Goal: Information Seeking & Learning: Compare options

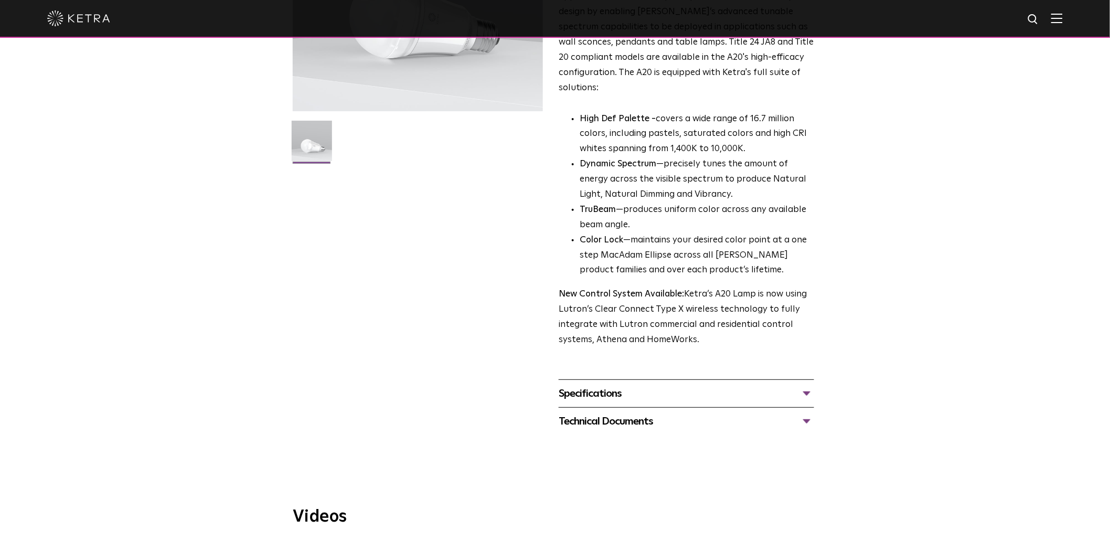
scroll to position [408, 0]
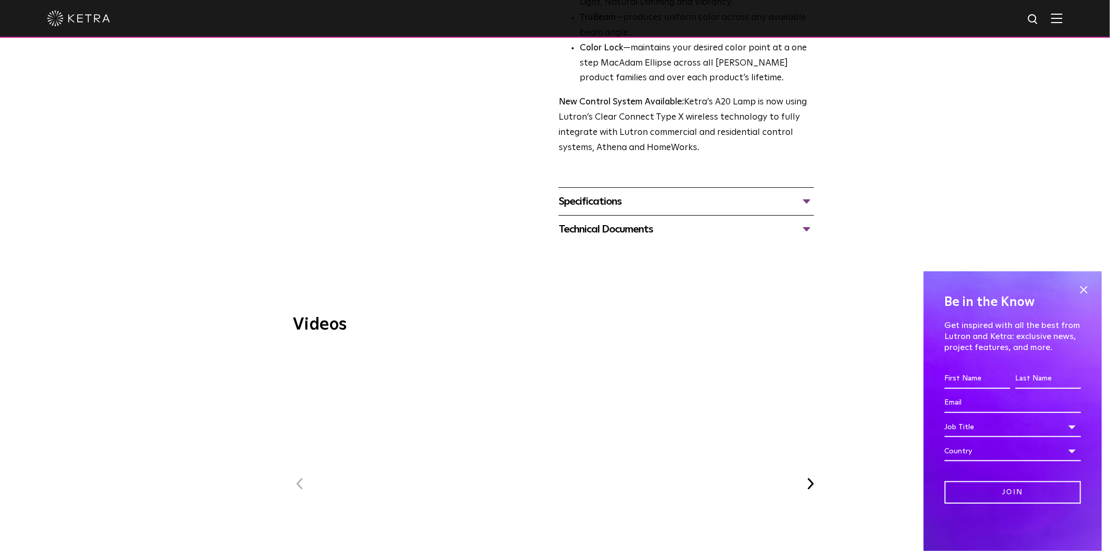
click at [667, 193] on div "Specifications" at bounding box center [686, 201] width 255 height 17
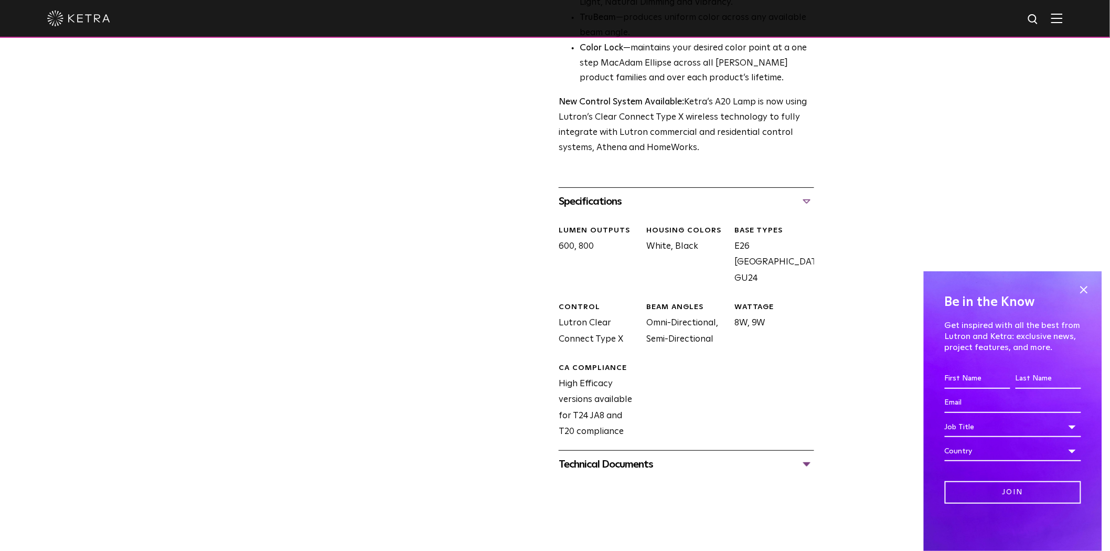
click at [667, 193] on div "Specifications" at bounding box center [686, 201] width 255 height 17
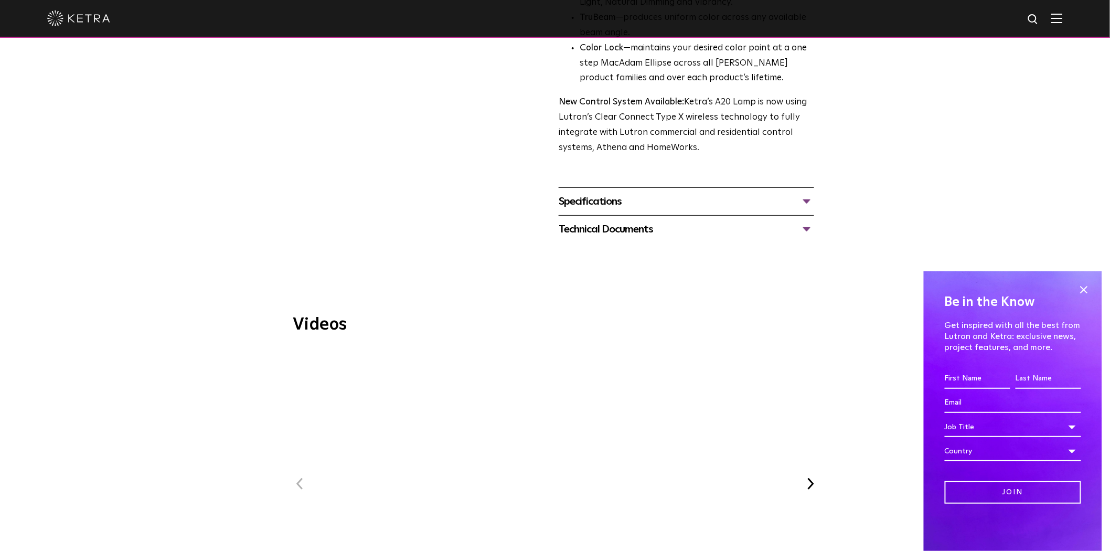
click at [633, 221] on div "Technical Documents" at bounding box center [686, 229] width 255 height 17
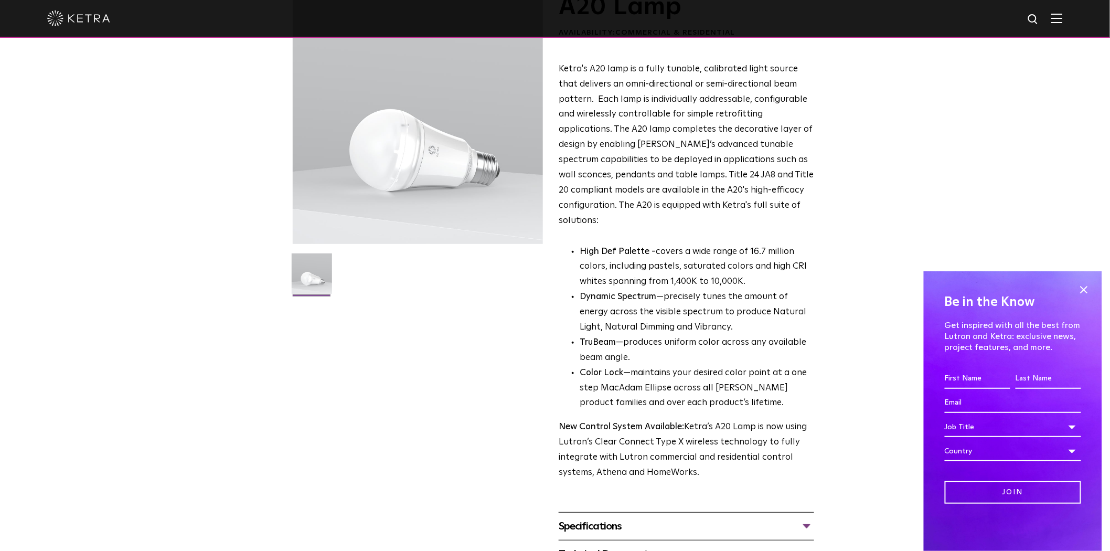
scroll to position [291, 0]
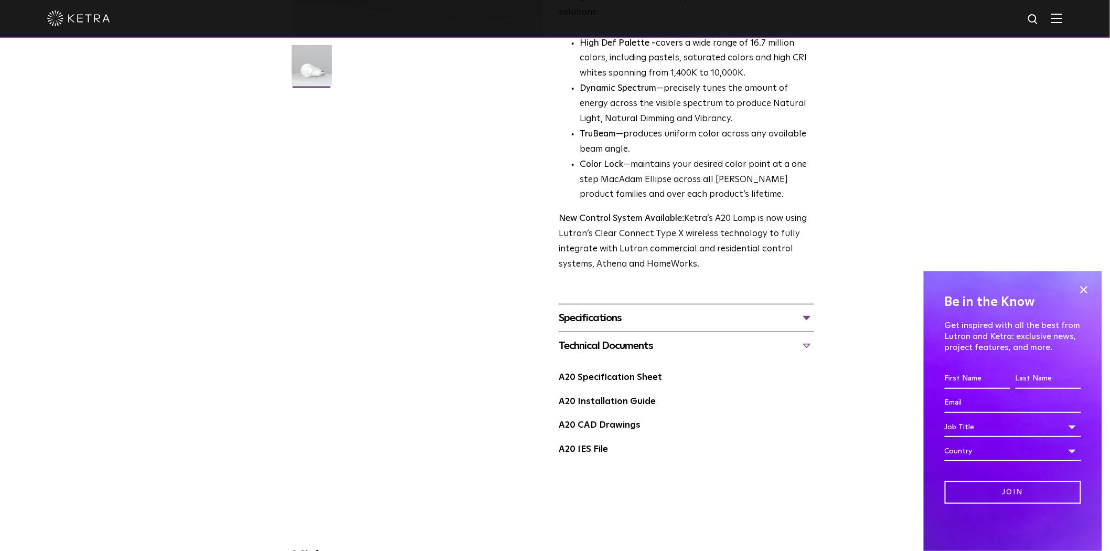
click at [633, 309] on div "Specifications" at bounding box center [686, 317] width 255 height 17
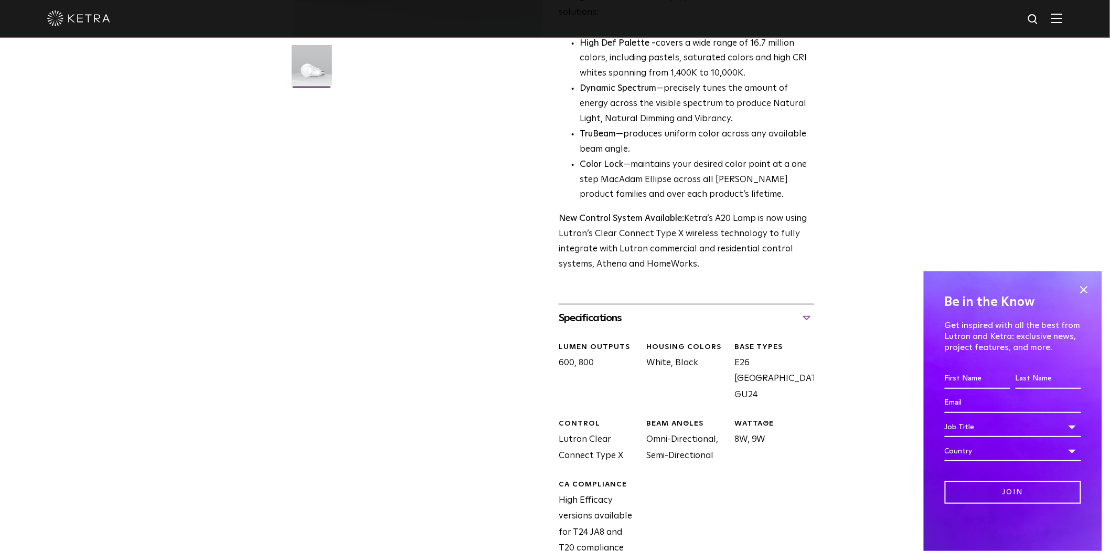
click at [565, 349] on div "LUMEN OUTPUTS 600, 800" at bounding box center [595, 372] width 88 height 61
click at [589, 348] on div "LUMEN OUTPUTS 600, 800" at bounding box center [595, 372] width 88 height 61
copy div "600, 800"
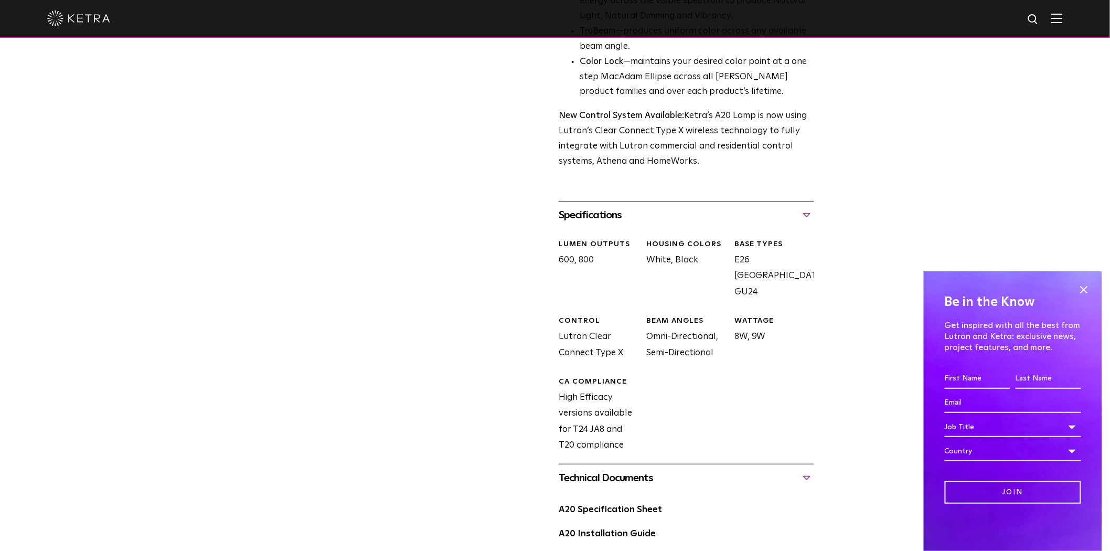
scroll to position [525, 0]
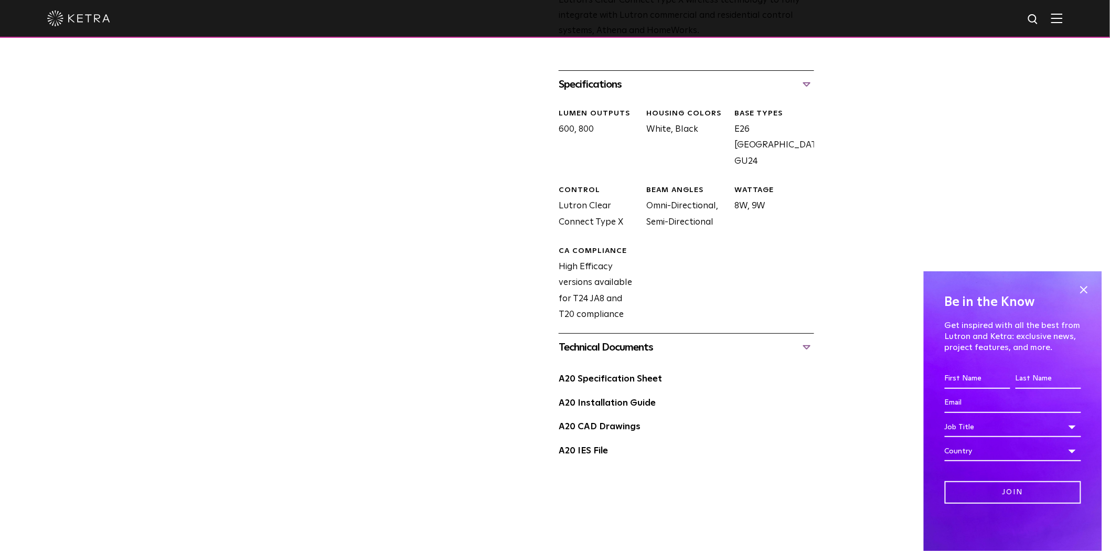
click at [580, 246] on div "CA Compliance" at bounding box center [599, 251] width 80 height 10
click at [650, 217] on div "LUMEN OUTPUTS 600, 800 HOUSING COLORS White, Black BASE TYPES E26 Edison Base, …" at bounding box center [682, 223] width 263 height 251
click at [563, 246] on div "CA Compliance High Efficacy versions available for T24 JA8 and T20 compliance" at bounding box center [595, 284] width 88 height 77
click at [647, 240] on div "LUMEN OUTPUTS 600, 800 HOUSING COLORS White, Black BASE TYPES E26 Edison Base, …" at bounding box center [682, 223] width 263 height 251
click at [585, 255] on div "CA Compliance High Efficacy versions available for T24 JA8 and T20 compliance" at bounding box center [595, 284] width 88 height 77
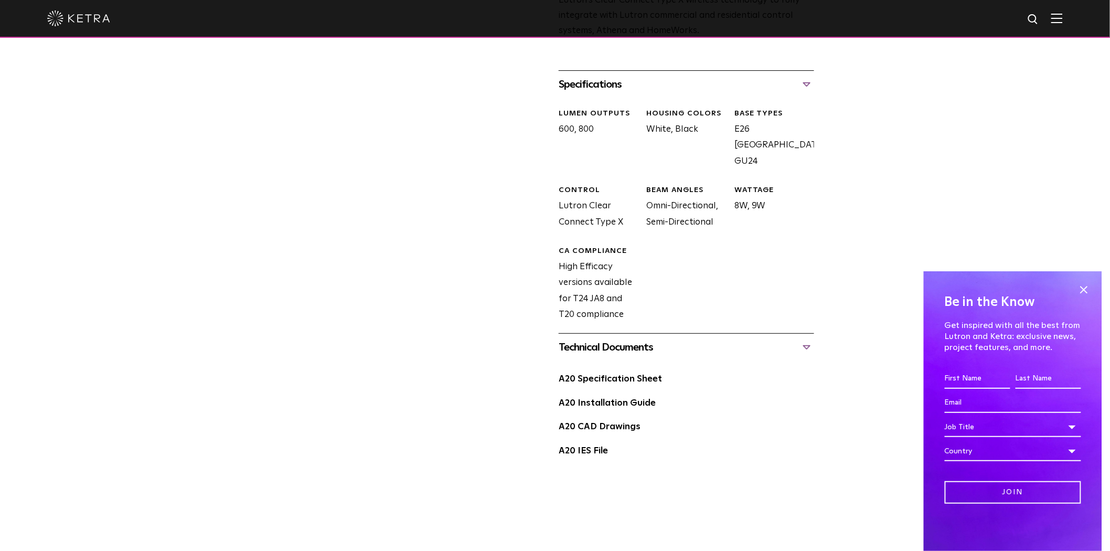
click at [617, 255] on div "CA Compliance High Efficacy versions available for T24 JA8 and T20 compliance" at bounding box center [595, 284] width 88 height 77
drag, startPoint x: 585, startPoint y: 266, endPoint x: 627, endPoint y: 270, distance: 42.1
click at [590, 269] on div "CA Compliance High Efficacy versions available for T24 JA8 and T20 compliance" at bounding box center [595, 284] width 88 height 77
click at [643, 268] on div "LUMEN OUTPUTS 600, 800 HOUSING COLORS White, Black BASE TYPES E26 Edison Base, …" at bounding box center [682, 223] width 263 height 251
click at [573, 279] on div "CA Compliance High Efficacy versions available for T24 JA8 and T20 compliance" at bounding box center [595, 284] width 88 height 77
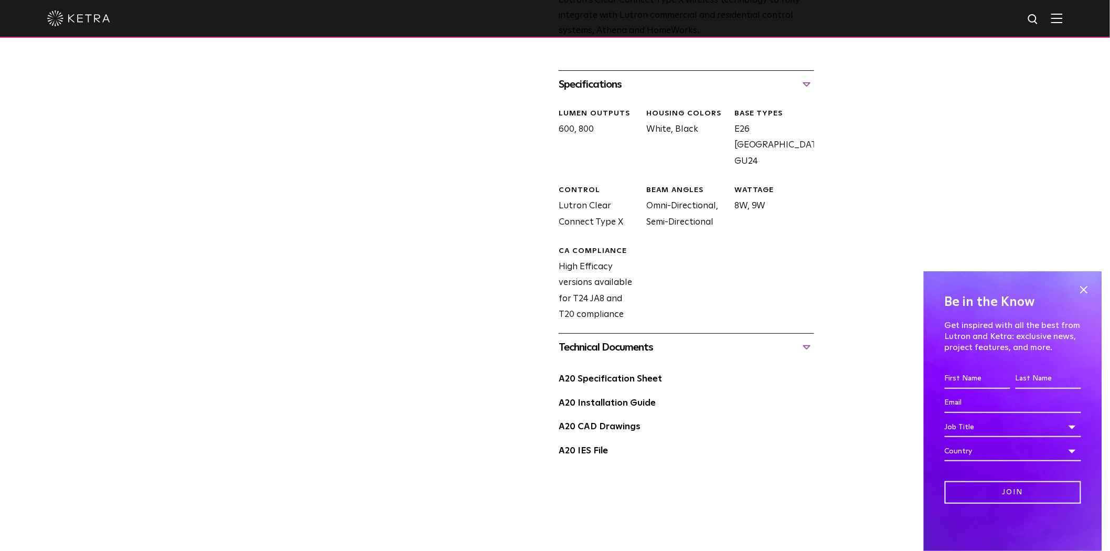
click at [594, 280] on div "CA Compliance High Efficacy versions available for T24 JA8 and T20 compliance" at bounding box center [595, 284] width 88 height 77
click at [572, 187] on div "CONTROL Lutron Clear Connect Type X" at bounding box center [595, 207] width 88 height 45
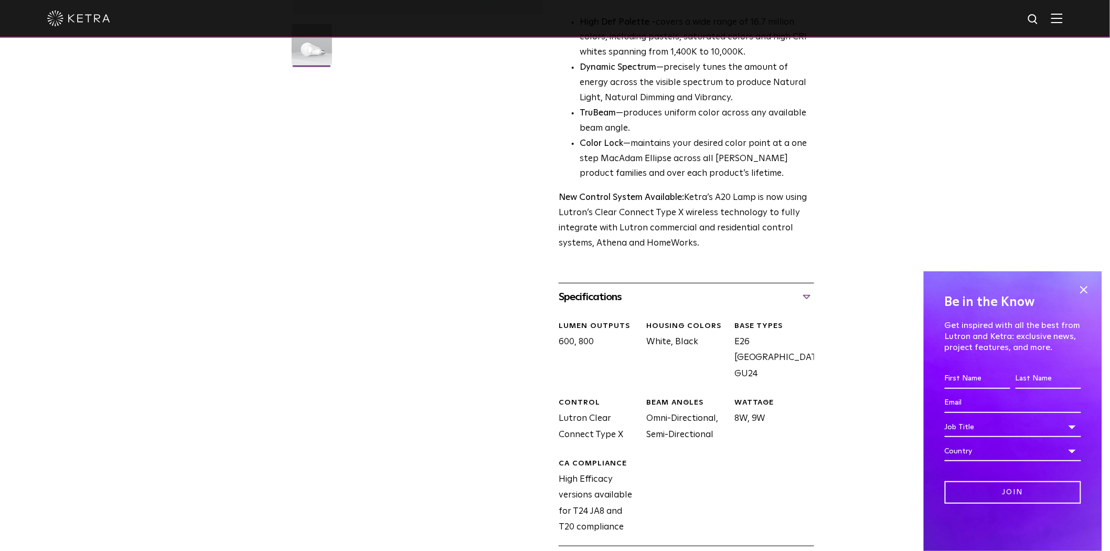
scroll to position [291, 0]
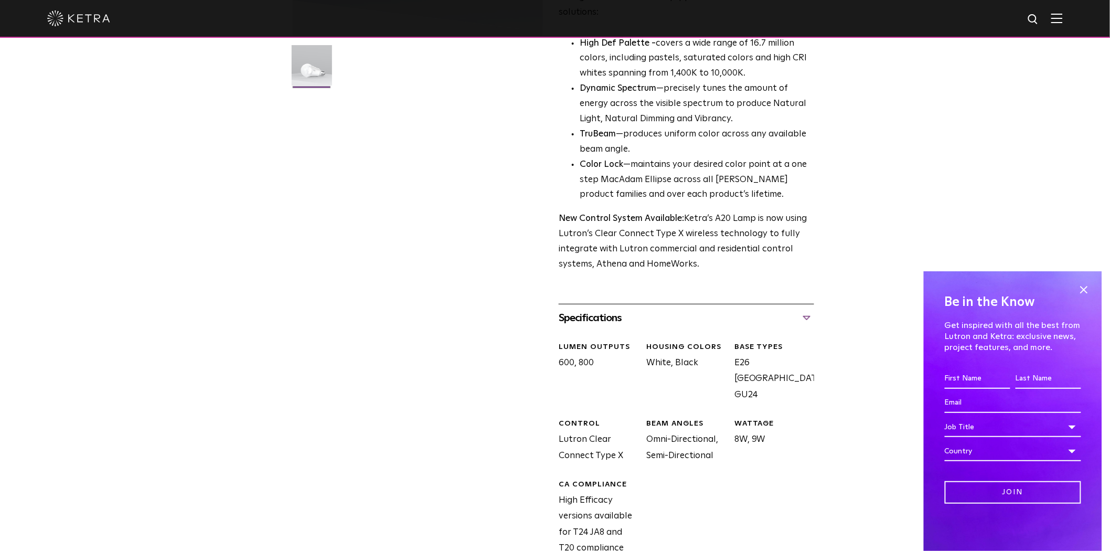
click at [656, 309] on div "Specifications" at bounding box center [686, 317] width 255 height 17
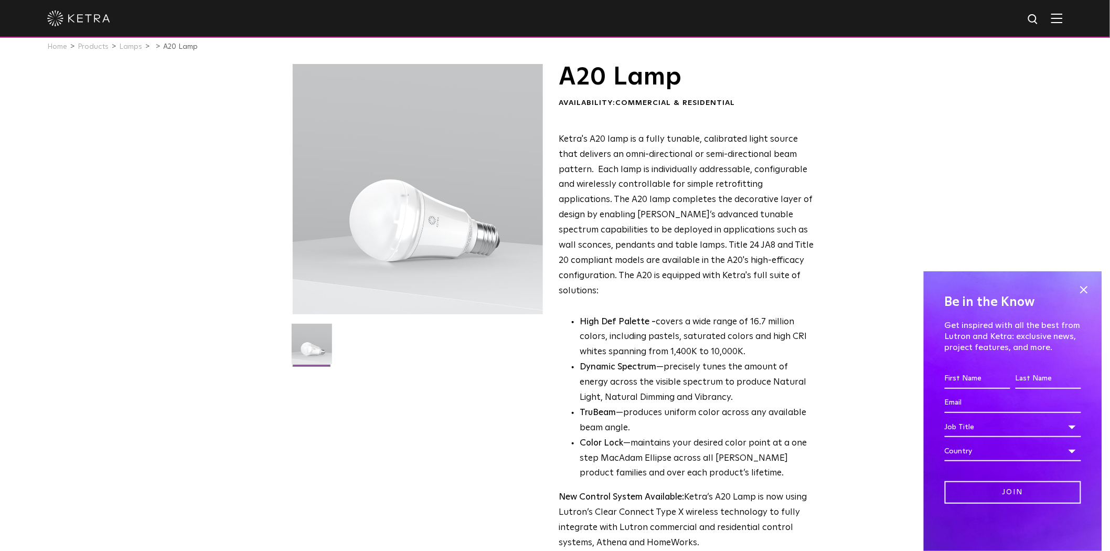
scroll to position [0, 0]
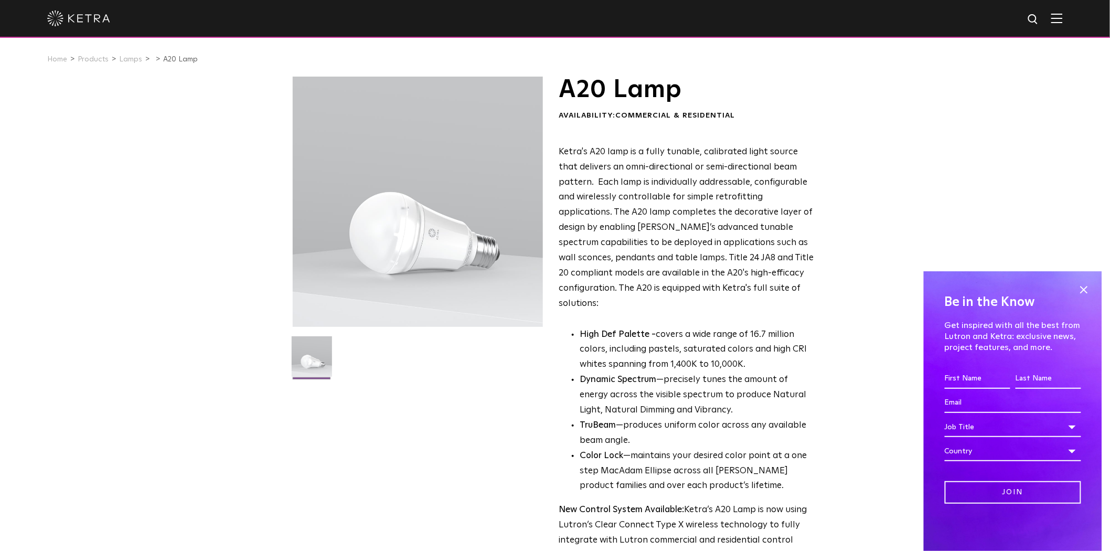
click at [682, 349] on p "High Def Palette - covers a wide range of 16.7 million colors, including pastel…" at bounding box center [697, 350] width 234 height 46
click at [733, 351] on p "High Def Palette - covers a wide range of 16.7 million colors, including pastel…" at bounding box center [697, 350] width 234 height 46
click at [696, 354] on p "High Def Palette - covers a wide range of 16.7 million colors, including pastel…" at bounding box center [697, 350] width 234 height 46
click at [664, 349] on p "High Def Palette - covers a wide range of 16.7 million colors, including pastel…" at bounding box center [697, 350] width 234 height 46
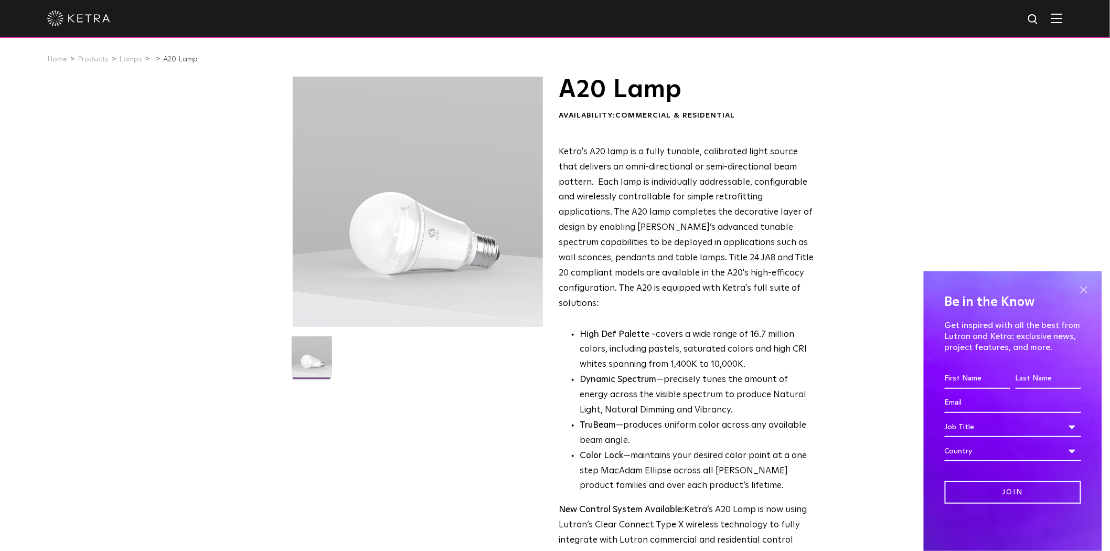
click at [1082, 292] on span at bounding box center [1084, 290] width 16 height 16
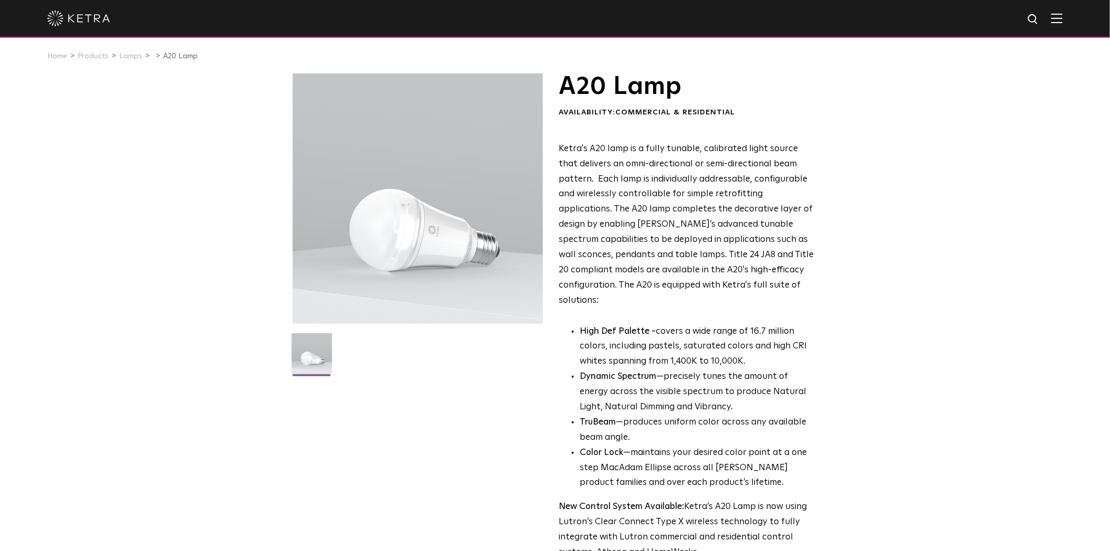
scroll to position [58, 0]
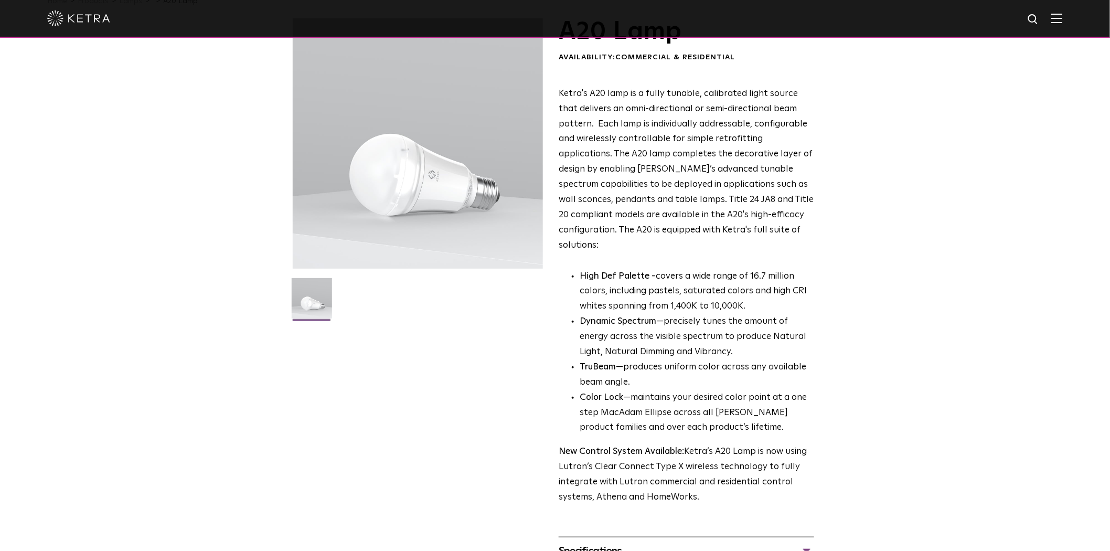
click at [773, 274] on p "High Def Palette - covers a wide range of 16.7 million colors, including pastel…" at bounding box center [697, 292] width 234 height 46
drag, startPoint x: 798, startPoint y: 277, endPoint x: 716, endPoint y: 276, distance: 81.8
click at [778, 276] on p "High Def Palette - covers a wide range of 16.7 million colors, including pastel…" at bounding box center [697, 292] width 234 height 46
click at [601, 282] on p "High Def Palette - covers a wide range of 16.7 million colors, including pastel…" at bounding box center [697, 292] width 234 height 46
click at [617, 287] on p "High Def Palette - covers a wide range of 16.7 million colors, including pastel…" at bounding box center [697, 292] width 234 height 46
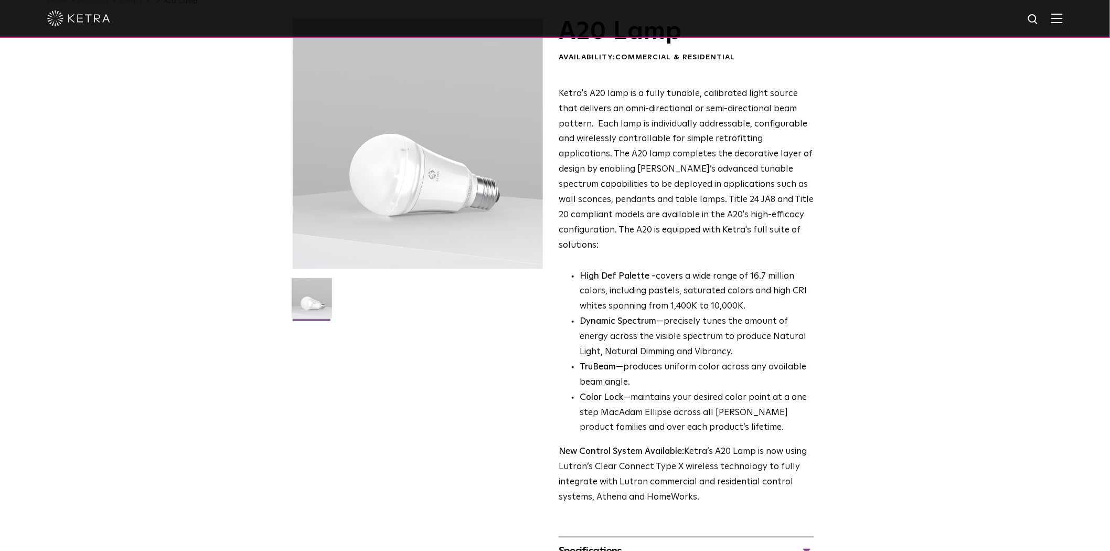
click at [691, 290] on p "High Def Palette - covers a wide range of 16.7 million colors, including pastel…" at bounding box center [697, 292] width 234 height 46
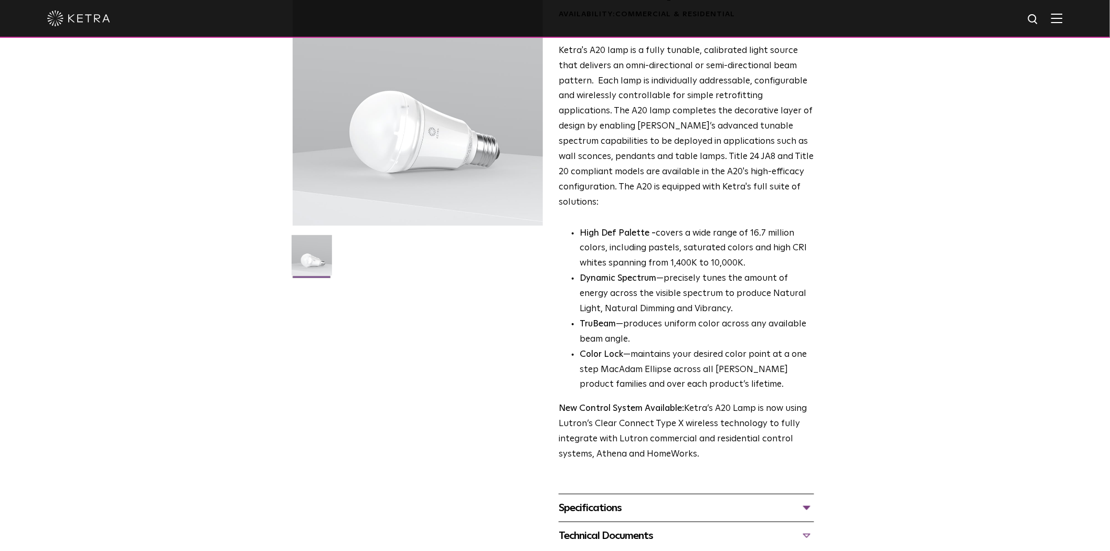
scroll to position [175, 0]
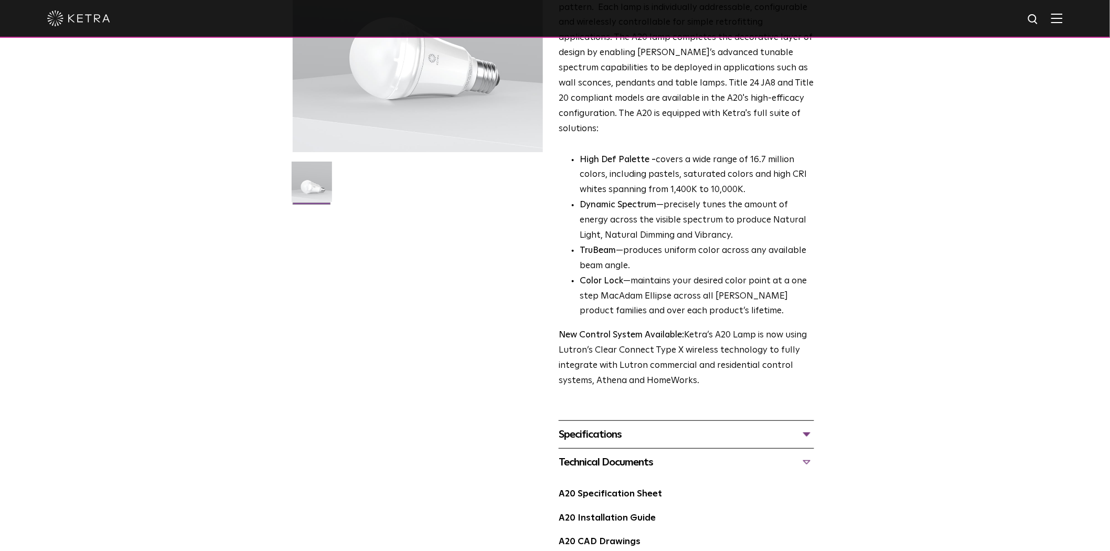
click at [672, 180] on p "High Def Palette - covers a wide range of 16.7 million colors, including pastel…" at bounding box center [697, 176] width 234 height 46
click at [717, 176] on p "High Def Palette - covers a wide range of 16.7 million colors, including pastel…" at bounding box center [697, 176] width 234 height 46
copy p "1,400K to 10,000K"
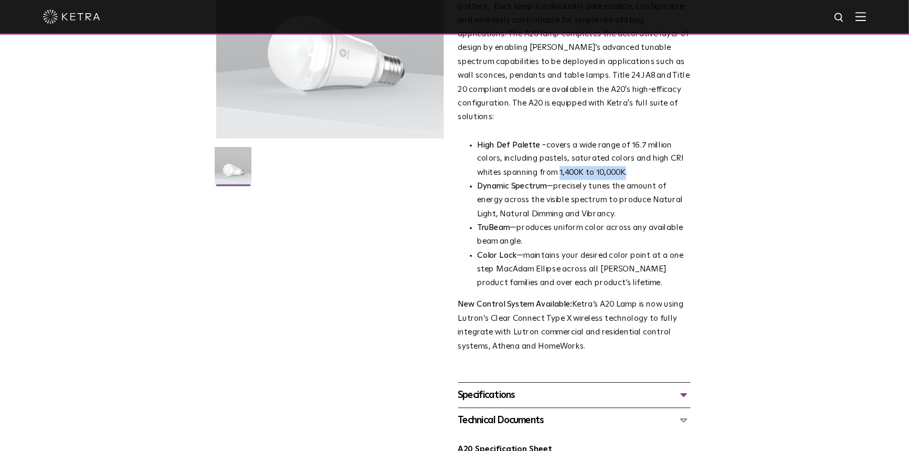
scroll to position [174, 0]
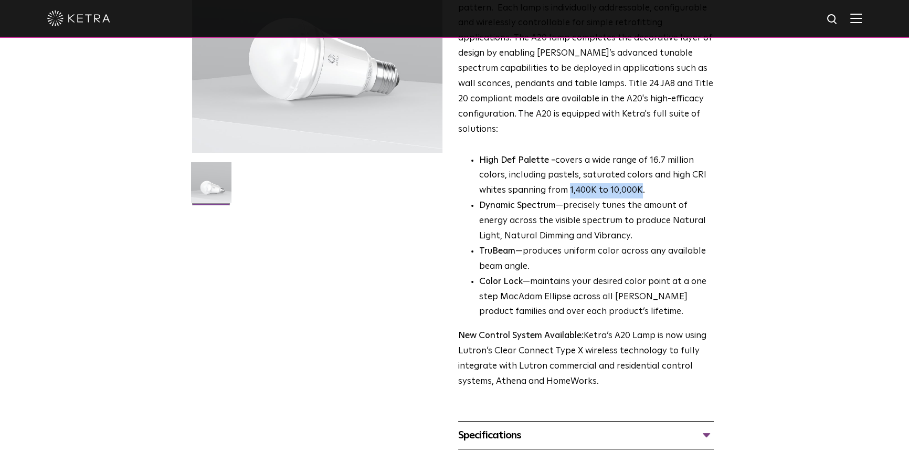
click at [640, 168] on p "High Def Palette - covers a wide range of 16.7 million colors, including pastel…" at bounding box center [596, 176] width 234 height 46
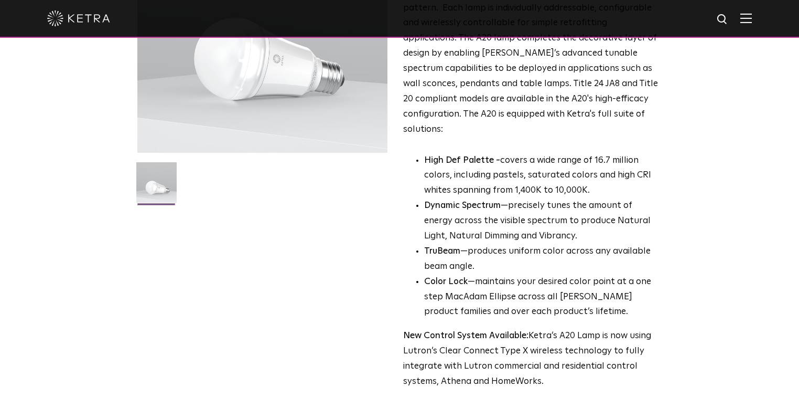
click at [525, 172] on p "High Def Palette - covers a wide range of 16.7 million colors, including pastel…" at bounding box center [541, 176] width 234 height 46
click at [531, 175] on p "High Def Palette - covers a wide range of 16.7 million colors, including pastel…" at bounding box center [541, 176] width 234 height 46
click at [562, 175] on p "High Def Palette - covers a wide range of 16.7 million colors, including pastel…" at bounding box center [541, 176] width 234 height 46
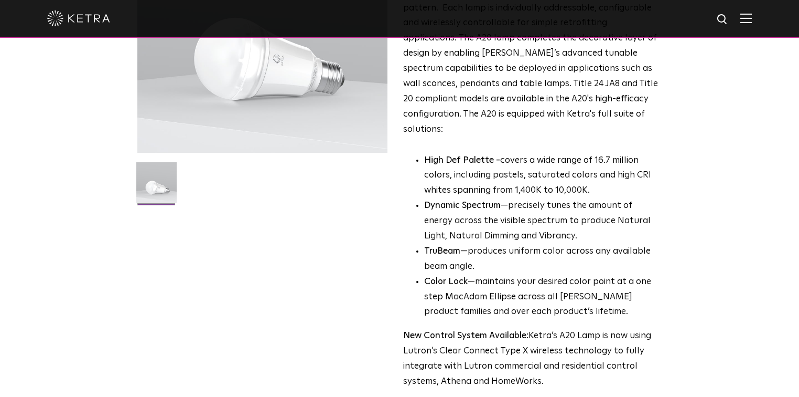
click at [516, 198] on li "Dynamic Spectrum —precisely tunes the amount of energy across the visible spect…" at bounding box center [541, 221] width 234 height 46
click at [557, 179] on p "High Def Palette - covers a wide range of 16.7 million colors, including pastel…" at bounding box center [541, 176] width 234 height 46
drag, startPoint x: 523, startPoint y: 176, endPoint x: 597, endPoint y: 175, distance: 74.0
click at [597, 175] on p "High Def Palette - covers a wide range of 16.7 million colors, including pastel…" at bounding box center [541, 176] width 234 height 46
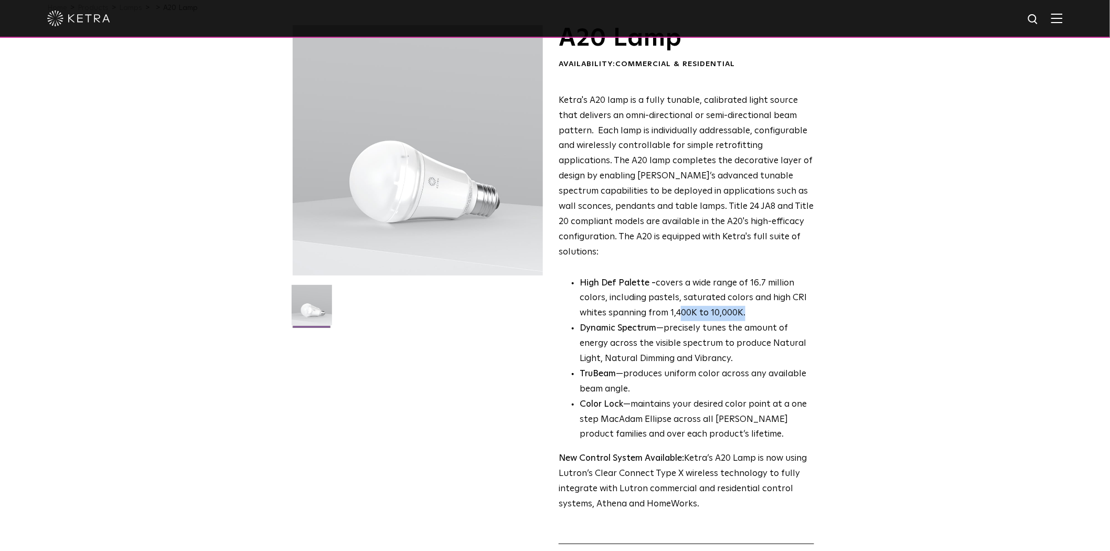
scroll to position [42, 0]
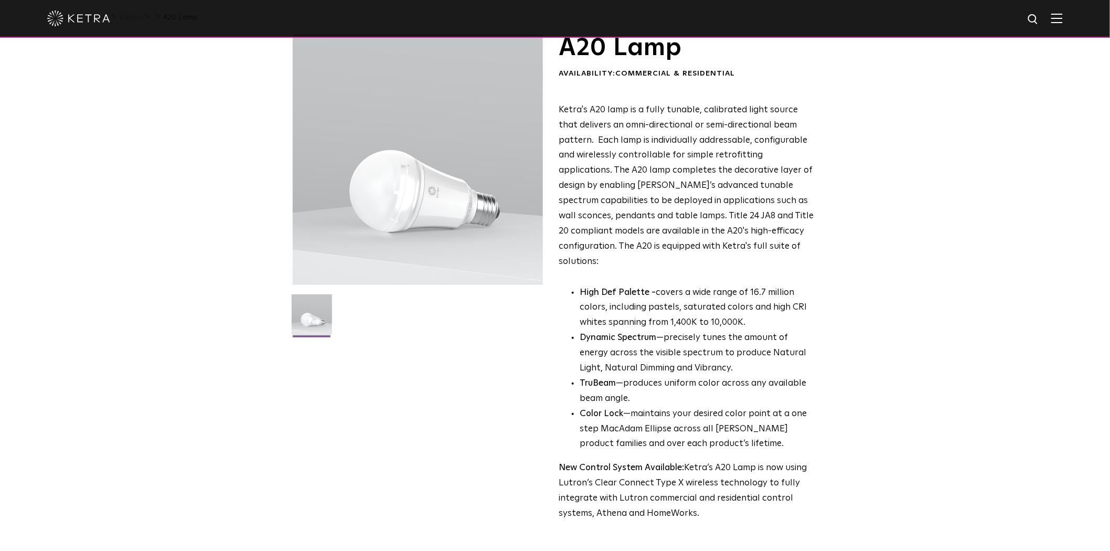
click at [659, 285] on p "High Def Palette - covers a wide range of 16.7 million colors, including pastel…" at bounding box center [697, 308] width 234 height 46
click at [680, 309] on p "High Def Palette - covers a wide range of 16.7 million colors, including pastel…" at bounding box center [697, 308] width 234 height 46
drag, startPoint x: 689, startPoint y: 311, endPoint x: 668, endPoint y: 306, distance: 21.4
click at [668, 306] on p "High Def Palette - covers a wide range of 16.7 million colors, including pastel…" at bounding box center [697, 308] width 234 height 46
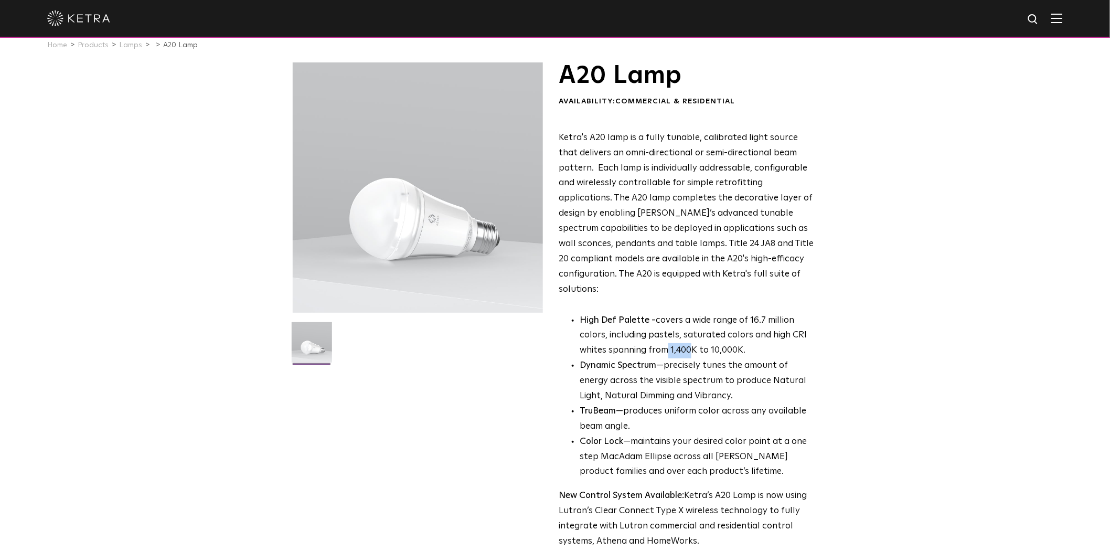
scroll to position [0, 0]
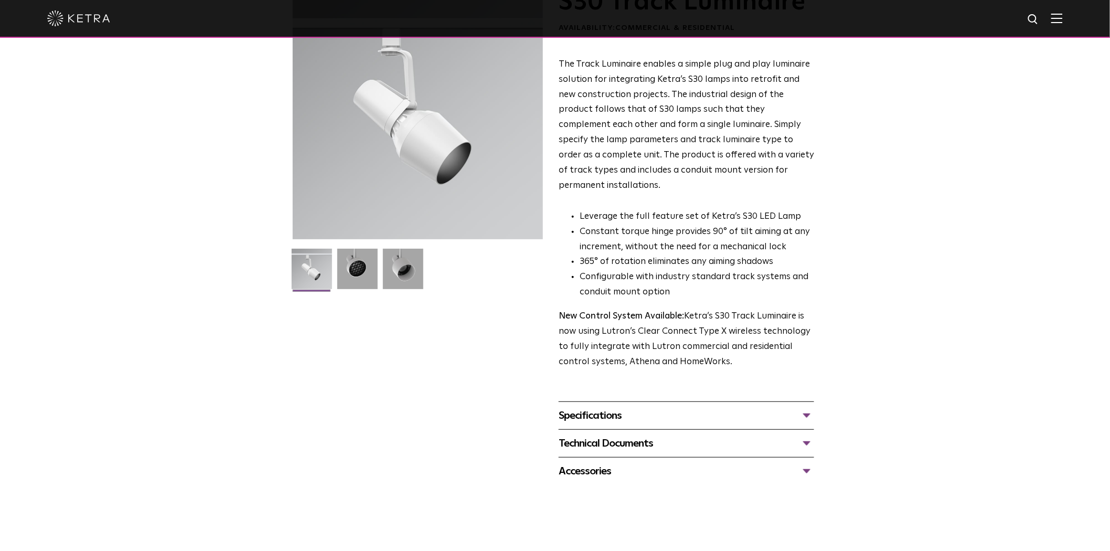
scroll to position [58, 0]
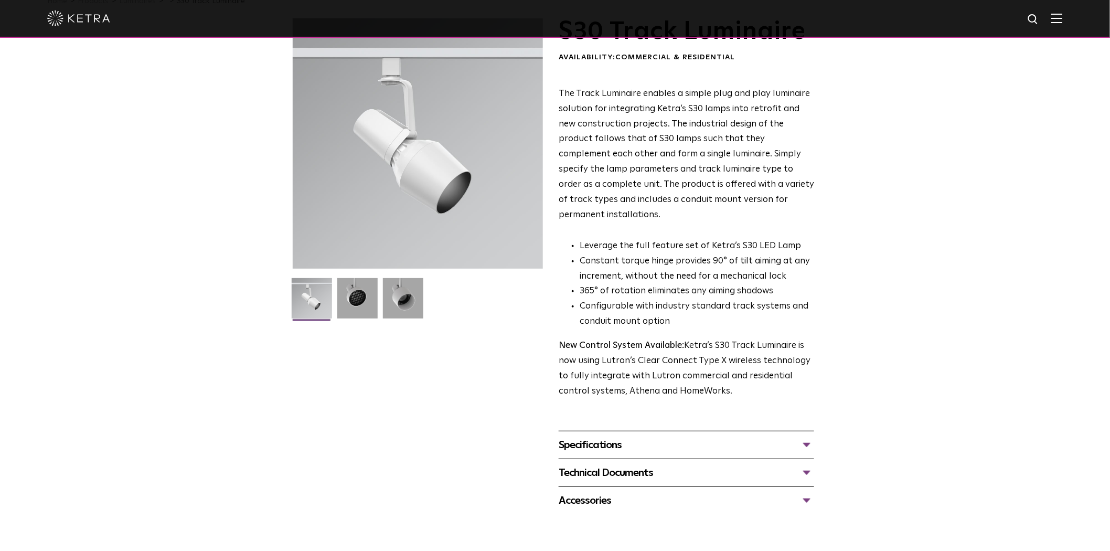
click at [610, 464] on div "Technical Documents" at bounding box center [686, 472] width 255 height 17
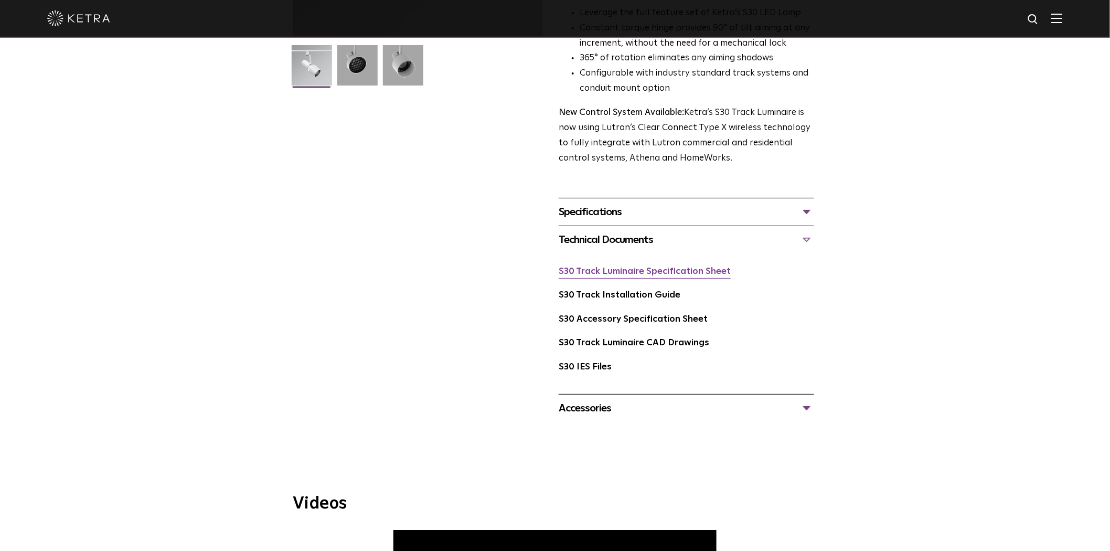
scroll to position [349, 0]
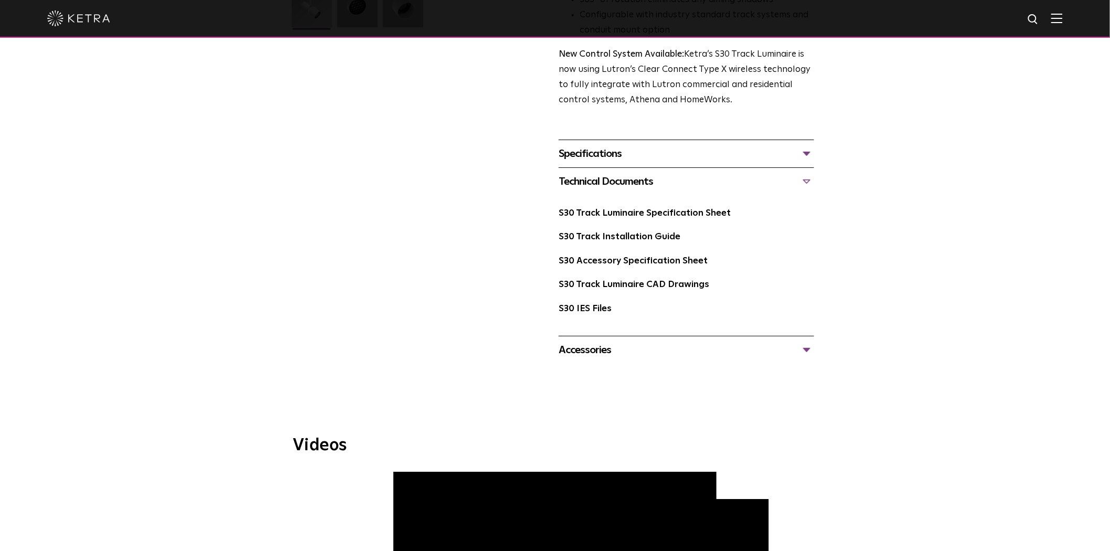
drag, startPoint x: 604, startPoint y: 255, endPoint x: 479, endPoint y: 235, distance: 126.5
click at [479, 235] on div "S30 Track Luminaire Availability: Commercial & Residential The Track Luminaire …" at bounding box center [555, 45] width 525 height 636
click at [656, 173] on div "Technical Documents" at bounding box center [686, 181] width 255 height 17
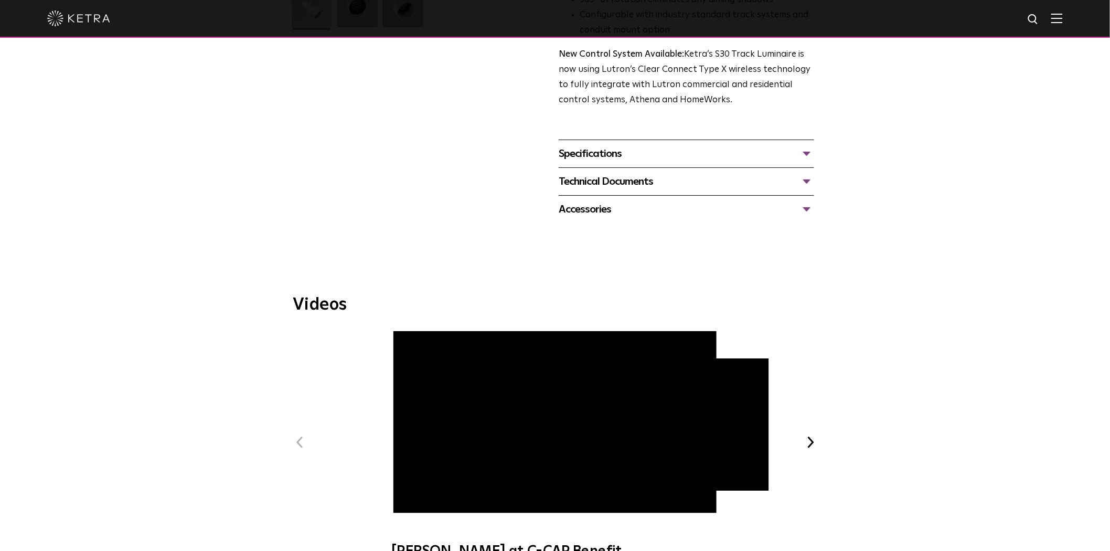
scroll to position [291, 0]
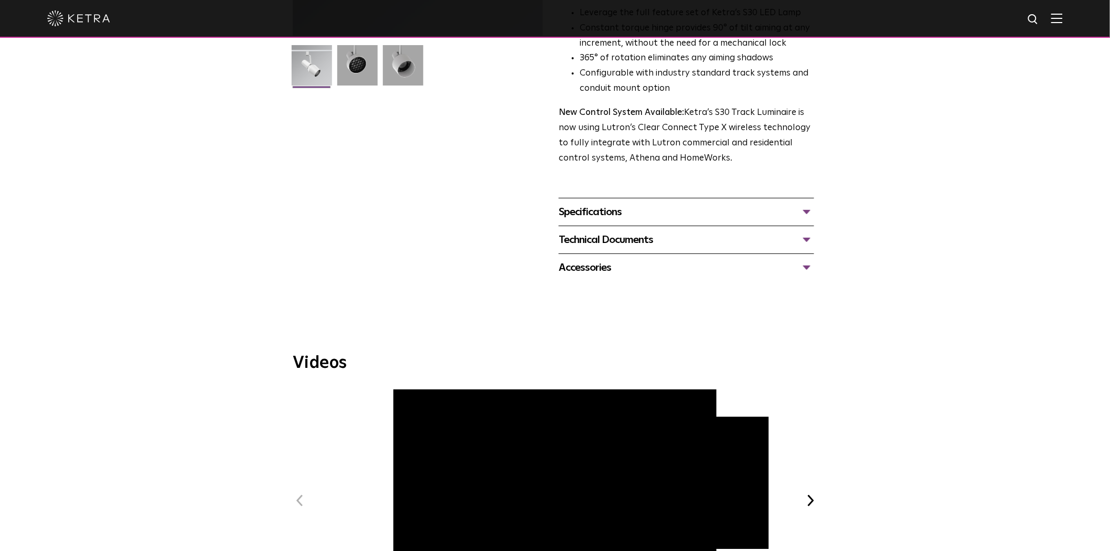
click at [579, 204] on div "Specifications" at bounding box center [686, 212] width 255 height 17
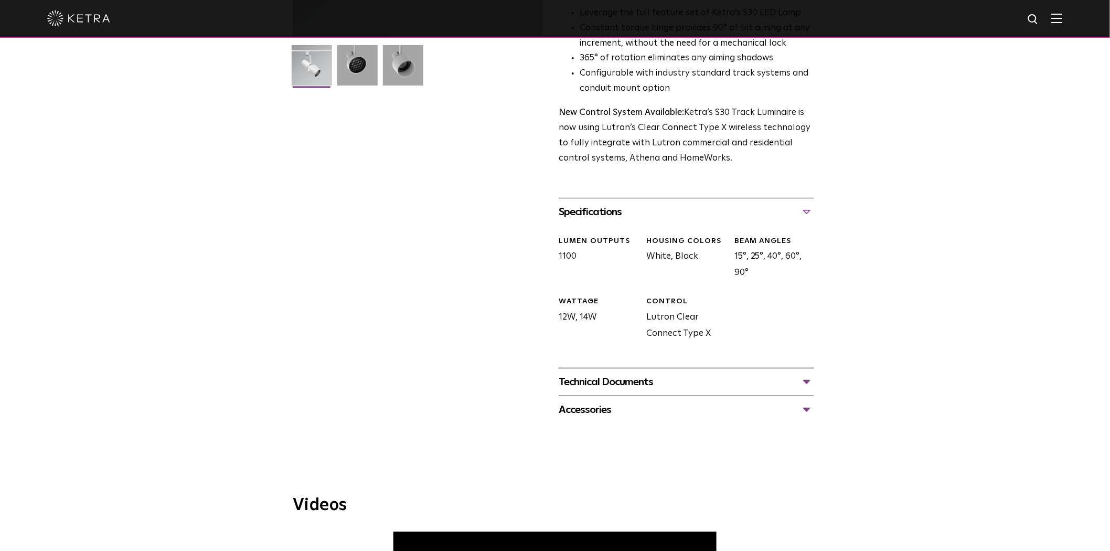
click at [567, 239] on div "LUMEN OUTPUTS 1100" at bounding box center [595, 258] width 88 height 45
copy div "1100"
click at [647, 243] on div "HOUSING COLORS White, Black" at bounding box center [683, 258] width 88 height 45
click at [687, 236] on div "HOUSING COLORS White, Black" at bounding box center [683, 258] width 88 height 45
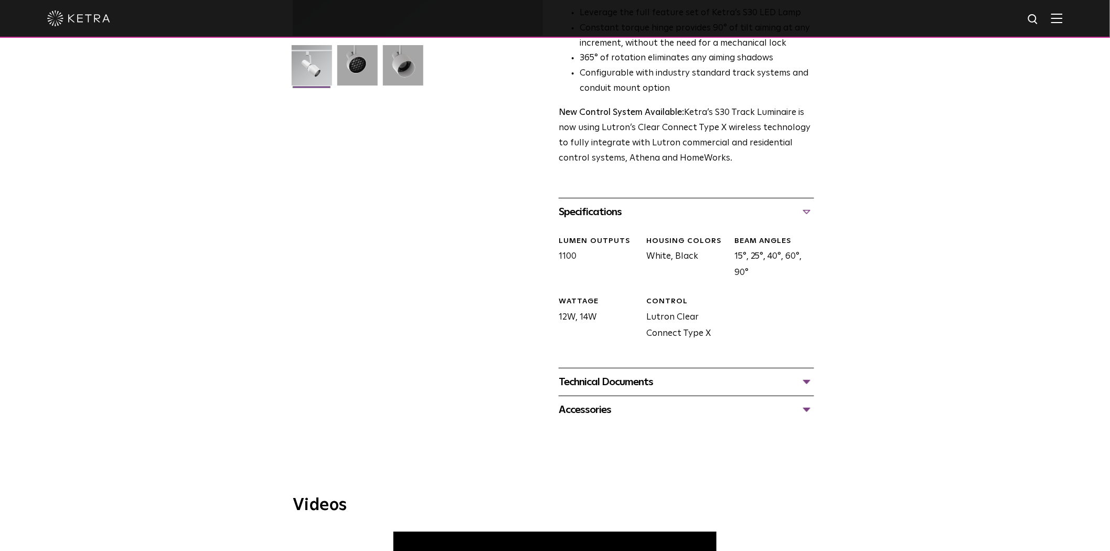
click at [607, 204] on div "Specifications" at bounding box center [686, 212] width 255 height 17
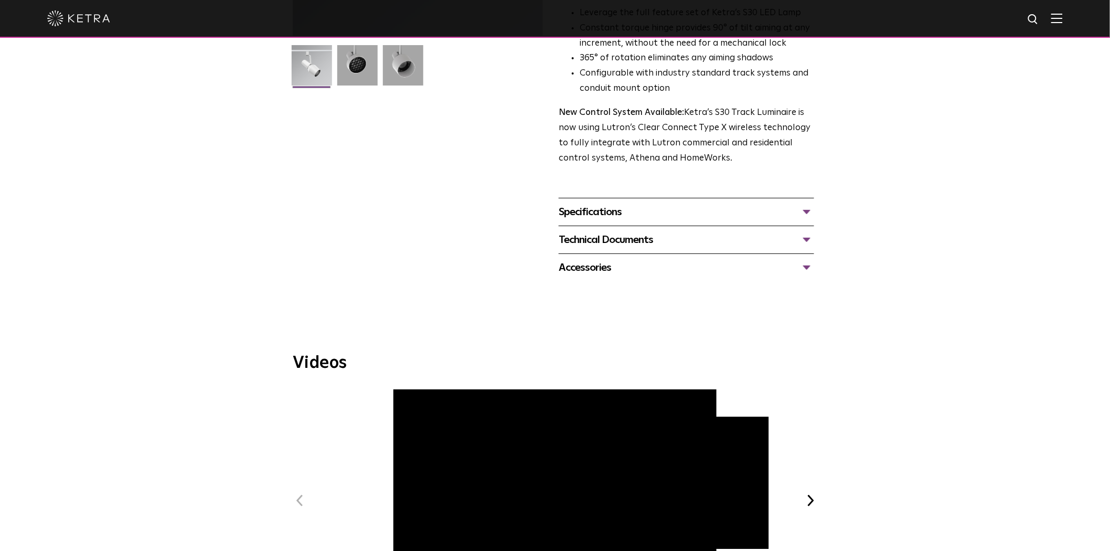
click at [629, 234] on div "Technical Documents S30 Track Luminaire Specification Sheet S30 Track Installat…" at bounding box center [686, 240] width 255 height 28
click at [599, 259] on div "Accessories" at bounding box center [686, 267] width 255 height 17
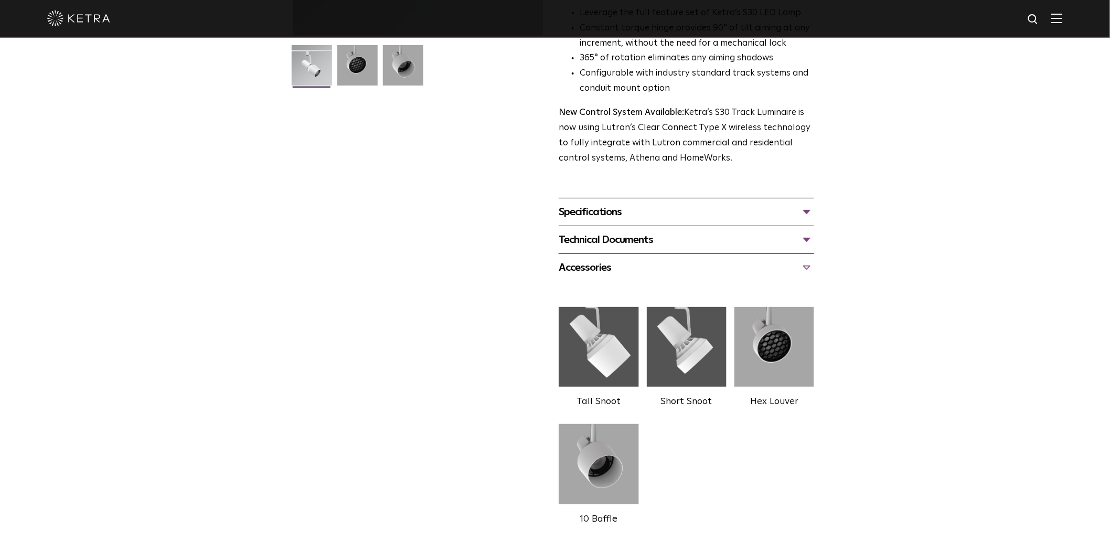
click at [599, 259] on div "Accessories" at bounding box center [686, 267] width 255 height 17
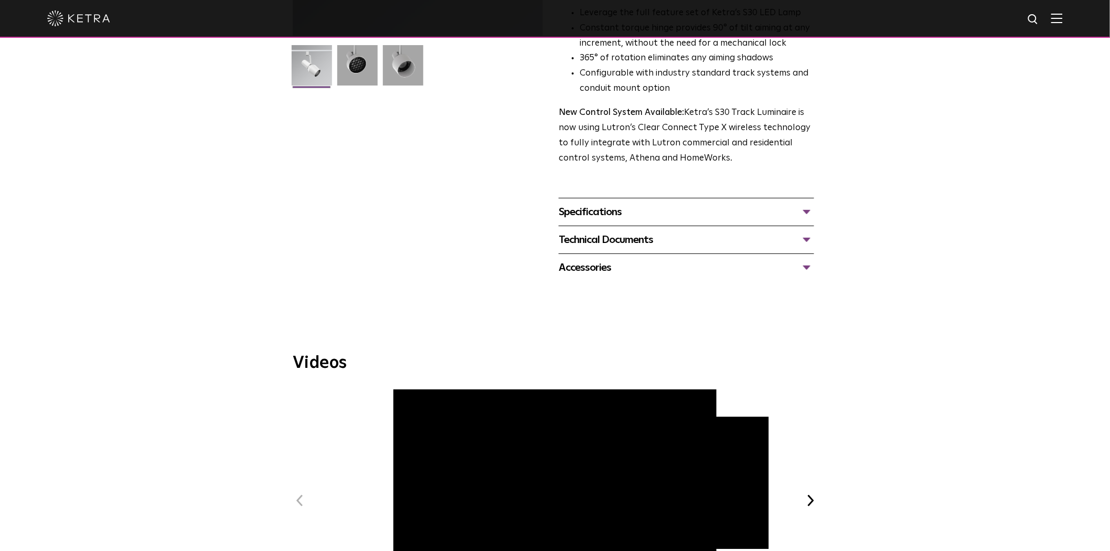
scroll to position [0, 0]
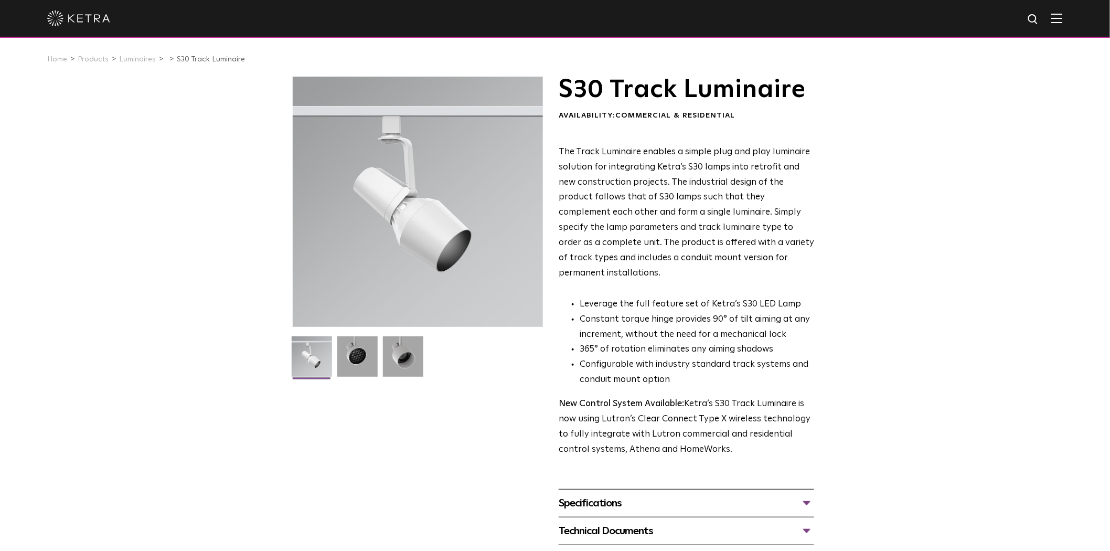
click at [632, 114] on span "Commercial & Residential" at bounding box center [675, 115] width 120 height 7
drag, startPoint x: 632, startPoint y: 114, endPoint x: 672, endPoint y: 117, distance: 40.6
click at [633, 114] on span "Commercial & Residential" at bounding box center [675, 115] width 120 height 7
click at [679, 119] on span "Commercial & Residential" at bounding box center [675, 115] width 120 height 7
click at [692, 119] on span "Commercial & Residential" at bounding box center [675, 115] width 120 height 7
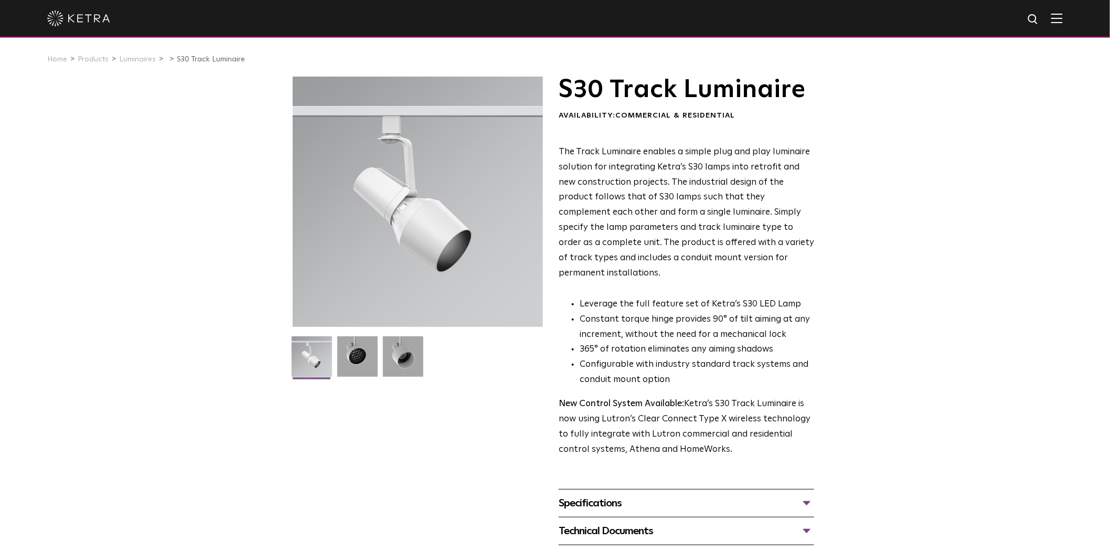
click at [664, 122] on div "S30 Track Luminaire Availability: Commercial & Residential The Track Luminaire …" at bounding box center [686, 267] width 255 height 381
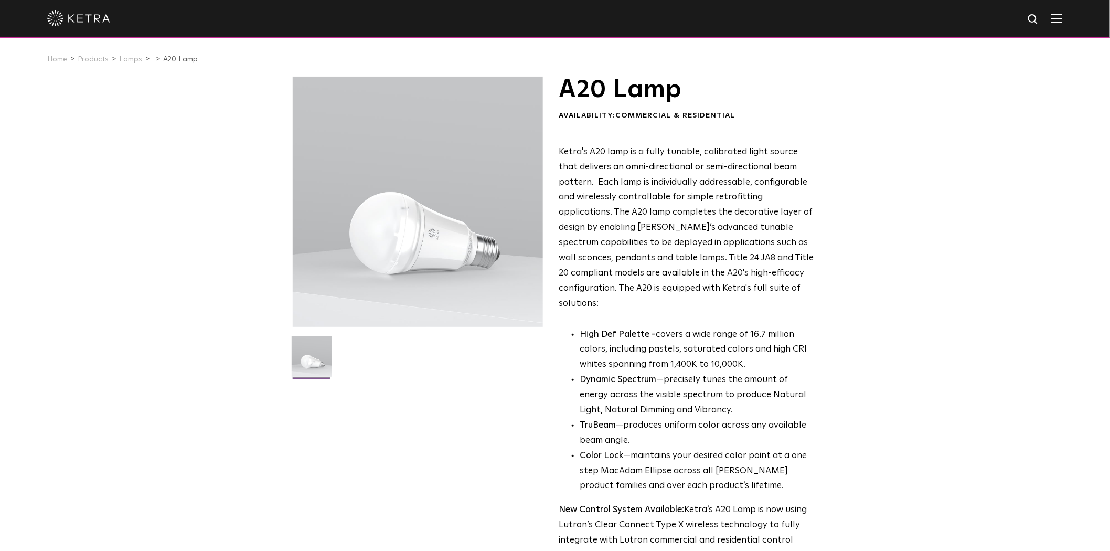
click at [633, 91] on h1 "A20 Lamp" at bounding box center [686, 90] width 255 height 26
copy h1 "Lamp"
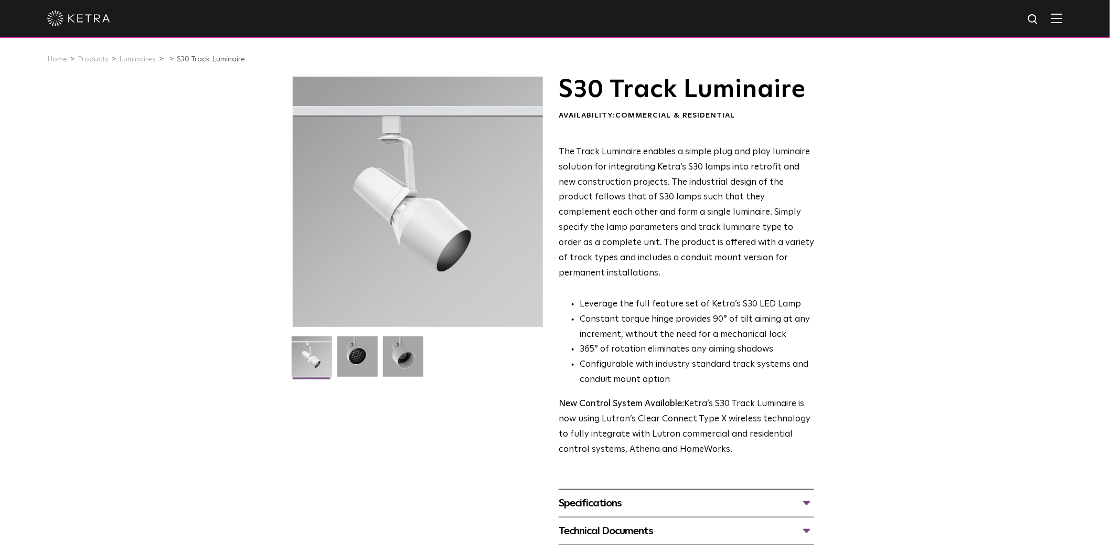
click at [647, 80] on h1 "S30 Track Luminaire" at bounding box center [686, 90] width 255 height 26
click at [717, 83] on h1 "S30 Track Luminaire" at bounding box center [686, 90] width 255 height 26
copy h1 "Track Luminaire"
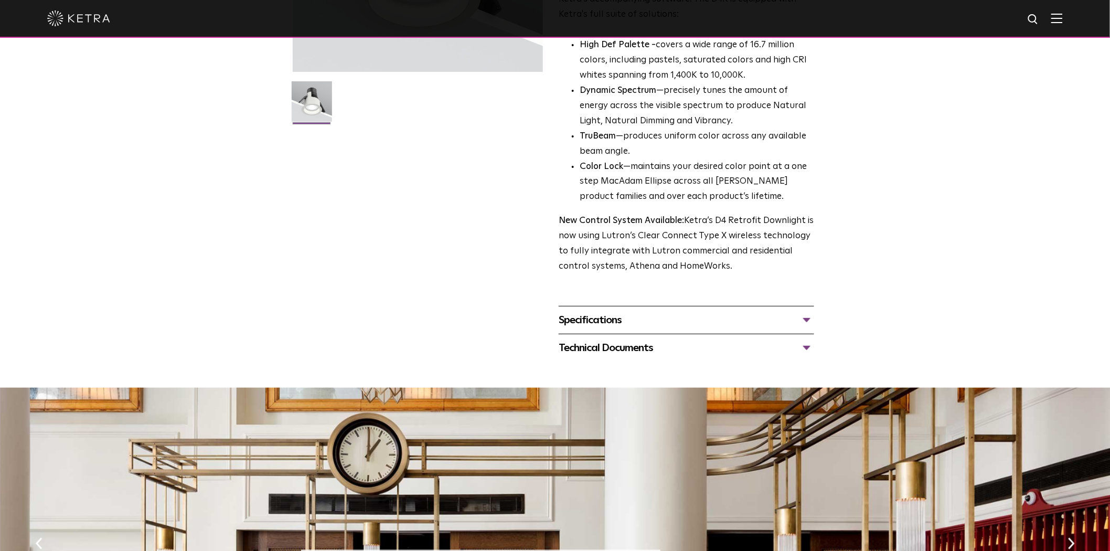
scroll to position [408, 0]
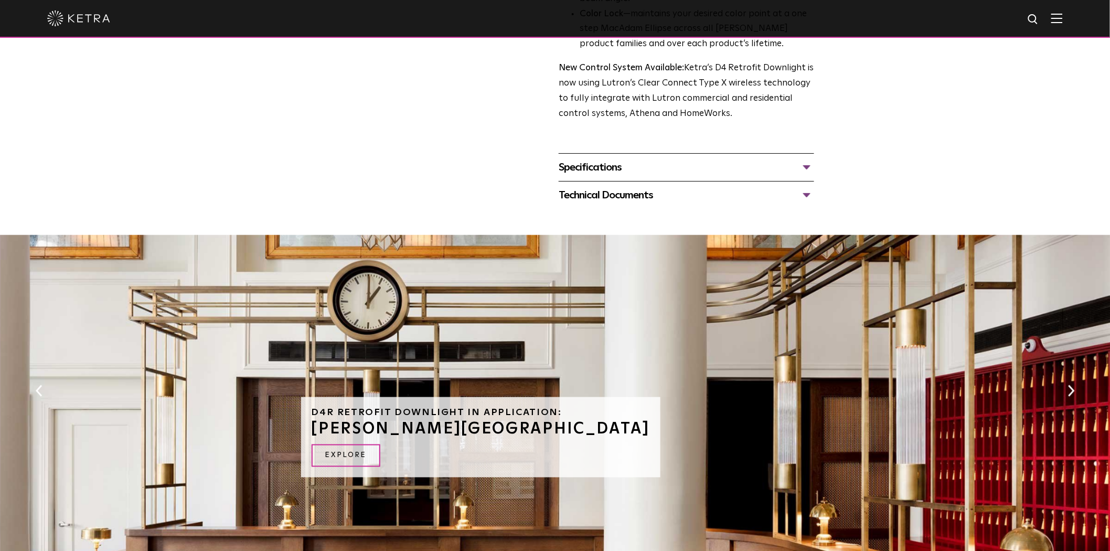
click at [602, 155] on div "Specifications LUMEN OUTPUTS 800 Beam Angles 15, 25, 40, 60, 90 CONTROL Lutron …" at bounding box center [686, 167] width 255 height 28
click at [603, 171] on div "Specifications" at bounding box center [686, 167] width 255 height 17
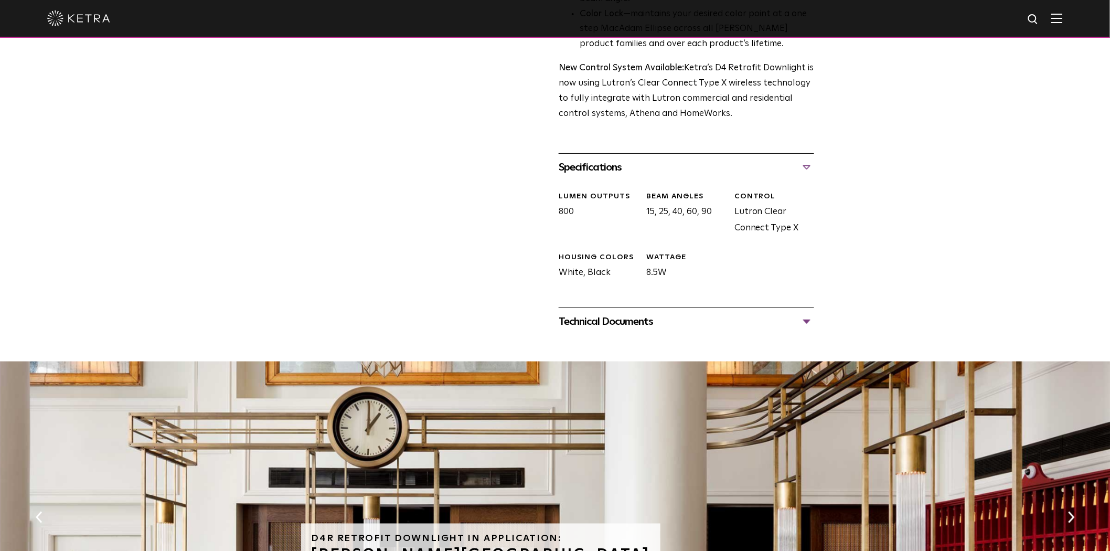
click at [600, 169] on div "Specifications" at bounding box center [686, 167] width 255 height 17
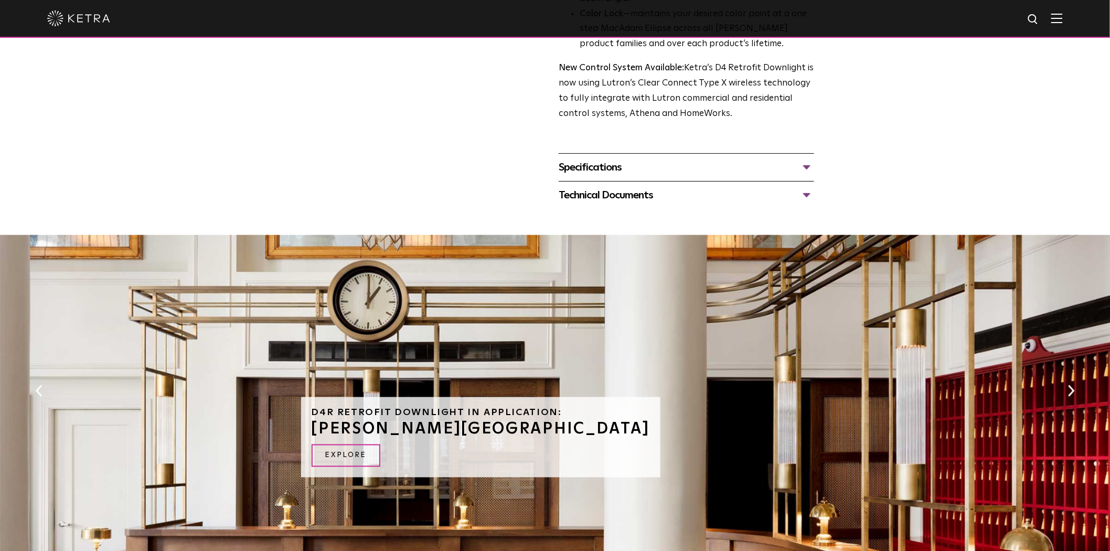
click at [597, 200] on div "Technical Documents" at bounding box center [686, 195] width 255 height 17
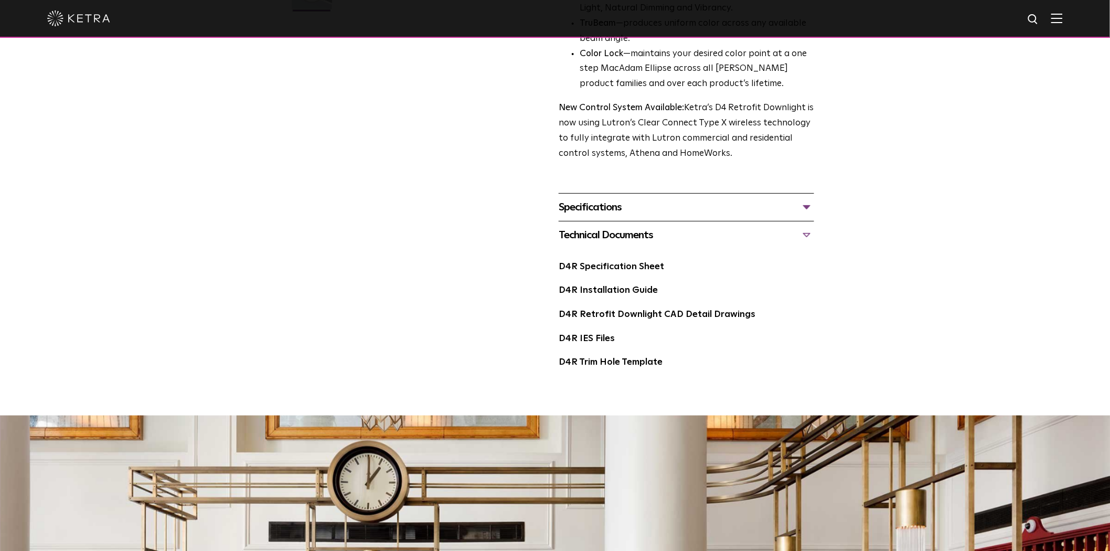
scroll to position [365, 0]
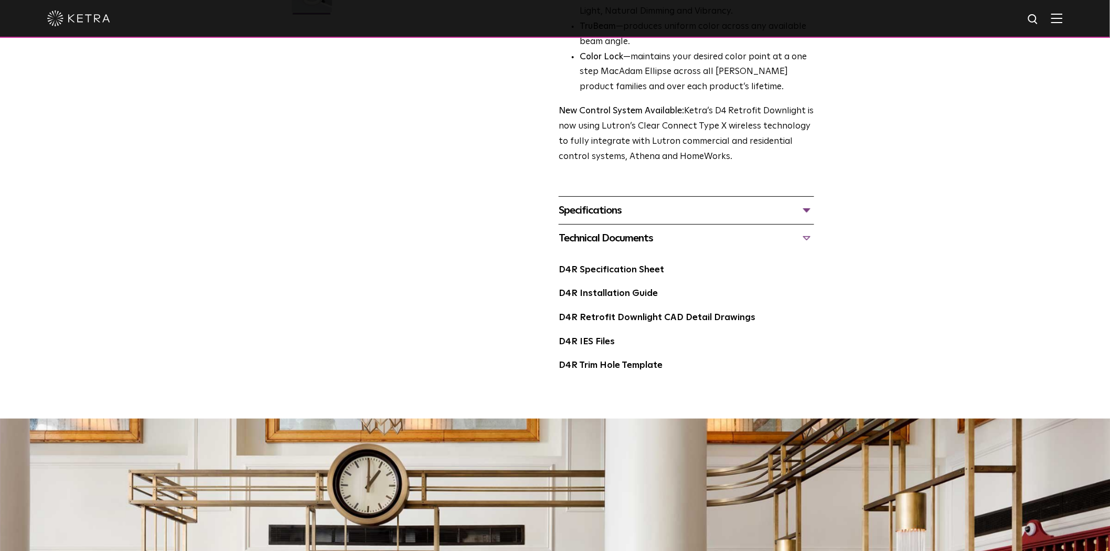
click at [599, 231] on div "Technical Documents" at bounding box center [686, 238] width 255 height 17
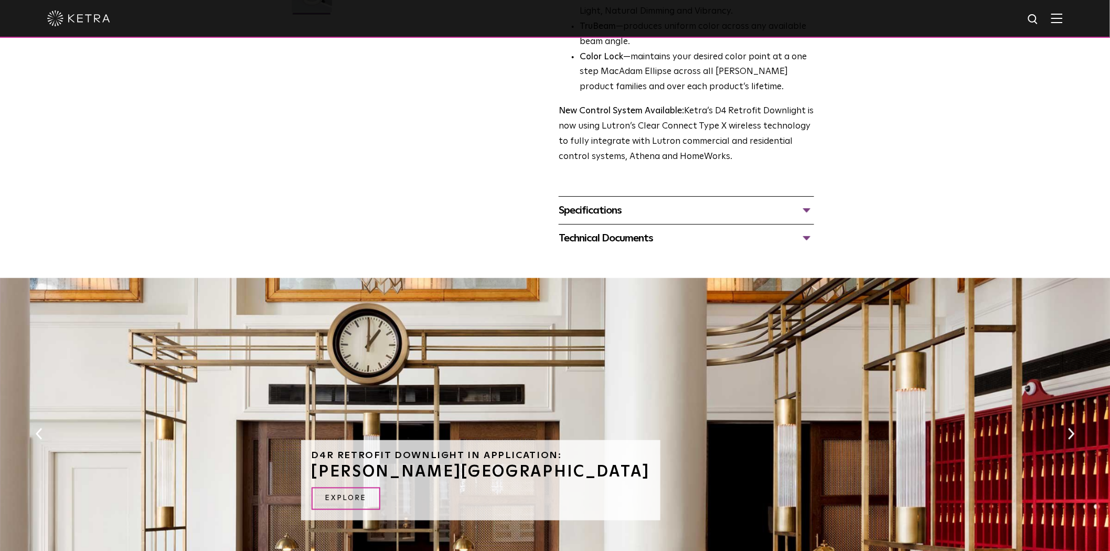
click at [600, 224] on div "Technical Documents D4R Specification Sheet D4R Installation Guide D4R Retrofit…" at bounding box center [686, 238] width 255 height 28
click at [615, 208] on div "Specifications" at bounding box center [686, 210] width 255 height 17
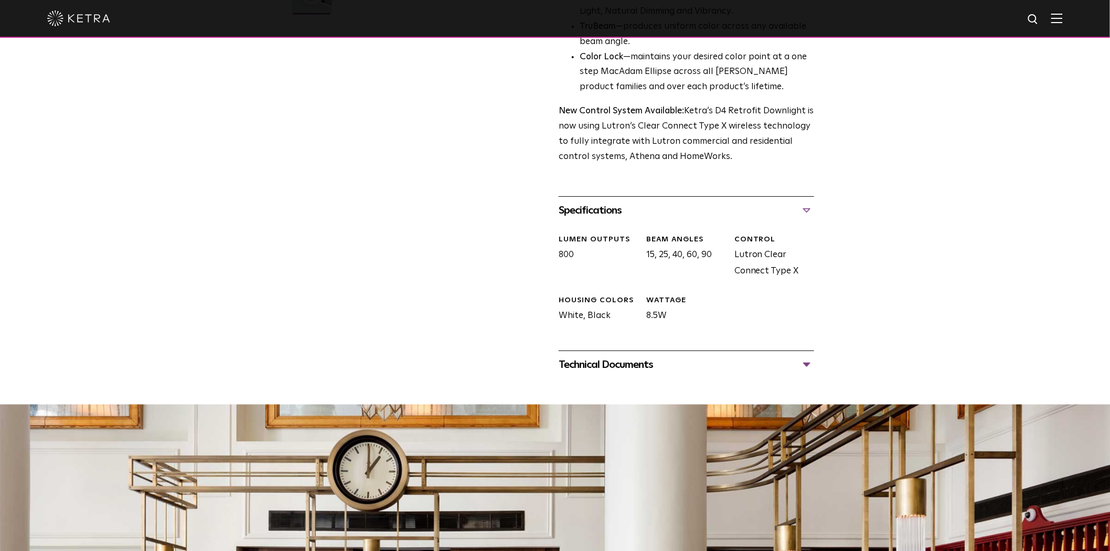
click at [551, 254] on div "D4R Retrofit Downlight Availability: Commercial & Residential Ketra’s D4R retro…" at bounding box center [555, 45] width 525 height 666
copy div "800"
click at [585, 315] on div "HOUSING COLORS White, Black" at bounding box center [595, 309] width 88 height 29
click at [709, 316] on div "WATTAGE 8.5W" at bounding box center [683, 309] width 88 height 29
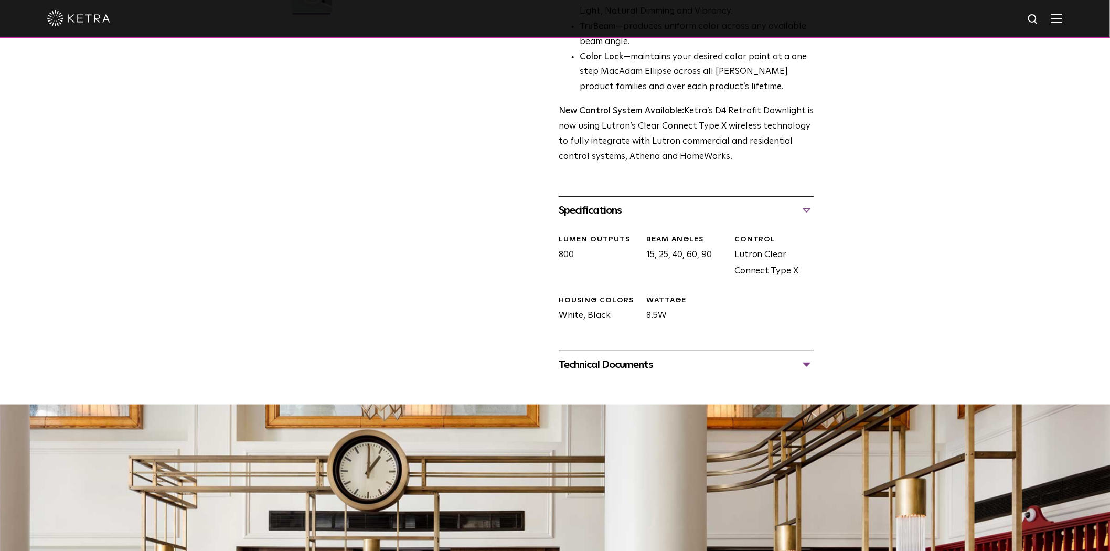
click at [816, 247] on div "D4R Retrofit Downlight Availability: Commercial & Residential Ketra’s D4R retro…" at bounding box center [555, 45] width 525 height 666
click at [636, 210] on div "Specifications" at bounding box center [686, 210] width 255 height 17
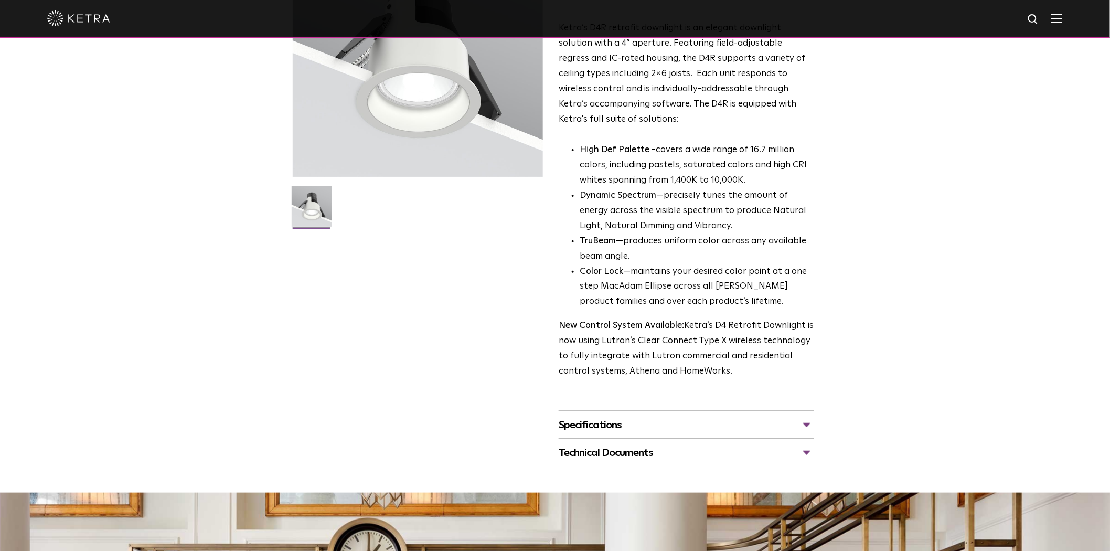
scroll to position [132, 0]
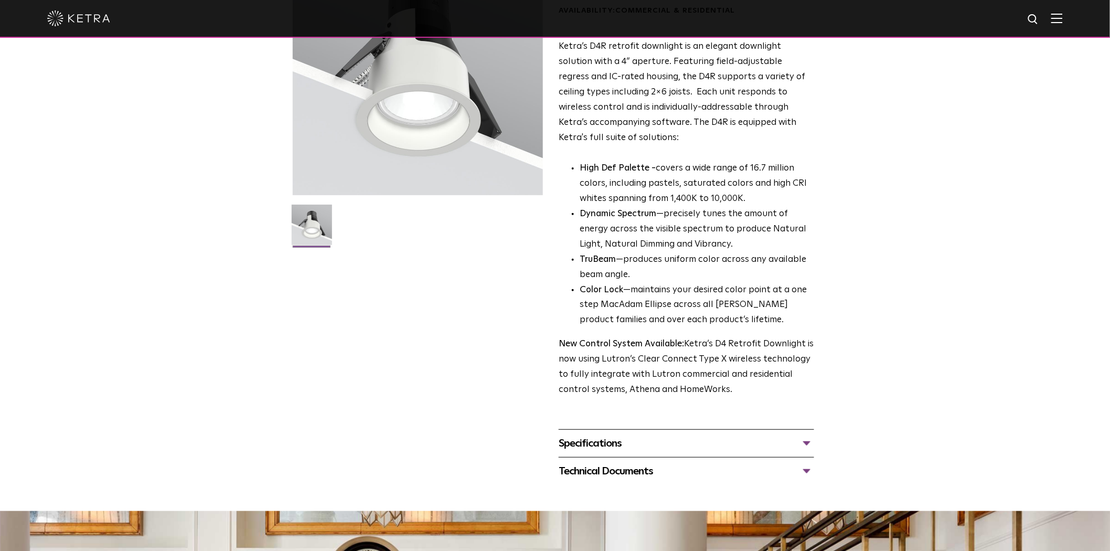
click at [680, 196] on p "High Def Palette - covers a wide range of 16.7 million colors, including pastel…" at bounding box center [697, 184] width 234 height 46
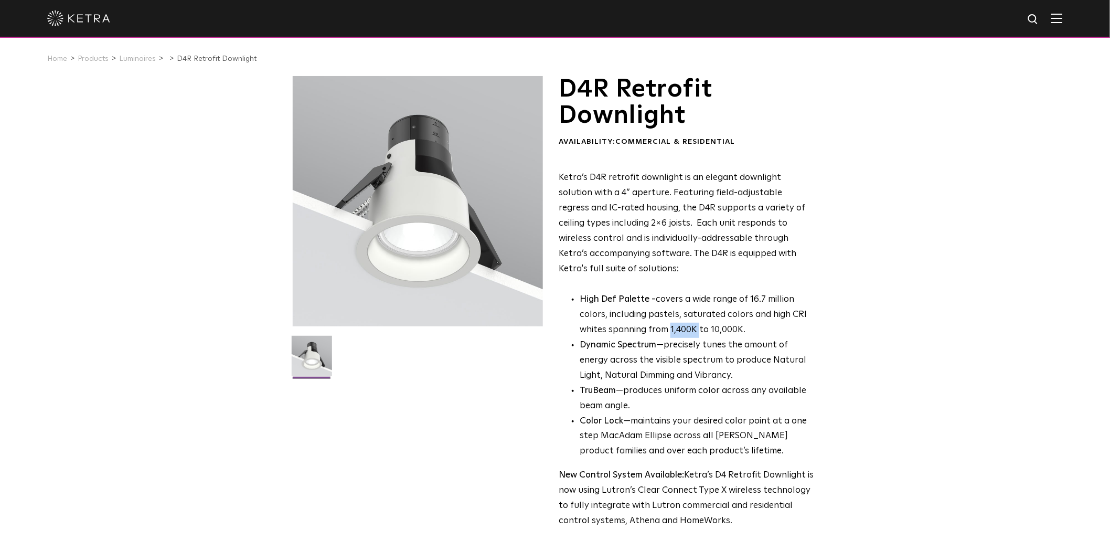
scroll to position [0, 0]
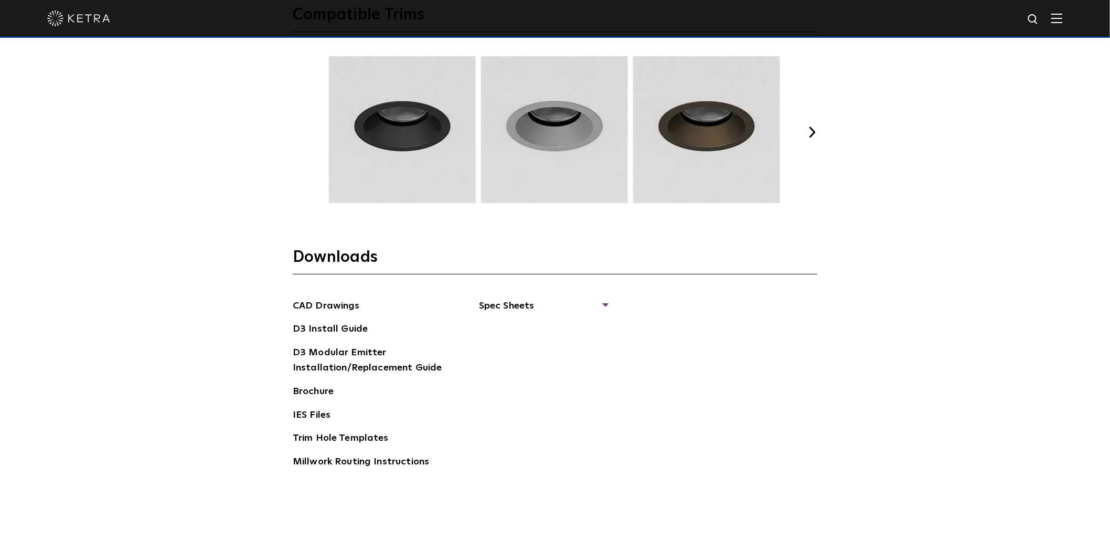
scroll to position [1574, 0]
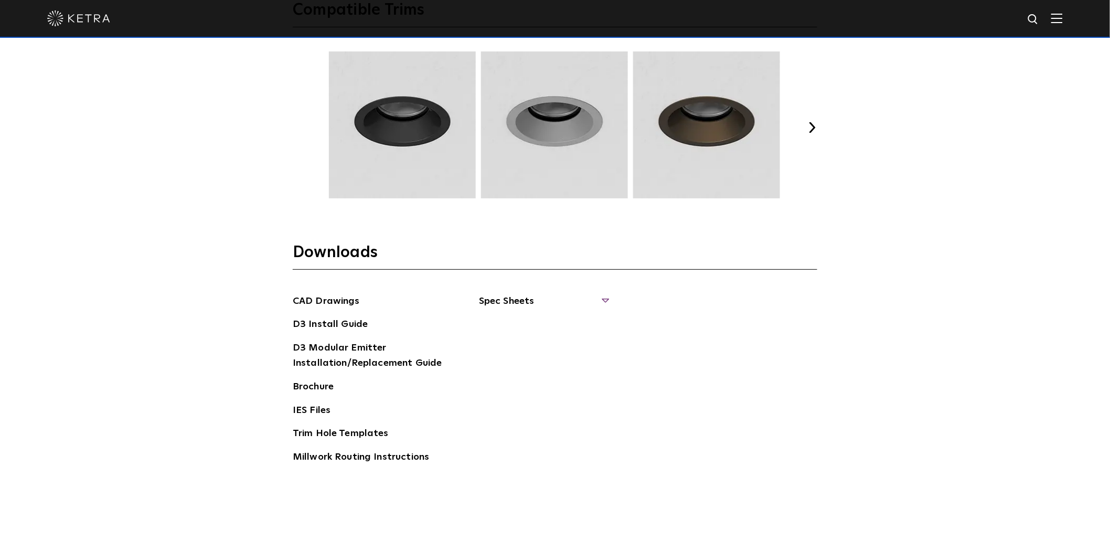
click at [508, 296] on span "Spec Sheets" at bounding box center [543, 305] width 129 height 23
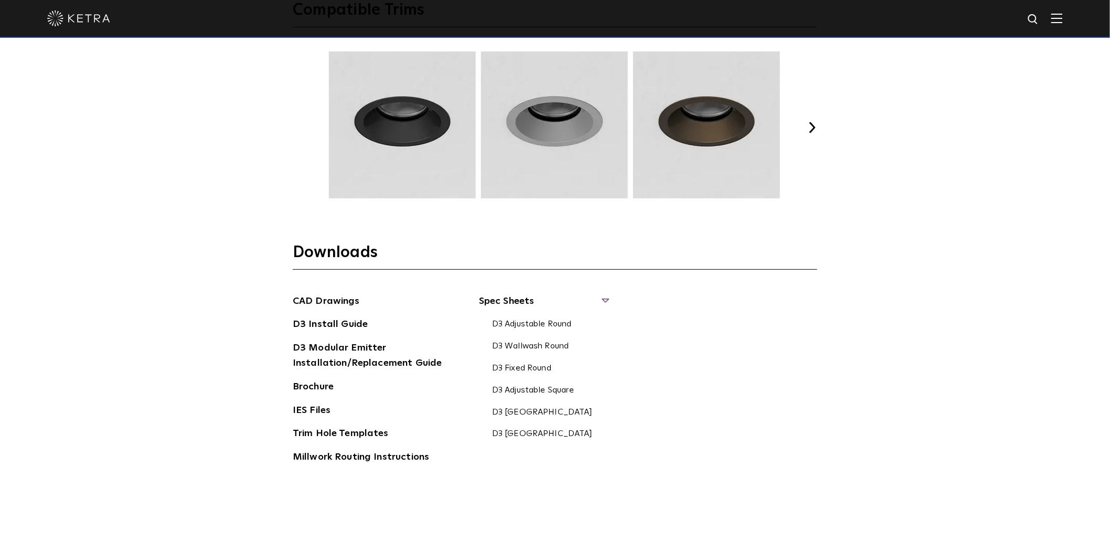
click at [500, 298] on span "Spec Sheets" at bounding box center [543, 305] width 129 height 23
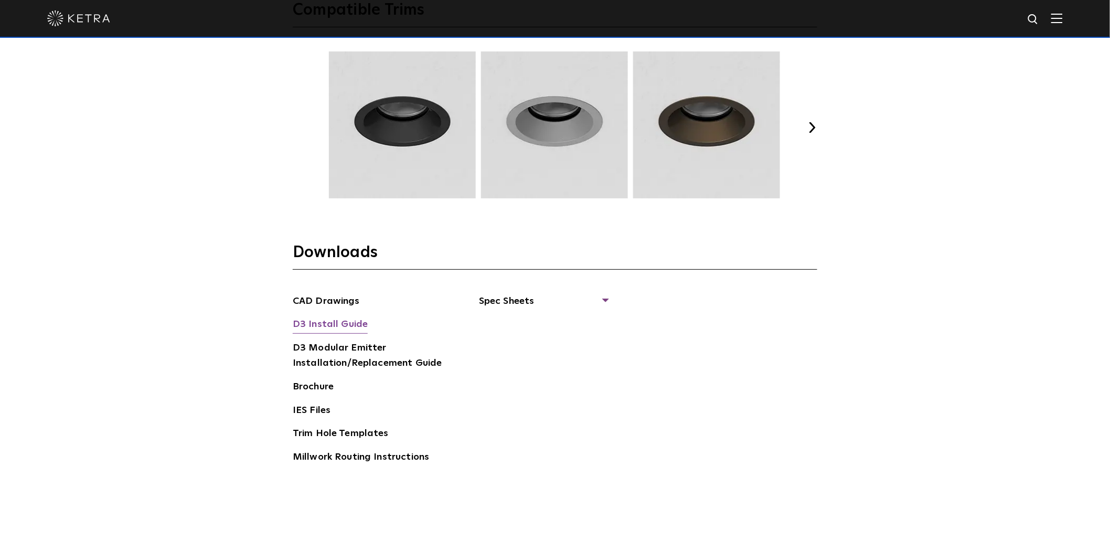
click at [336, 320] on link "D3 Install Guide" at bounding box center [330, 325] width 75 height 17
click at [601, 298] on span "Spec Sheets" at bounding box center [543, 305] width 129 height 23
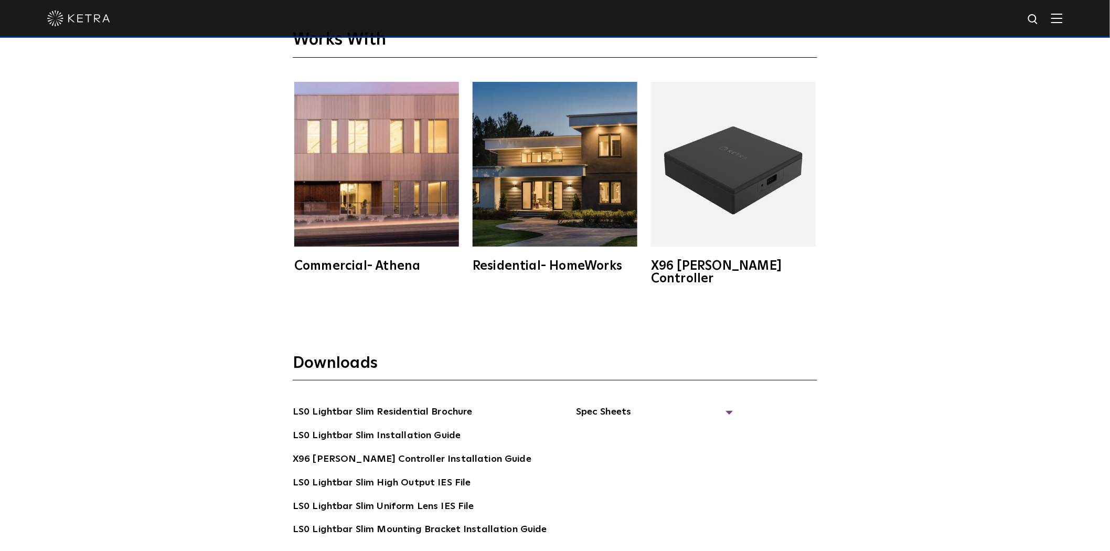
scroll to position [2156, 0]
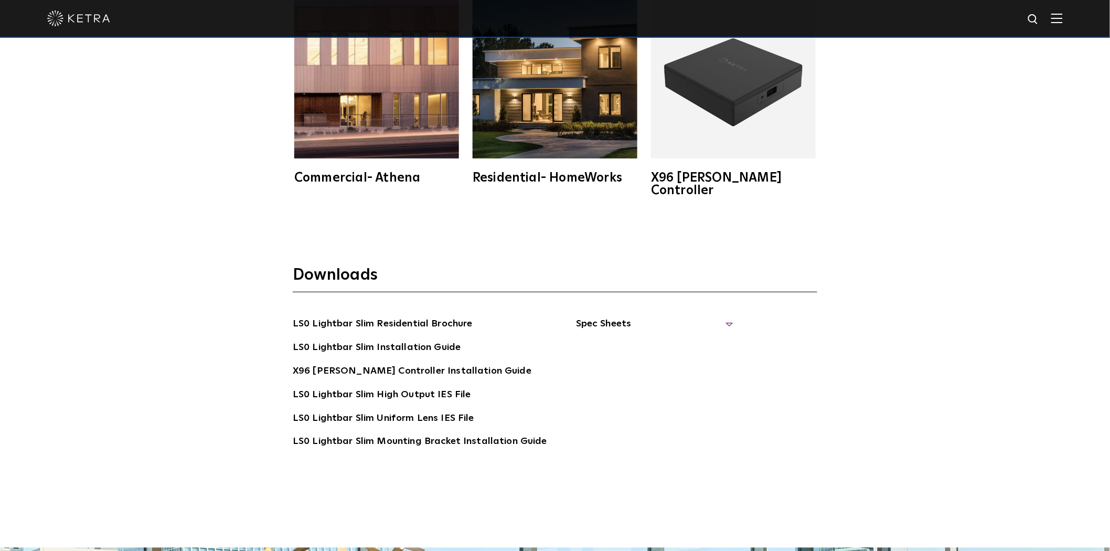
click at [621, 316] on span "Spec Sheets" at bounding box center [654, 327] width 157 height 23
click at [596, 316] on span "Spec Sheets" at bounding box center [654, 327] width 157 height 23
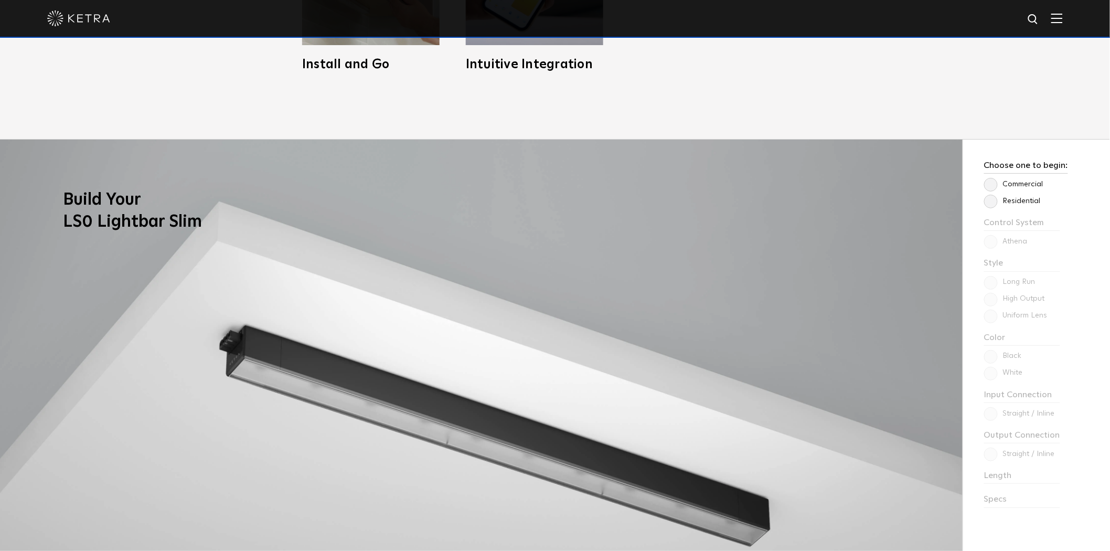
scroll to position [757, 0]
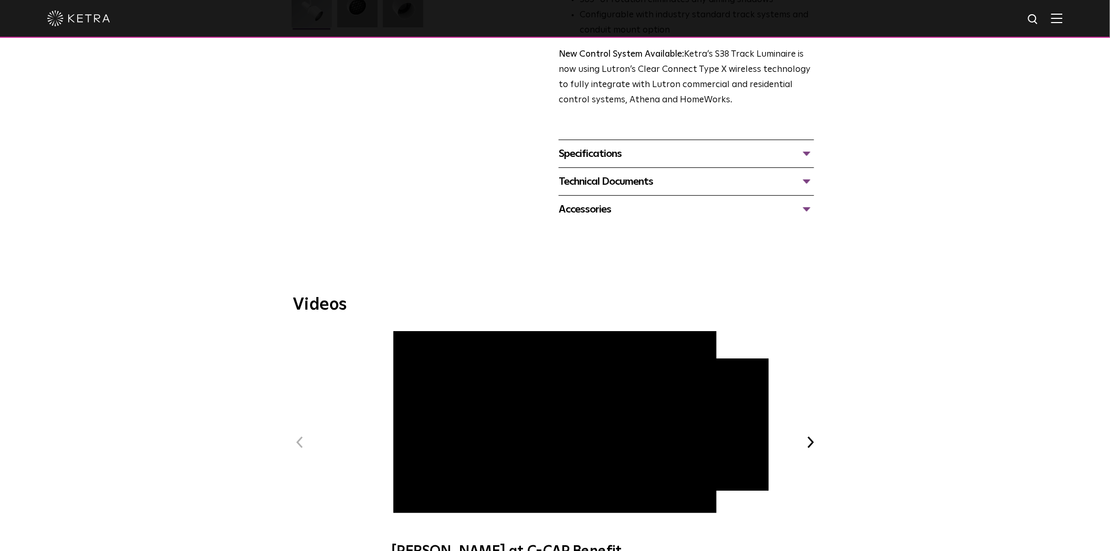
click at [608, 145] on div "Specifications" at bounding box center [686, 153] width 255 height 17
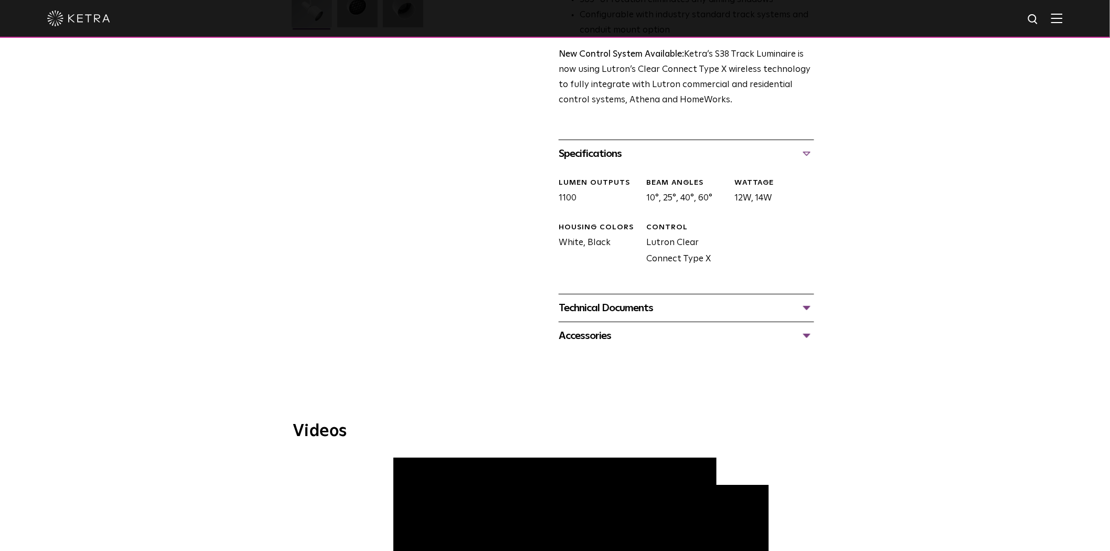
scroll to position [334, 0]
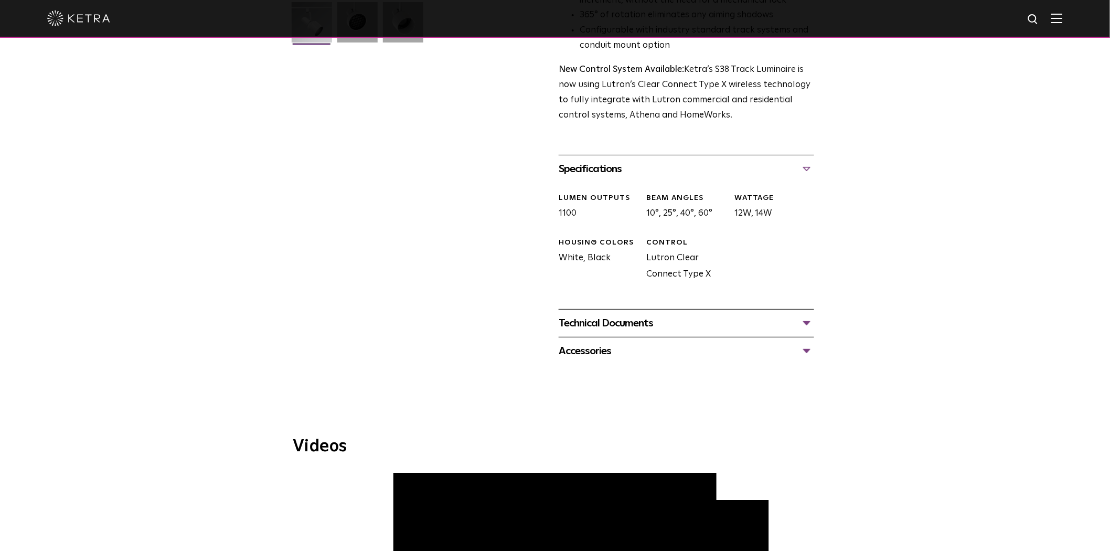
click at [596, 161] on div "Specifications" at bounding box center [686, 169] width 255 height 17
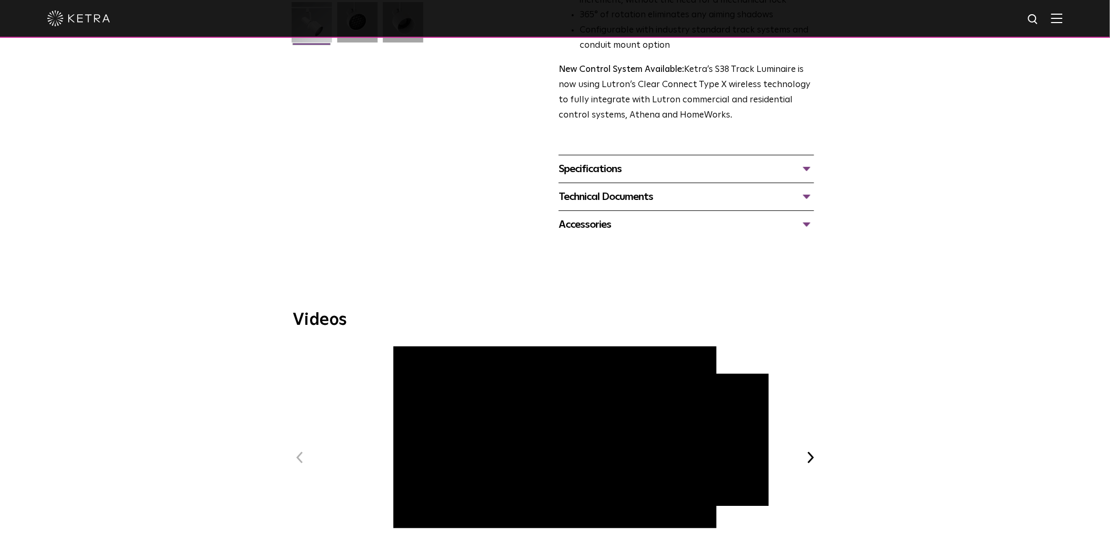
click at [594, 189] on div "Technical Documents" at bounding box center [686, 196] width 255 height 17
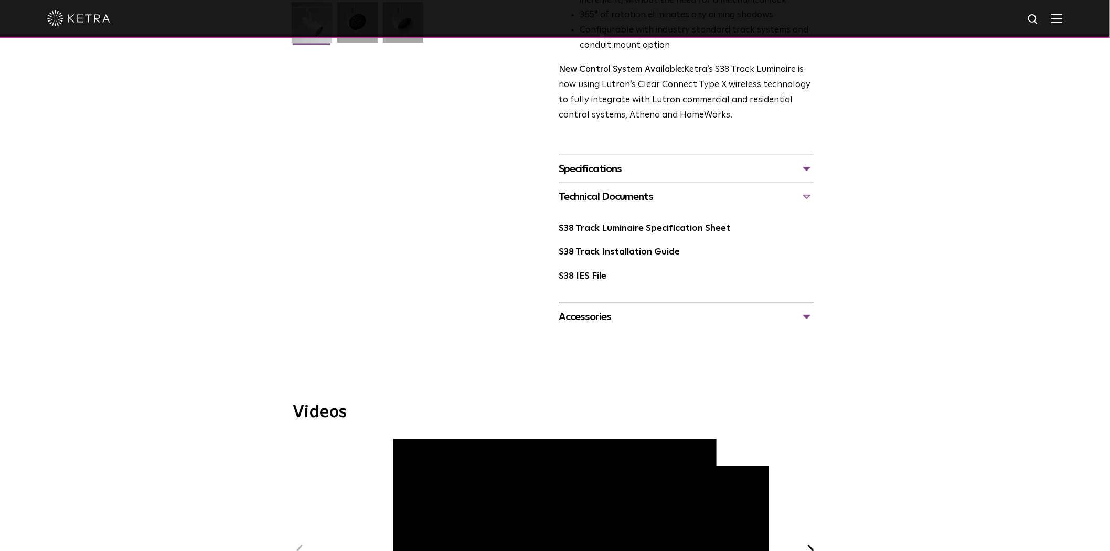
click at [583, 3] on div at bounding box center [555, 18] width 1016 height 37
click at [591, 188] on div "Technical Documents" at bounding box center [686, 196] width 255 height 17
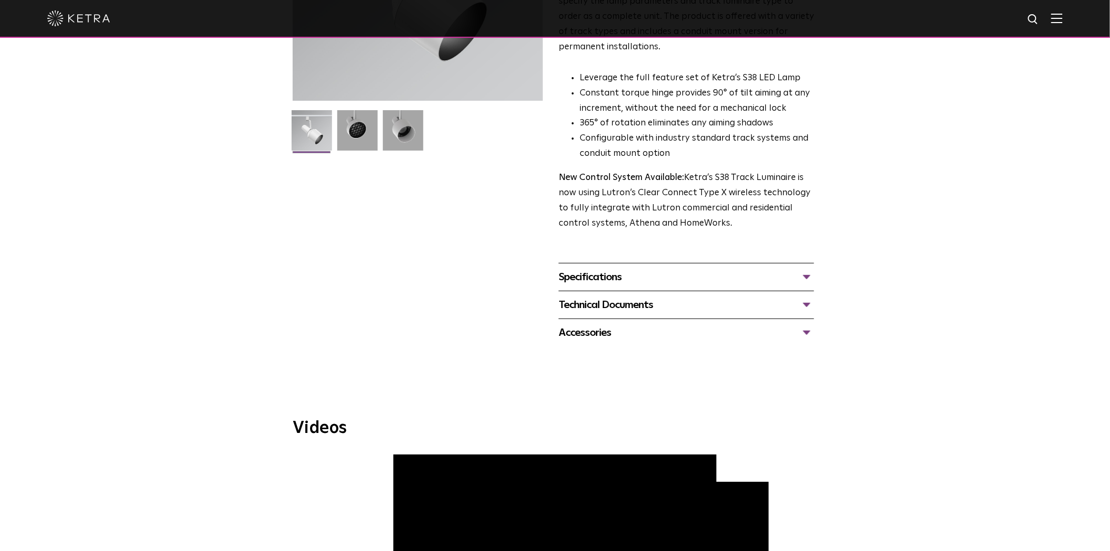
scroll to position [0, 0]
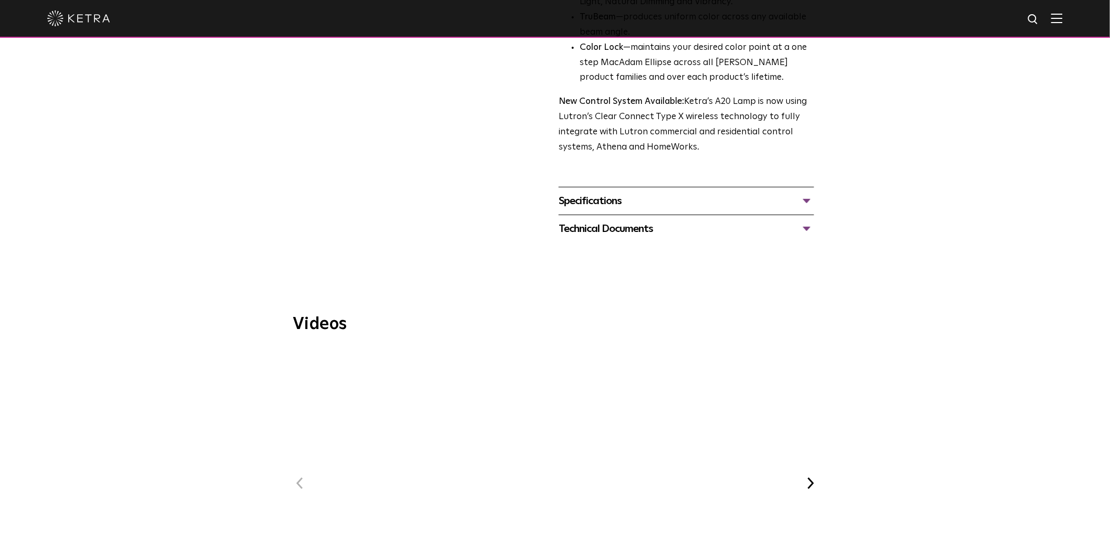
scroll to position [466, 0]
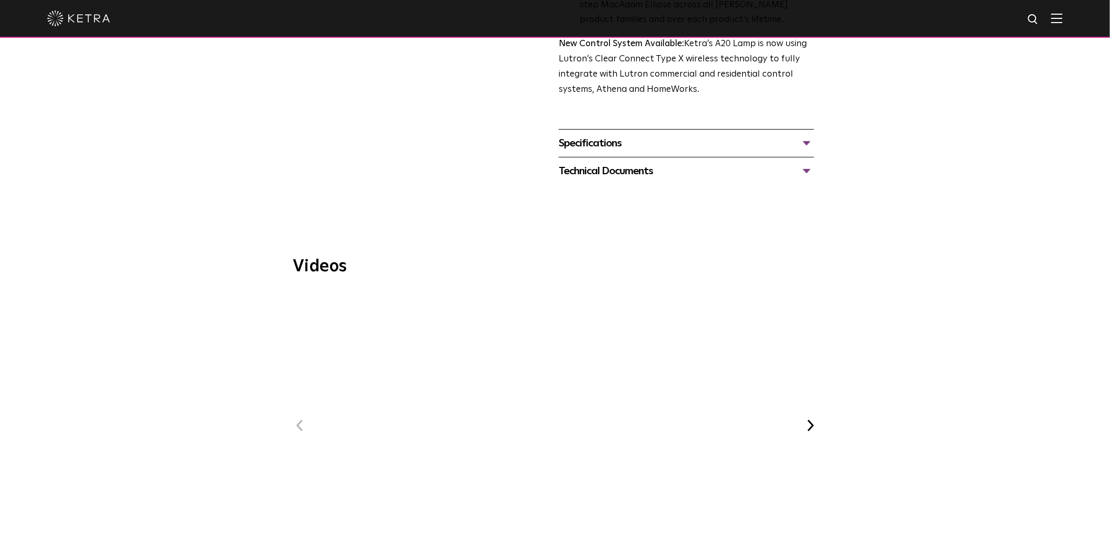
click at [582, 135] on div "Specifications" at bounding box center [686, 143] width 255 height 17
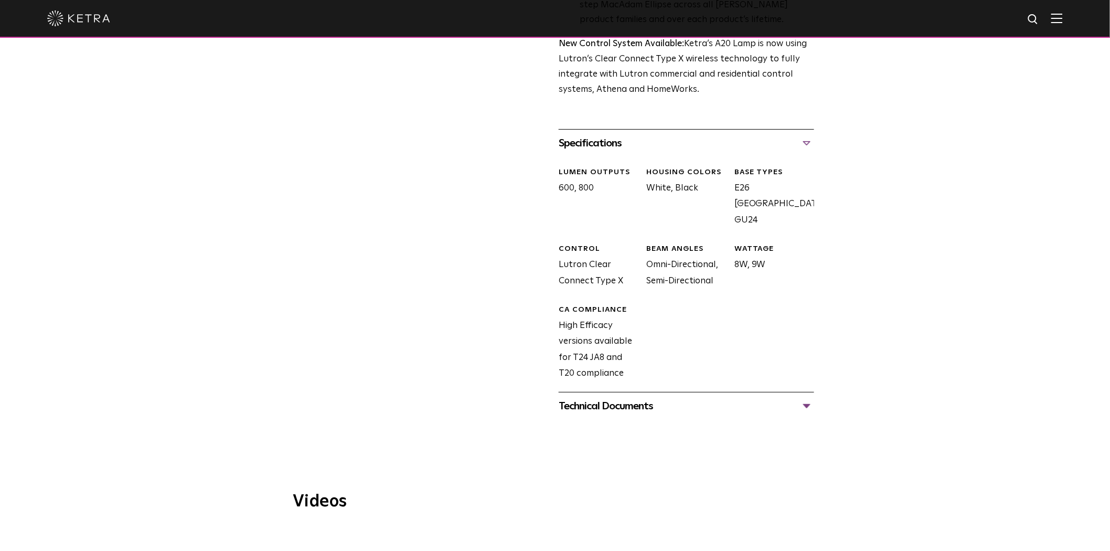
click at [568, 173] on div "LUMEN OUTPUTS 600, 800" at bounding box center [595, 197] width 88 height 61
click at [589, 177] on div "LUMEN OUTPUTS 600, 800" at bounding box center [595, 197] width 88 height 61
copy div "600, 800"
click at [596, 135] on div "Specifications" at bounding box center [686, 143] width 255 height 17
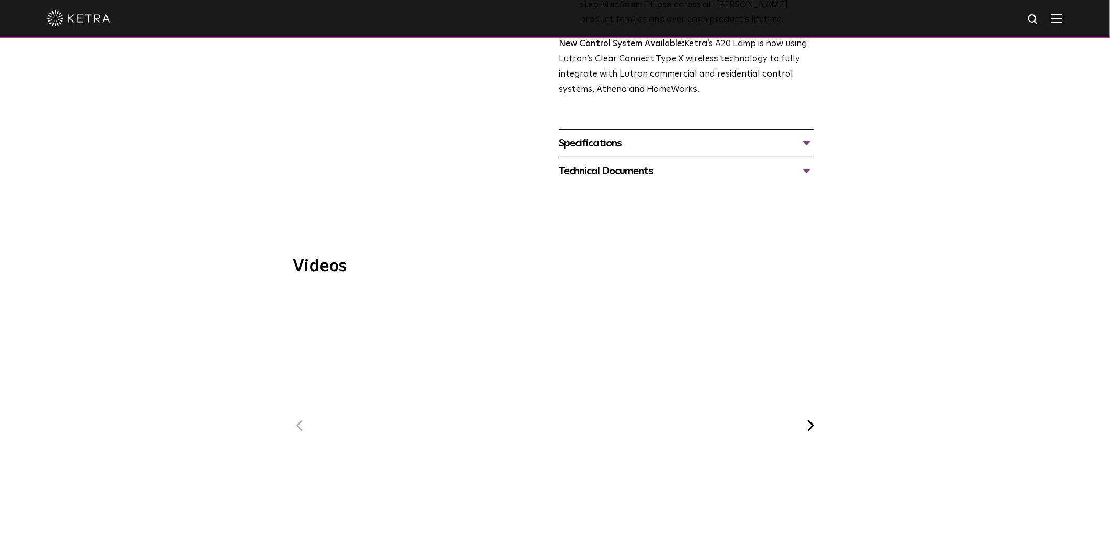
click at [613, 157] on div "Technical Documents A20 Specification Sheet A20 Installation Guide A20 CAD Draw…" at bounding box center [686, 171] width 255 height 28
click at [605, 163] on div "Technical Documents" at bounding box center [686, 171] width 255 height 17
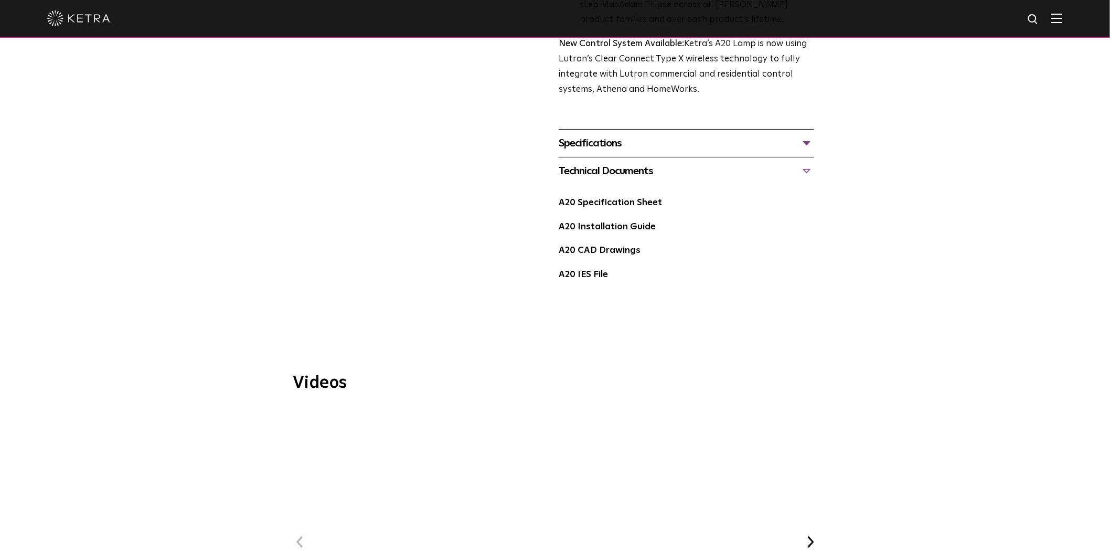
click at [609, 157] on div "Technical Documents A20 Specification Sheet A20 Installation Guide A20 CAD Draw…" at bounding box center [686, 229] width 255 height 144
click at [609, 163] on div "Technical Documents" at bounding box center [686, 171] width 255 height 17
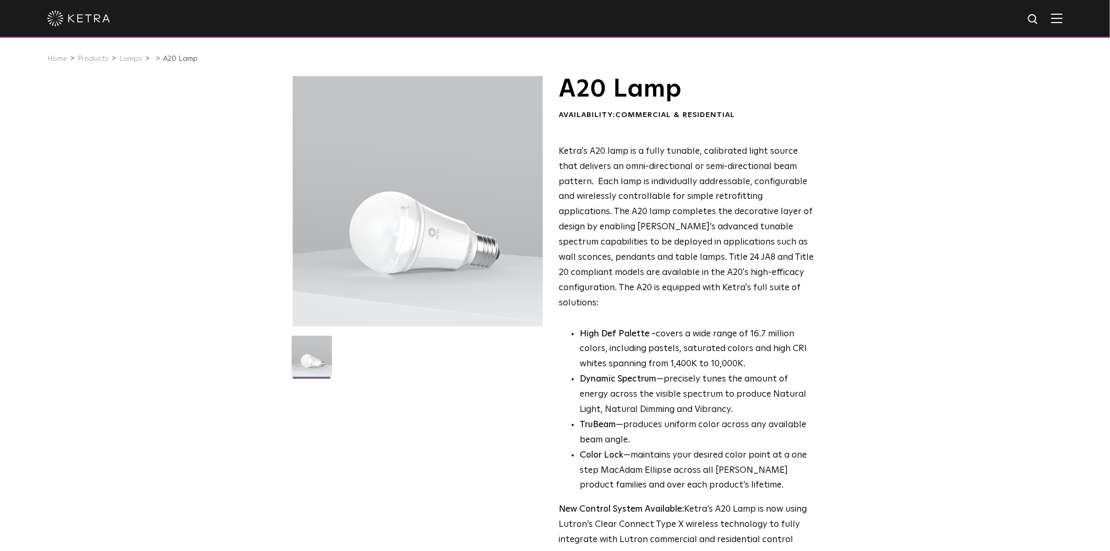
scroll to position [0, 0]
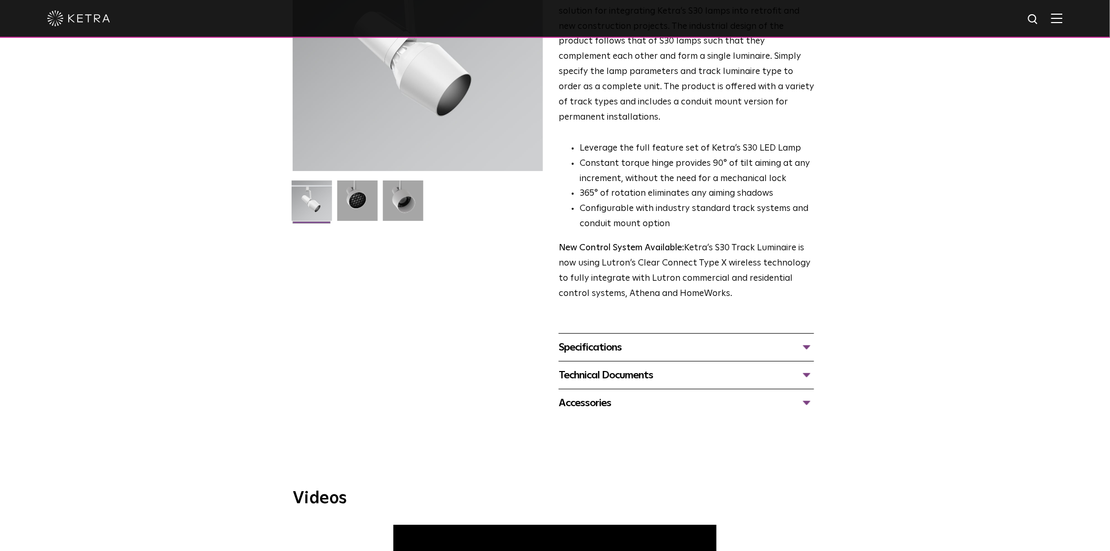
scroll to position [175, 0]
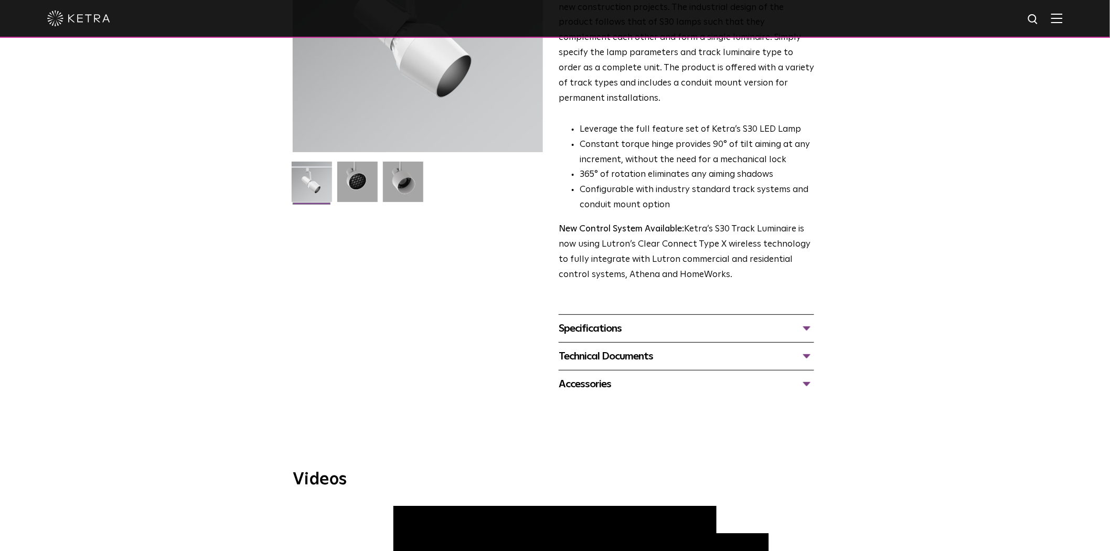
click at [611, 348] on div "Technical Documents" at bounding box center [686, 356] width 255 height 17
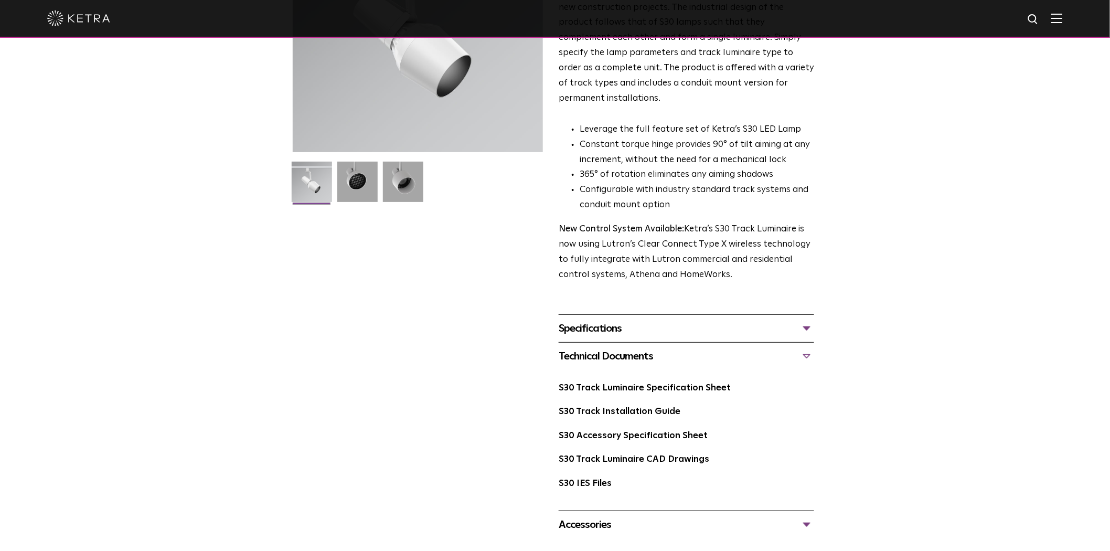
click at [615, 348] on div "Technical Documents" at bounding box center [686, 356] width 255 height 17
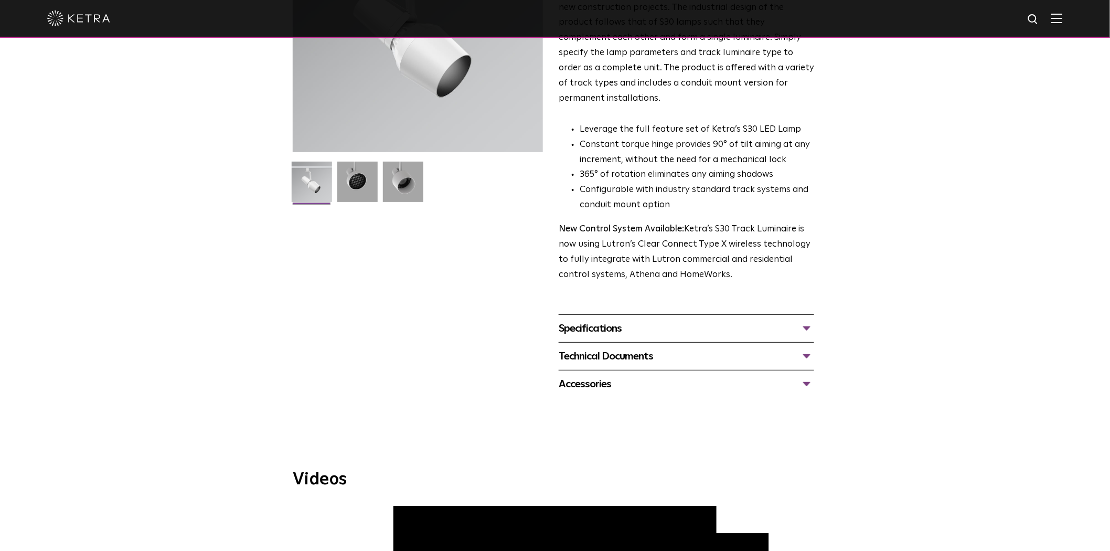
click at [622, 321] on div "Specifications" at bounding box center [686, 328] width 255 height 17
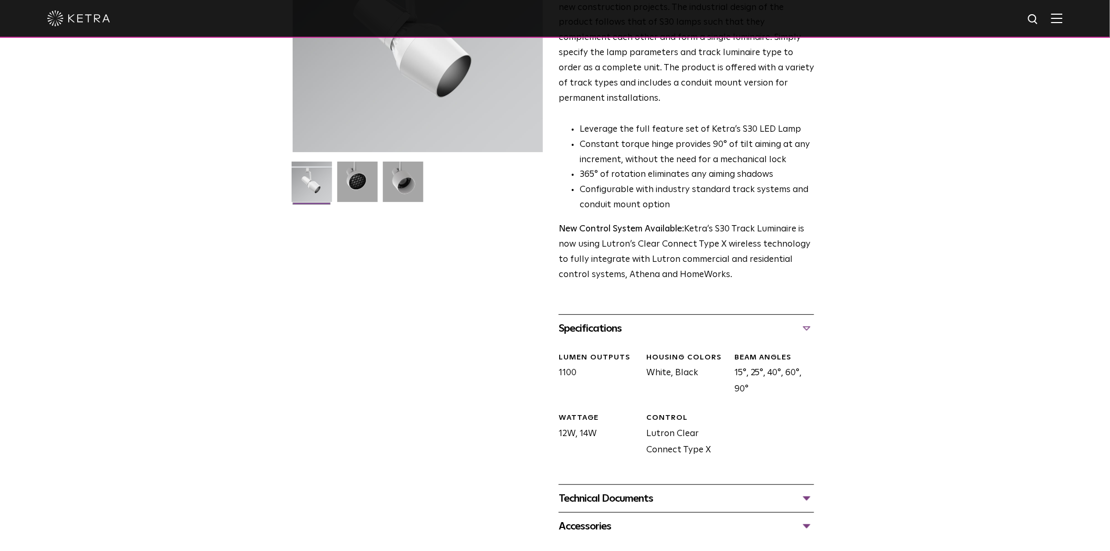
click at [644, 320] on div "Specifications" at bounding box center [686, 328] width 255 height 17
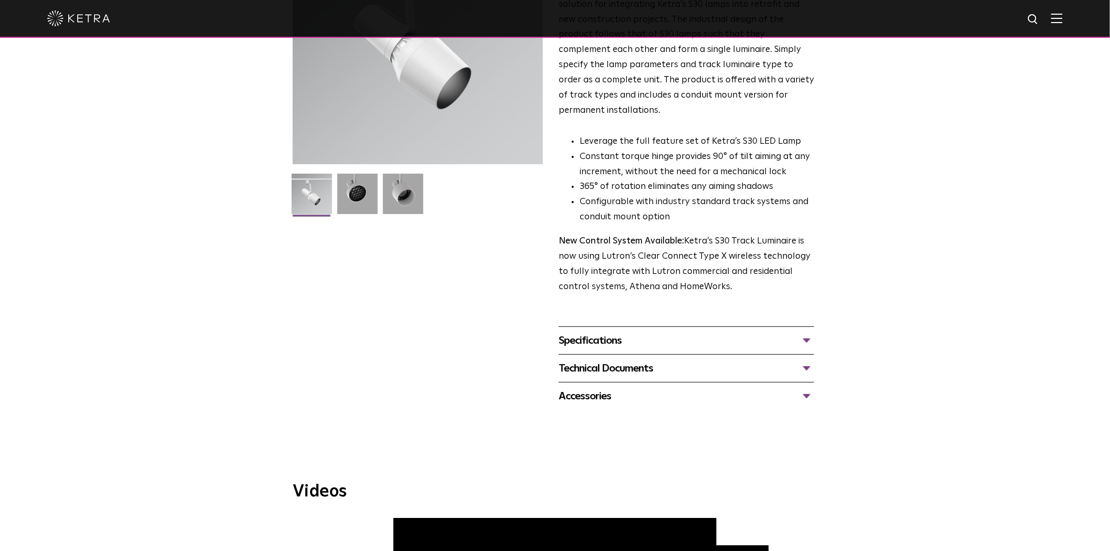
scroll to position [349, 0]
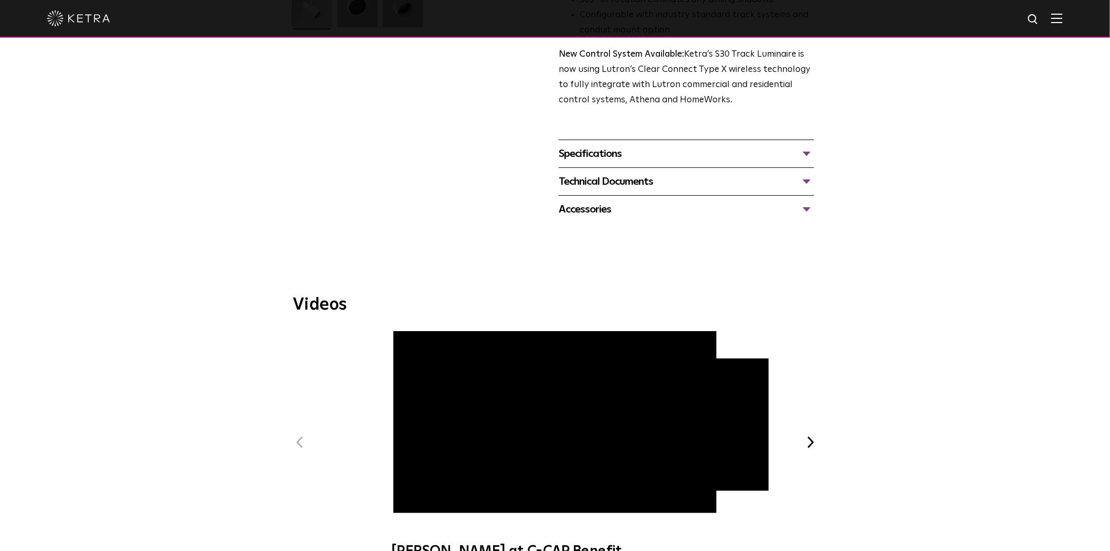
click at [606, 201] on div "Accessories" at bounding box center [686, 209] width 255 height 17
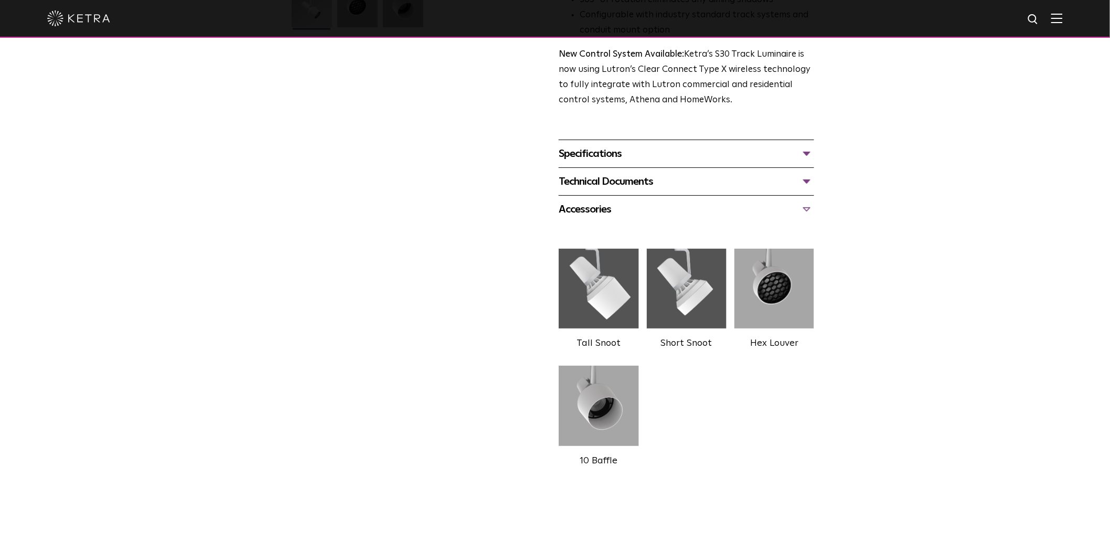
click at [602, 201] on div "Accessories" at bounding box center [686, 209] width 255 height 17
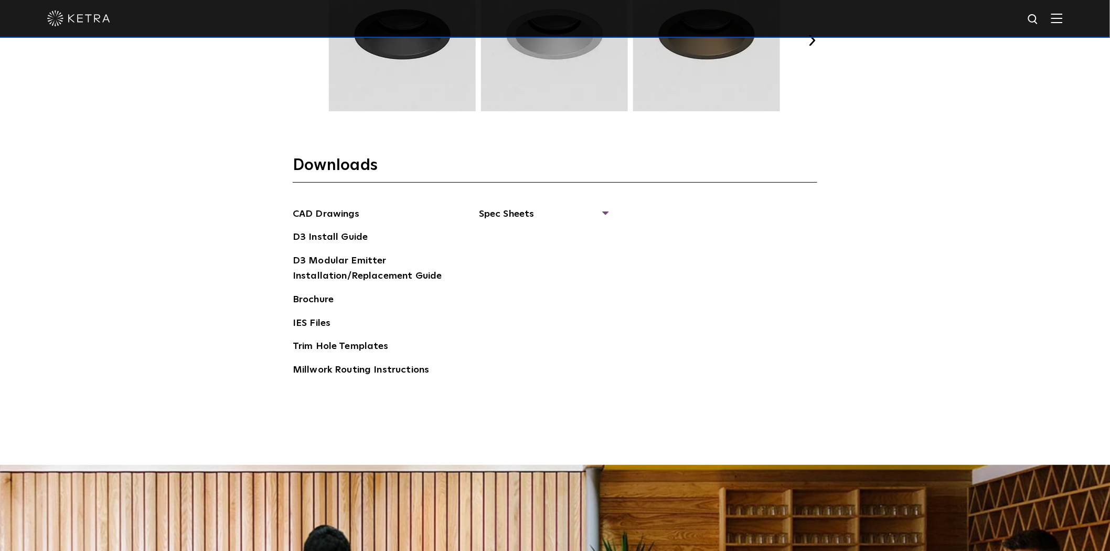
scroll to position [1690, 0]
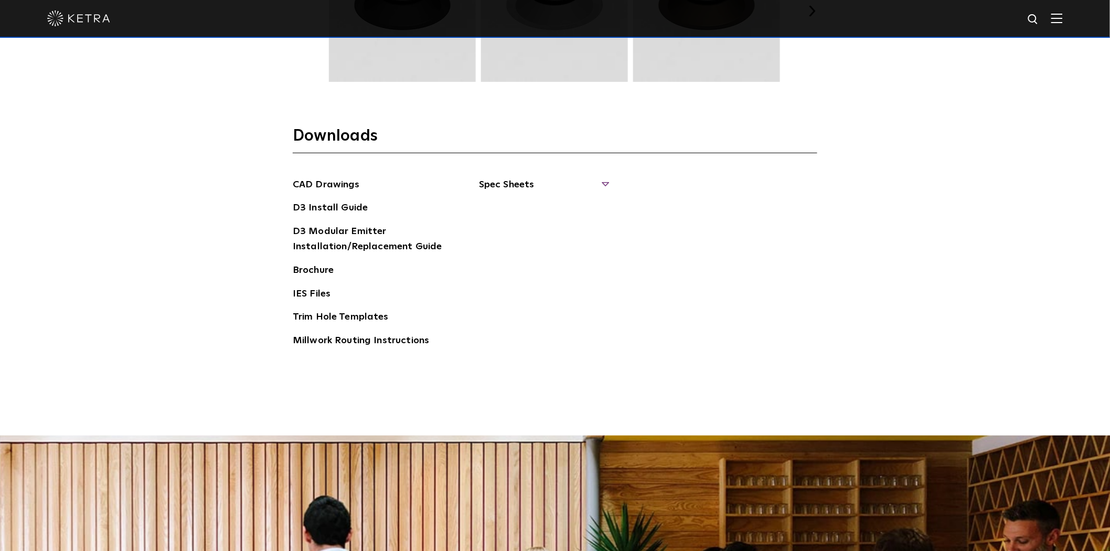
click at [485, 181] on span "Spec Sheets" at bounding box center [543, 188] width 129 height 23
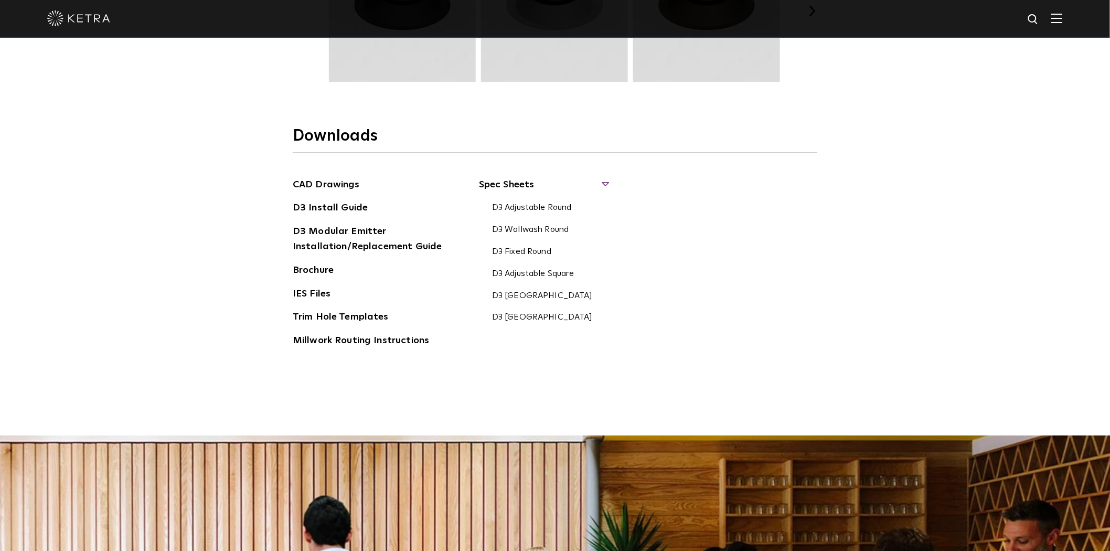
click at [495, 179] on span "Spec Sheets" at bounding box center [543, 188] width 129 height 23
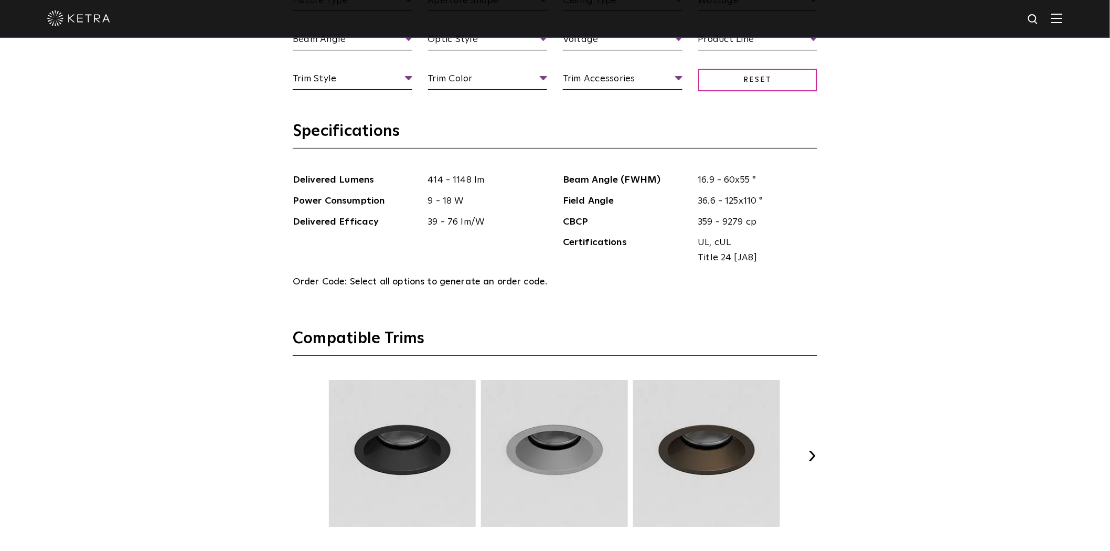
scroll to position [1166, 0]
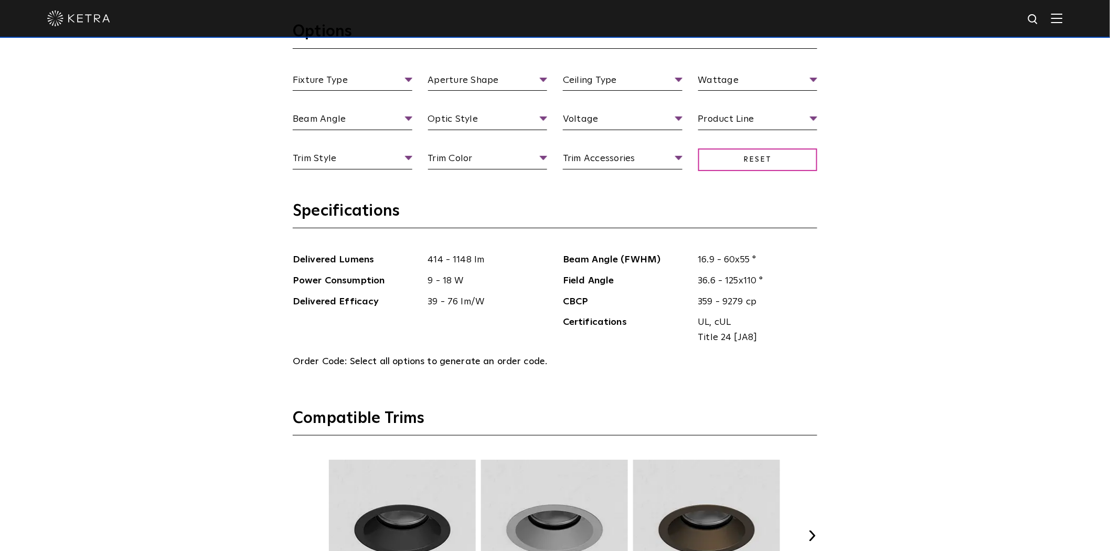
click at [432, 263] on span "414 - 1148 lm" at bounding box center [483, 259] width 127 height 15
click at [459, 262] on span "414 - 1148 lm" at bounding box center [483, 259] width 127 height 15
copy span "414 - 1148"
drag, startPoint x: 453, startPoint y: 311, endPoint x: 474, endPoint y: 312, distance: 21.6
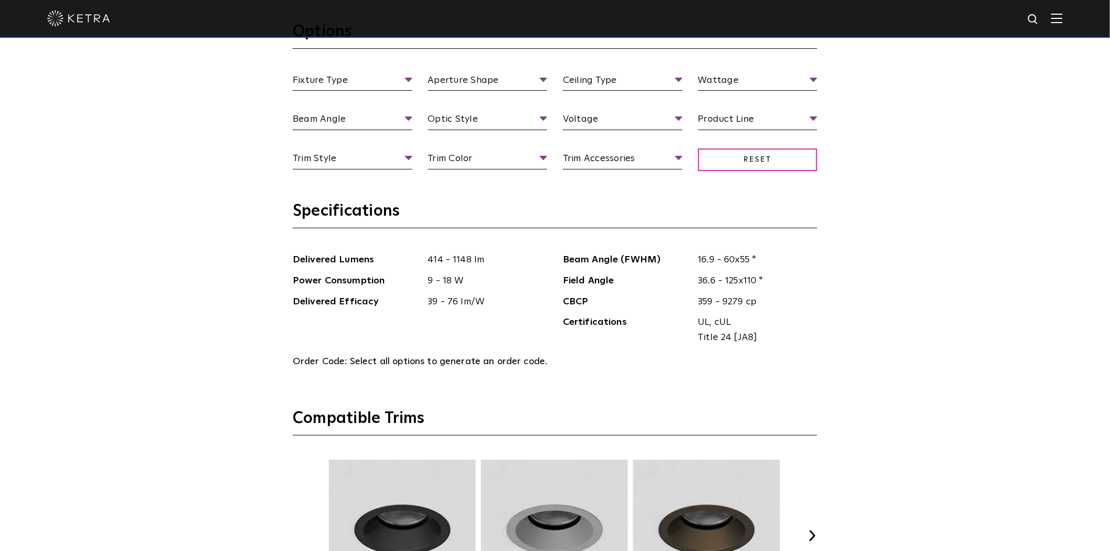
click at [455, 311] on ul "Delivered Lumens 414 - 1148 lm Power Consumption 9 - 18 W Delivered Efficacy 39…" at bounding box center [420, 301] width 270 height 99
click at [476, 311] on ul "Delivered Lumens 414 - 1148 lm Power Consumption 9 - 18 W Delivered Efficacy 39…" at bounding box center [420, 301] width 270 height 99
click at [591, 270] on ul "Beam Angle (FWHM) 16.9 - 60x55 ° Field Angle 36.6 - 125x110 ° CBCP 359 - 9279 c…" at bounding box center [690, 301] width 270 height 99
copy span "UL, cUL"
drag, startPoint x: 697, startPoint y: 325, endPoint x: 735, endPoint y: 322, distance: 39.0
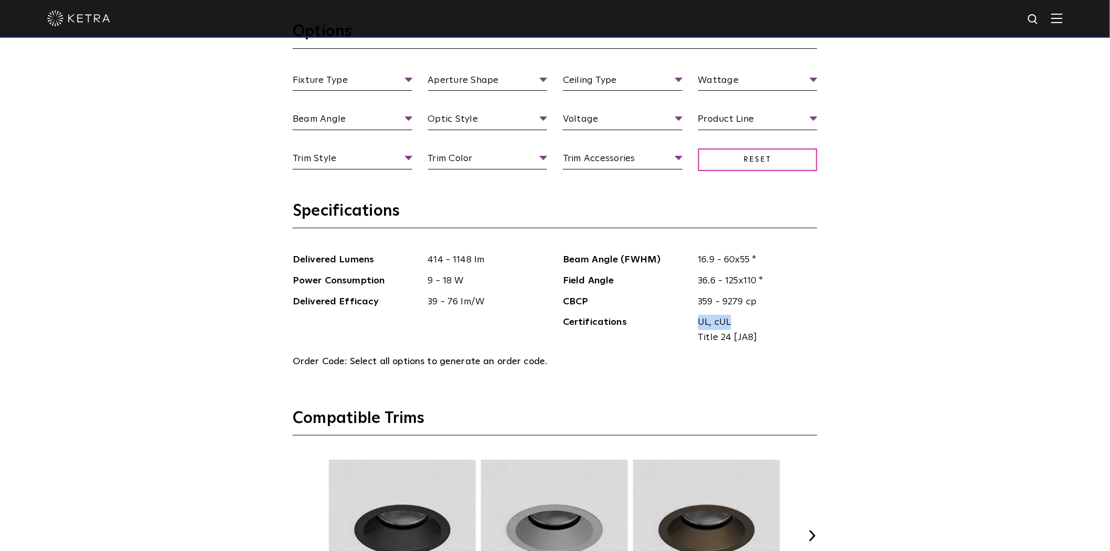
click at [735, 322] on span "UL, cUL Title 24 [JA8]" at bounding box center [753, 330] width 127 height 30
copy span "Title 24 [JA8]"
drag, startPoint x: 699, startPoint y: 342, endPoint x: 762, endPoint y: 341, distance: 62.4
click at [762, 341] on span "Title 24 [JA8]" at bounding box center [754, 337] width 112 height 15
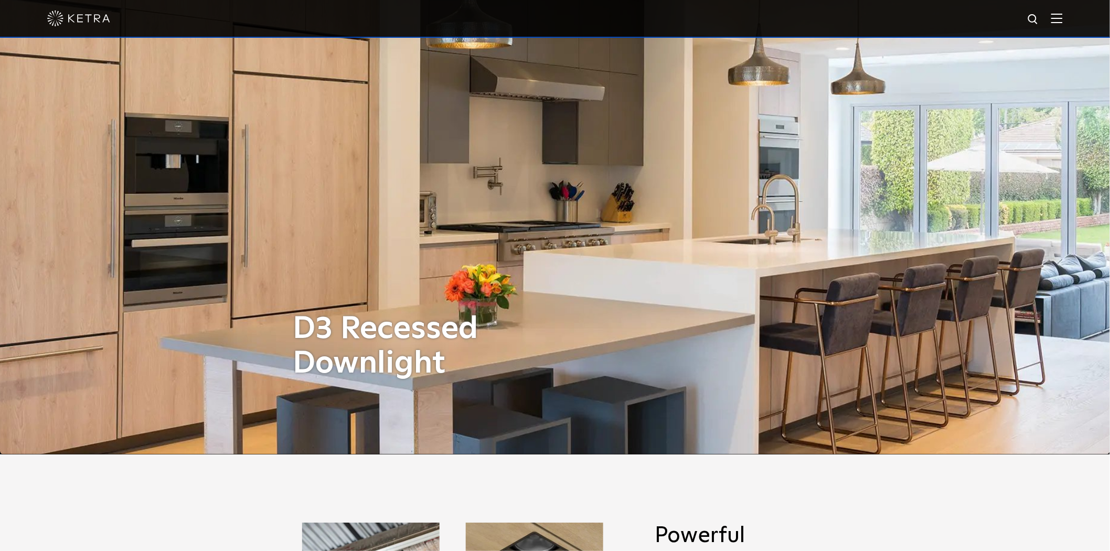
scroll to position [0, 0]
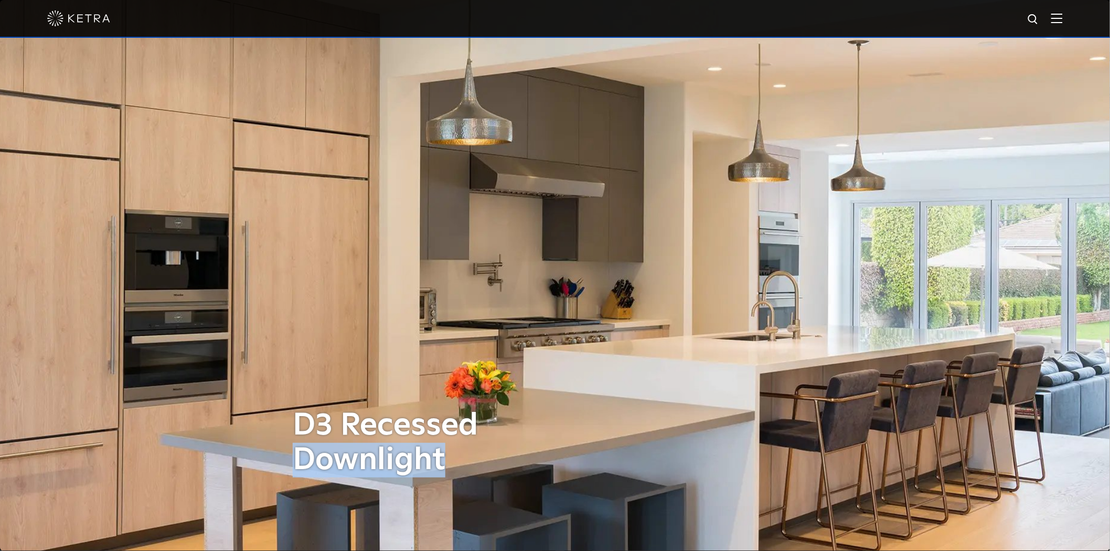
copy h1 "Downlight"
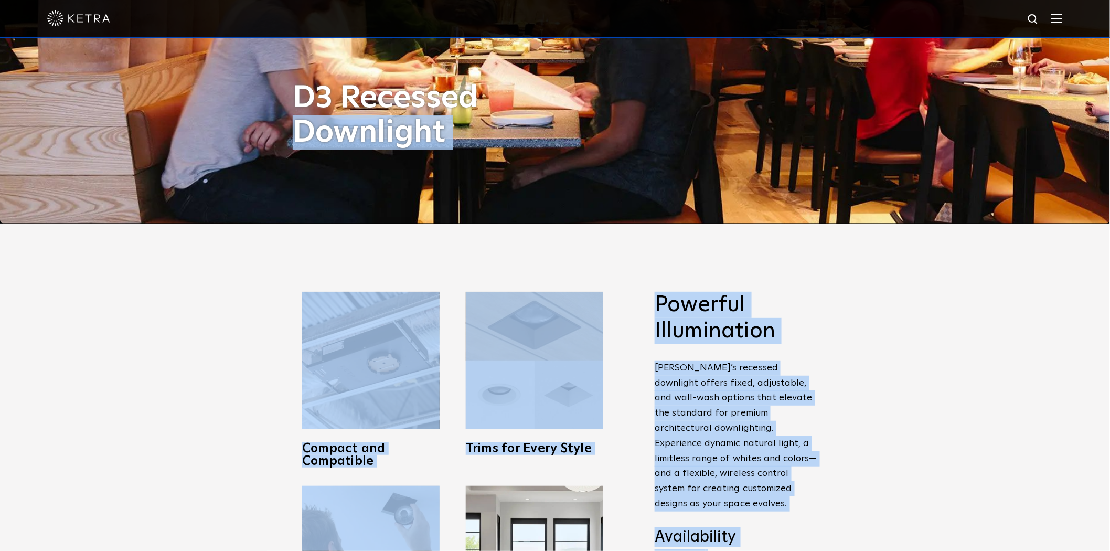
drag, startPoint x: 292, startPoint y: 454, endPoint x: 434, endPoint y: 571, distance: 183.4
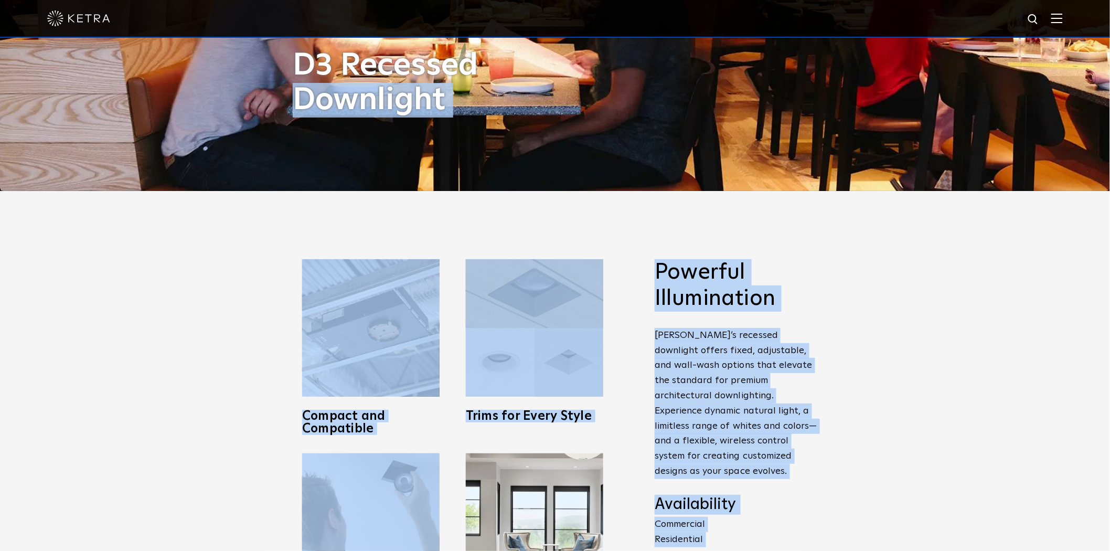
click at [258, 252] on div "Powerful Illumination Ketra’s recessed downlight offers fixed, adjustable, and …" at bounding box center [555, 444] width 1110 height 506
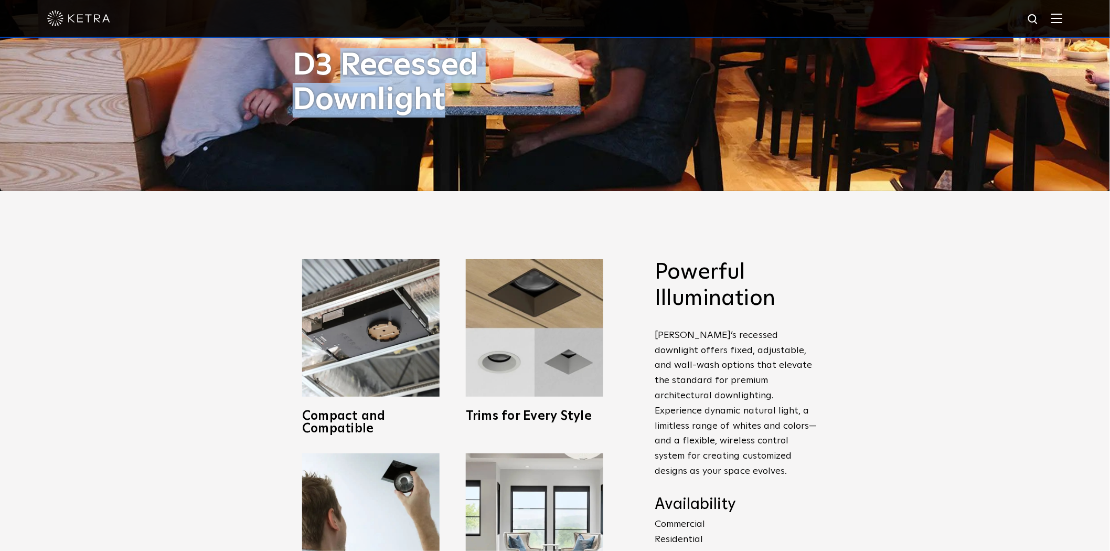
copy h1 "Recessed Downlight"
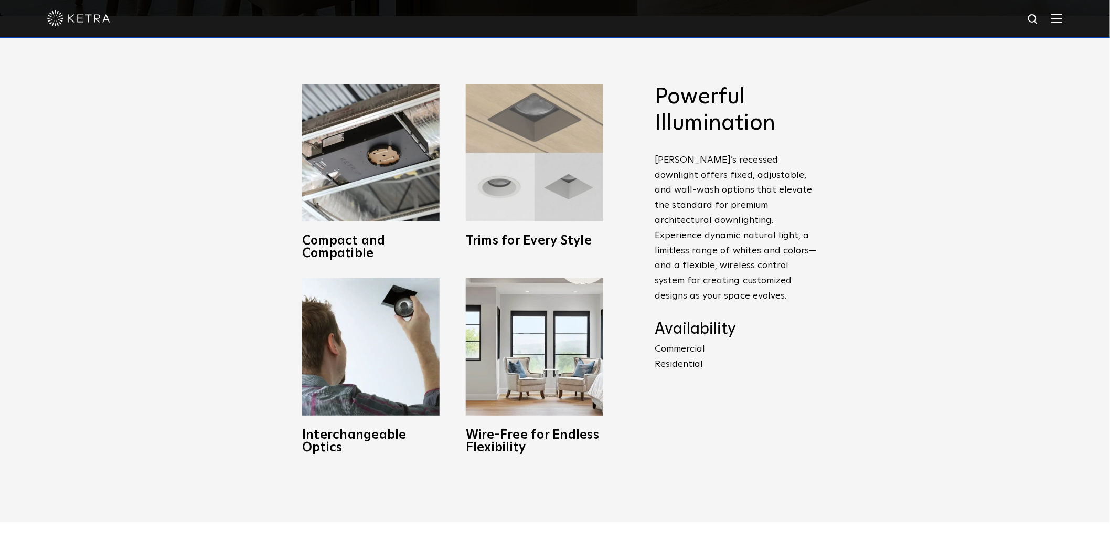
scroll to position [1001, 0]
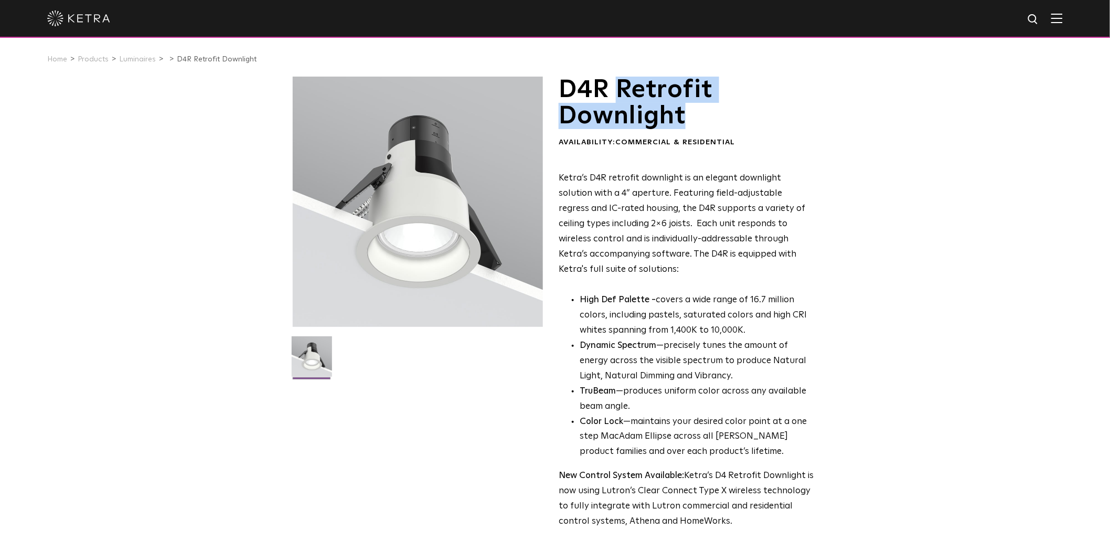
copy h1 "Retrofit Downlight"
drag, startPoint x: 621, startPoint y: 93, endPoint x: 688, endPoint y: 114, distance: 70.0
click at [688, 114] on h1 "D4R Retrofit Downlight" at bounding box center [686, 103] width 255 height 53
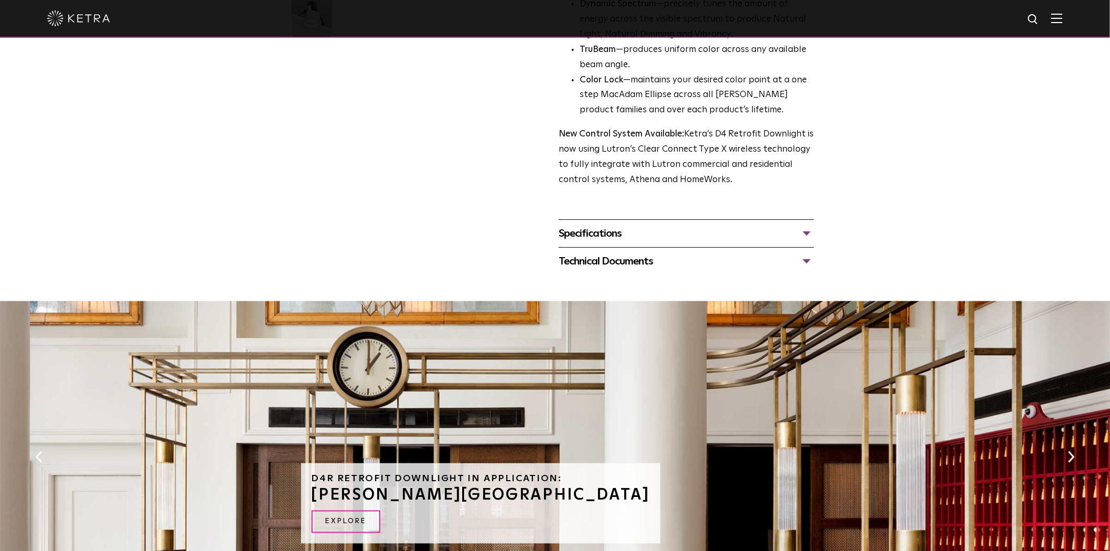
scroll to position [283, 0]
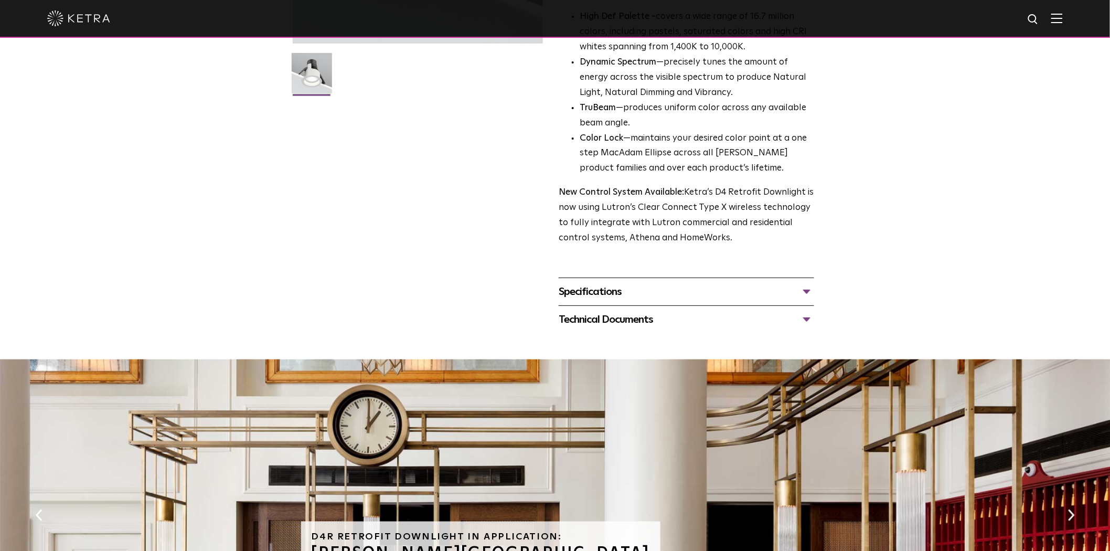
click at [593, 286] on div "Specifications" at bounding box center [686, 291] width 255 height 17
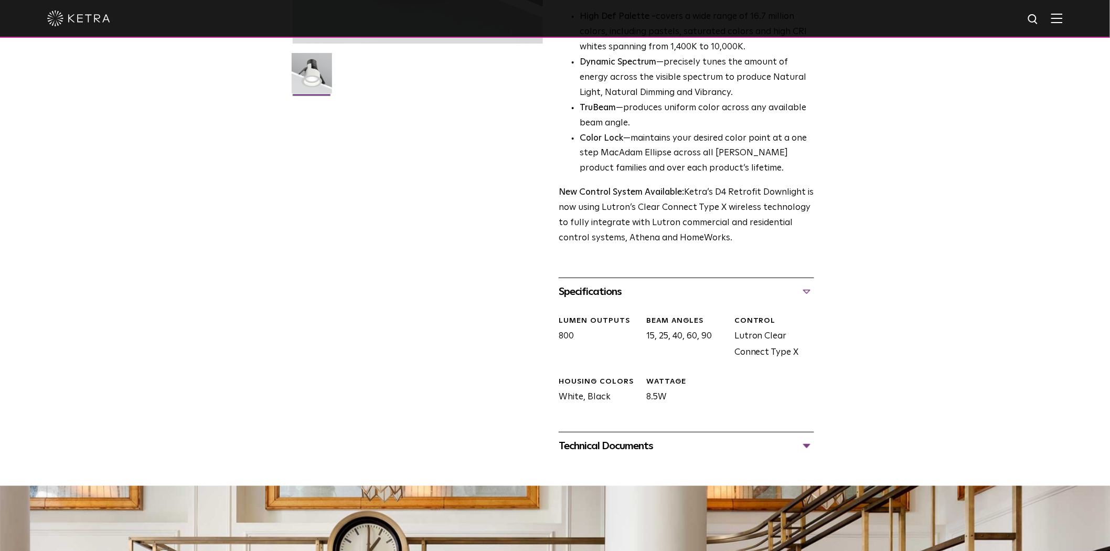
click at [601, 293] on div "Specifications" at bounding box center [686, 291] width 255 height 17
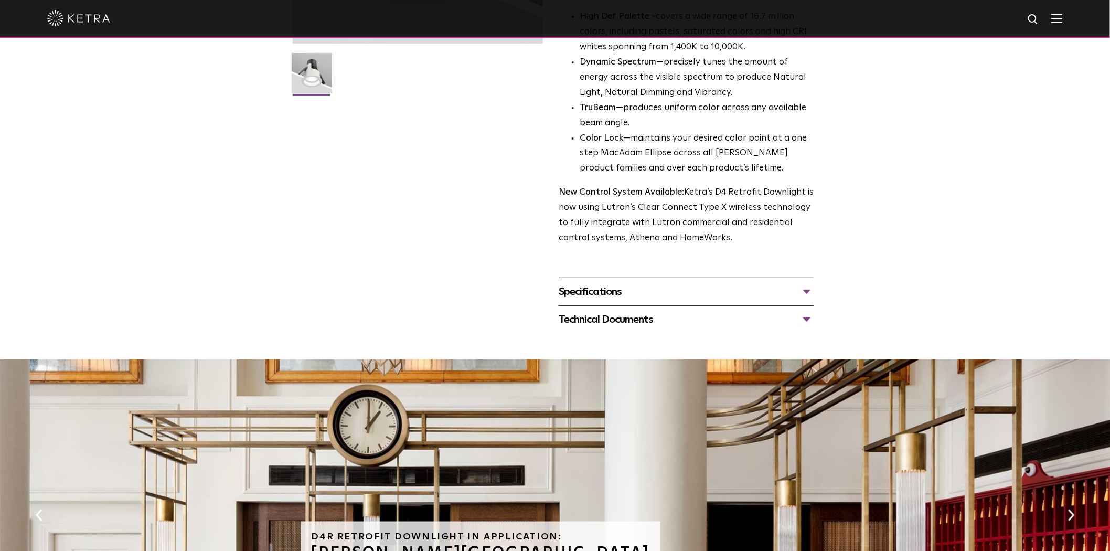
click at [599, 329] on div "Technical Documents D4R Specification Sheet D4R Installation Guide D4R Retrofit…" at bounding box center [686, 319] width 255 height 28
click at [605, 329] on div "Technical Documents D4R Specification Sheet D4R Installation Guide D4R Retrofit…" at bounding box center [686, 319] width 255 height 28
click at [611, 325] on div "Technical Documents" at bounding box center [686, 319] width 255 height 17
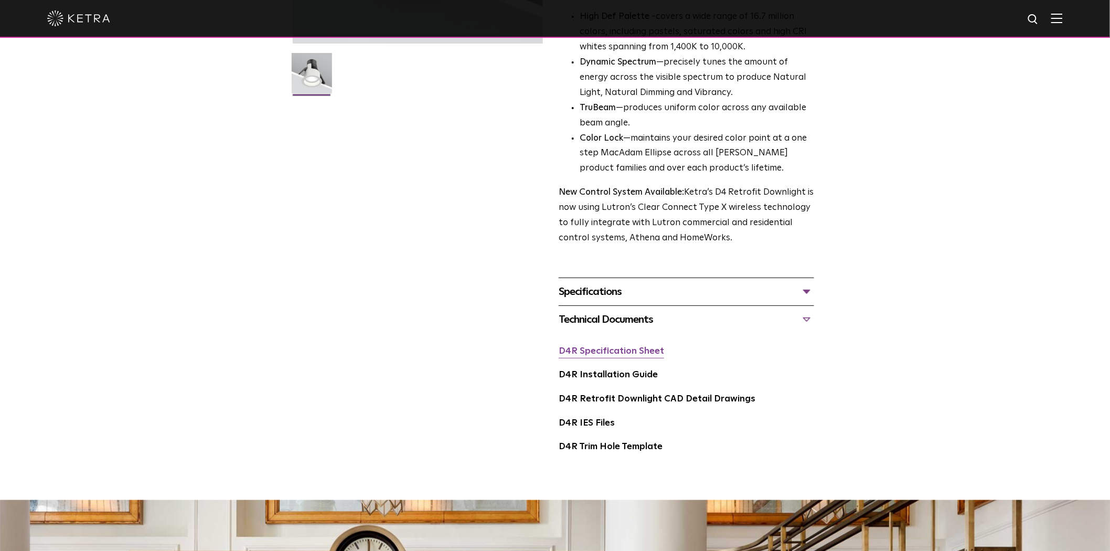
drag, startPoint x: 593, startPoint y: 341, endPoint x: 591, endPoint y: 350, distance: 9.1
drag, startPoint x: 591, startPoint y: 350, endPoint x: 582, endPoint y: 358, distance: 11.9
drag, startPoint x: 582, startPoint y: 358, endPoint x: 513, endPoint y: 344, distance: 70.7
click at [513, 344] on div "D4R Retrofit Downlight Availability: Commercial & Residential Ketra’s D4R retro…" at bounding box center [555, 133] width 525 height 680
drag, startPoint x: 596, startPoint y: 372, endPoint x: 346, endPoint y: 248, distance: 279.2
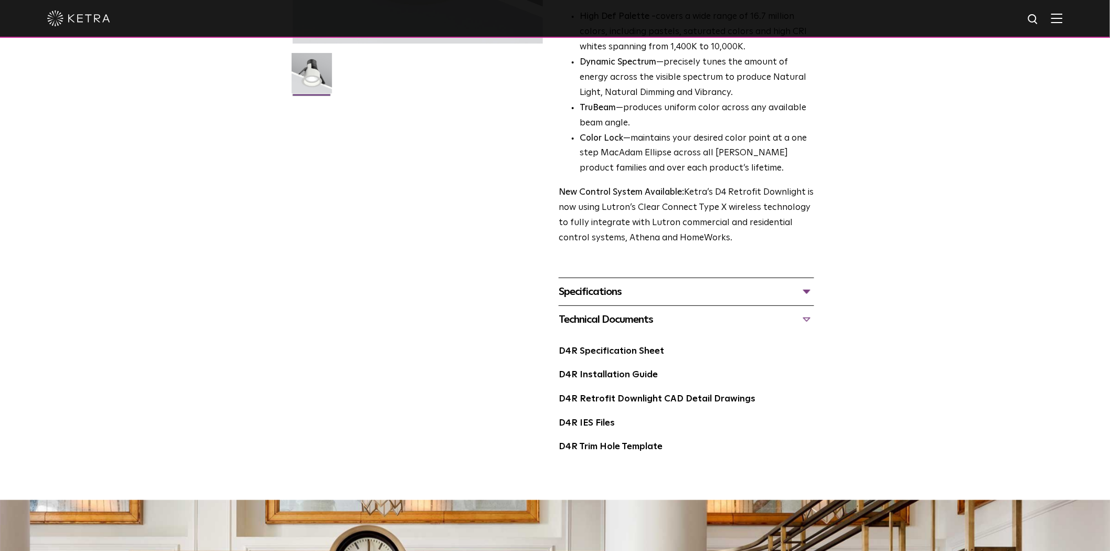
click at [346, 248] on div "D4R Retrofit Downlight Availability: Commercial & Residential Ketra’s D4R retro…" at bounding box center [555, 133] width 525 height 680
drag, startPoint x: 596, startPoint y: 382, endPoint x: 433, endPoint y: 358, distance: 165.4
click at [433, 358] on div "D4R Retrofit Downlight Availability: Commercial & Residential Ketra’s D4R retro…" at bounding box center [555, 133] width 525 height 680
click at [605, 331] on div "Technical Documents D4R Specification Sheet D4R Installation Guide D4R Retrofit…" at bounding box center [686, 389] width 255 height 168
click at [610, 322] on div "Technical Documents" at bounding box center [686, 319] width 255 height 17
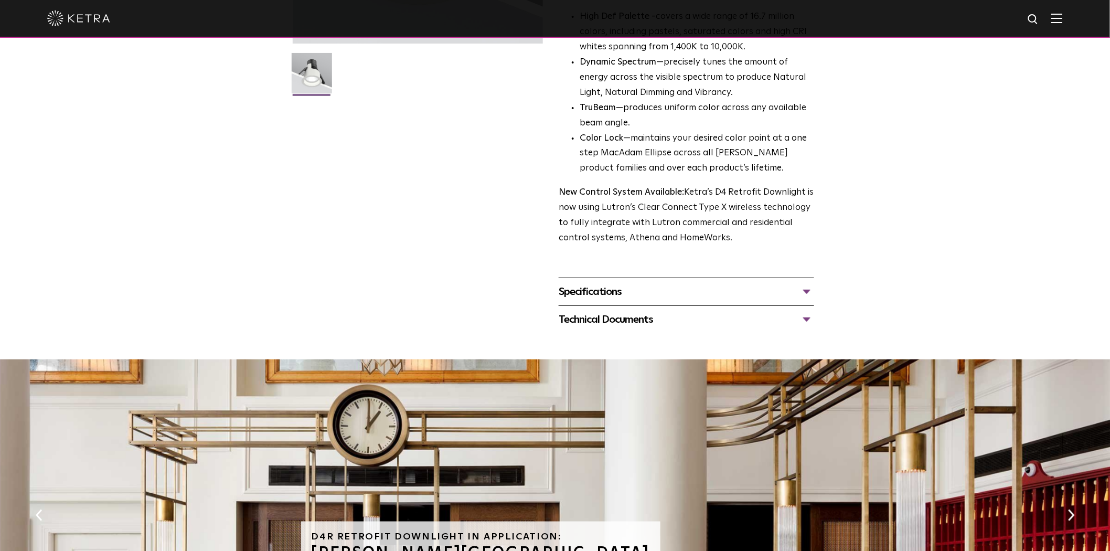
click at [609, 290] on div "Specifications" at bounding box center [686, 291] width 255 height 17
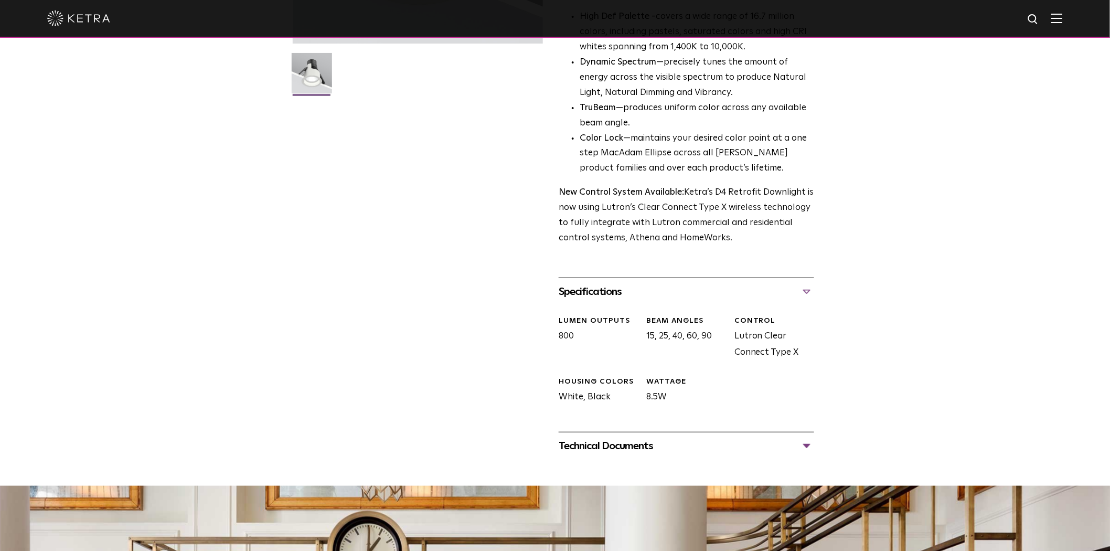
click at [569, 334] on div "LUMEN OUTPUTS 800" at bounding box center [595, 338] width 88 height 45
copy div "800"
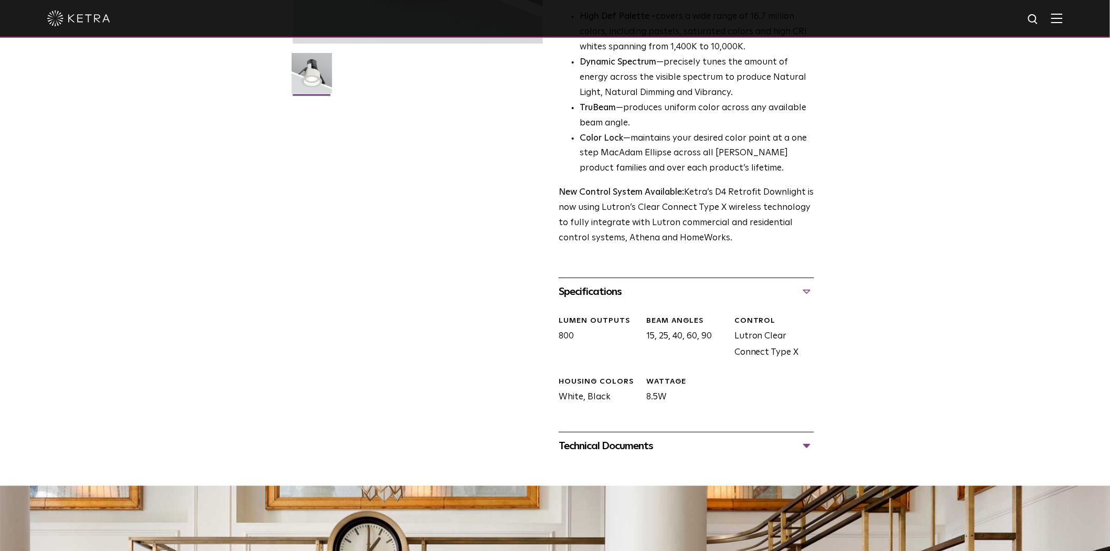
click at [569, 334] on div "LUMEN OUTPUTS 800" at bounding box center [595, 338] width 88 height 45
click at [669, 296] on div "Specifications" at bounding box center [686, 291] width 255 height 17
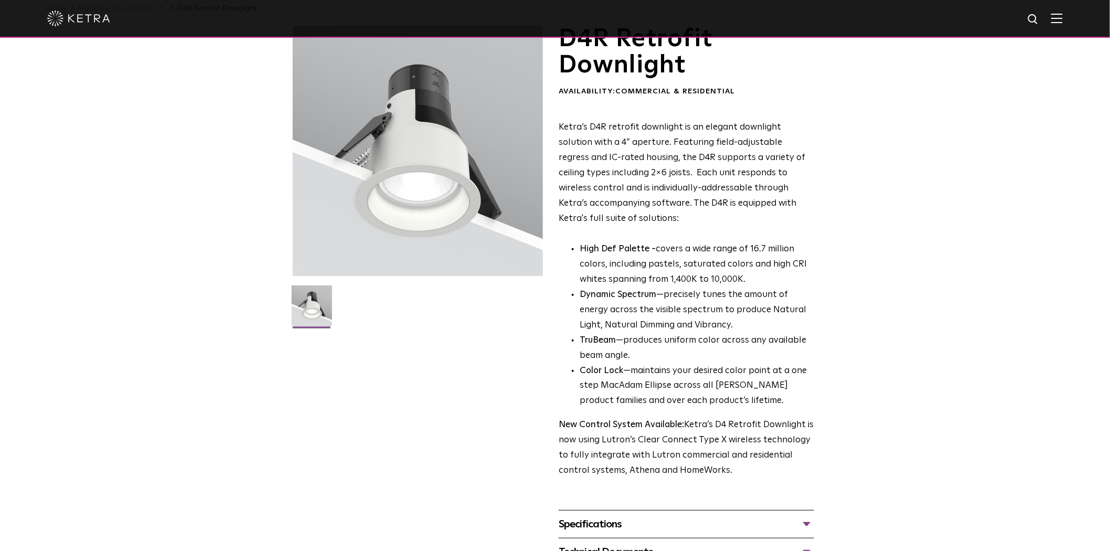
scroll to position [50, 0]
click at [675, 285] on p "High Def Palette - covers a wide range of 16.7 million colors, including pastel…" at bounding box center [697, 266] width 234 height 46
click at [740, 274] on p "High Def Palette - covers a wide range of 16.7 million colors, including pastel…" at bounding box center [697, 266] width 234 height 46
drag, startPoint x: 845, startPoint y: 272, endPoint x: 584, endPoint y: 295, distance: 261.8
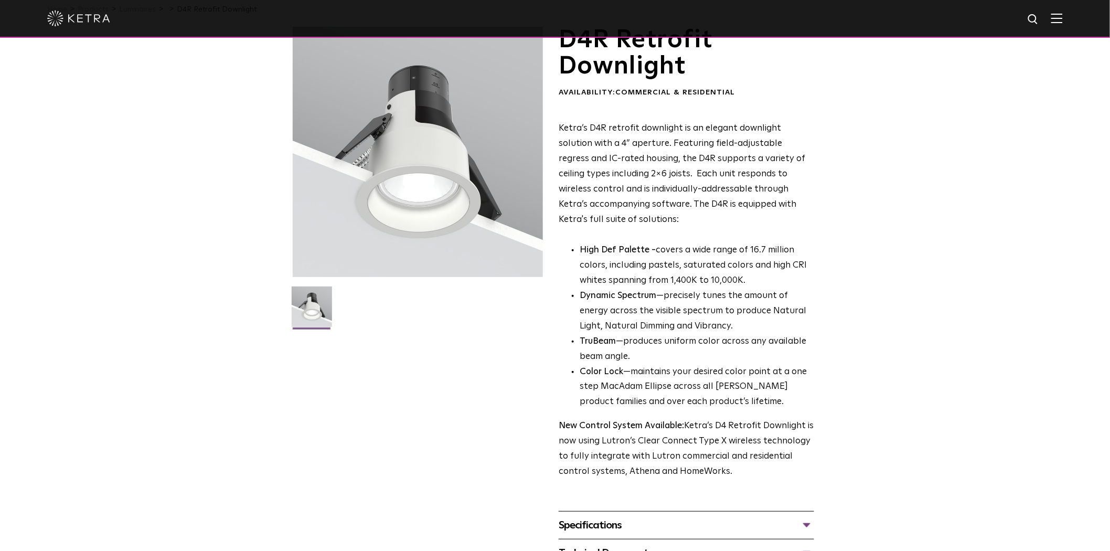
click at [830, 271] on div "D4R Retrofit Downlight Availability: Commercial & Residential Ketra’s D4R retro…" at bounding box center [555, 297] width 1110 height 540
drag, startPoint x: 689, startPoint y: 289, endPoint x: 710, endPoint y: 284, distance: 21.0
click at [710, 284] on ul "High Def Palette - covers a wide range of 16.7 million colors, including pastel…" at bounding box center [686, 326] width 255 height 167
drag, startPoint x: 695, startPoint y: 336, endPoint x: 690, endPoint y: 345, distance: 10.1
click at [695, 336] on li "TruBeam —produces uniform color across any available beam angle." at bounding box center [697, 349] width 234 height 30
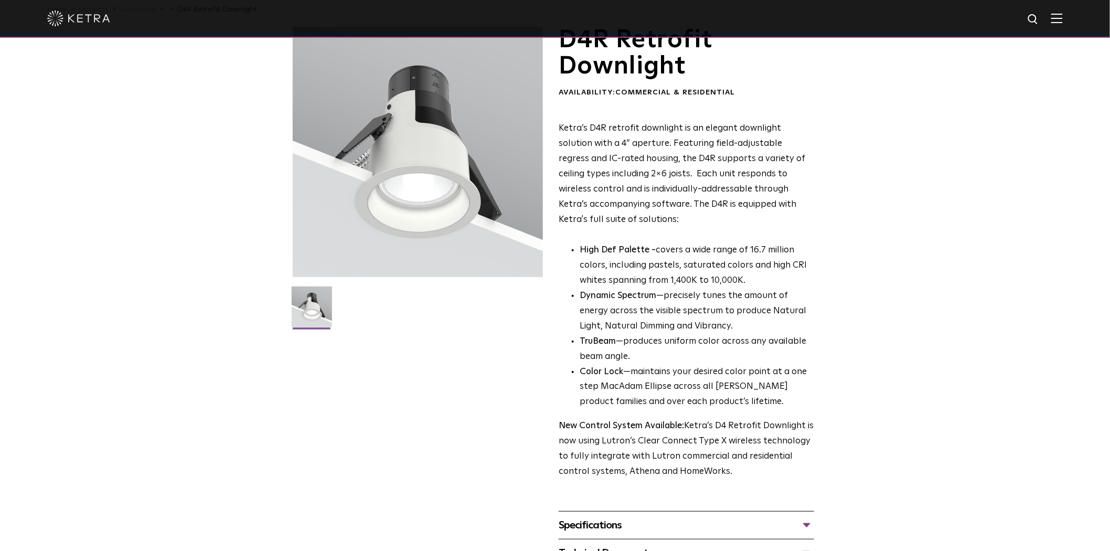
click at [649, 410] on div "Ketra’s D4R retrofit downlight is an elegant downlight solution with a 4” apert…" at bounding box center [686, 300] width 255 height 358
click at [763, 413] on div "Ketra’s D4R retrofit downlight is an elegant downlight solution with a 4” apert…" at bounding box center [686, 300] width 255 height 358
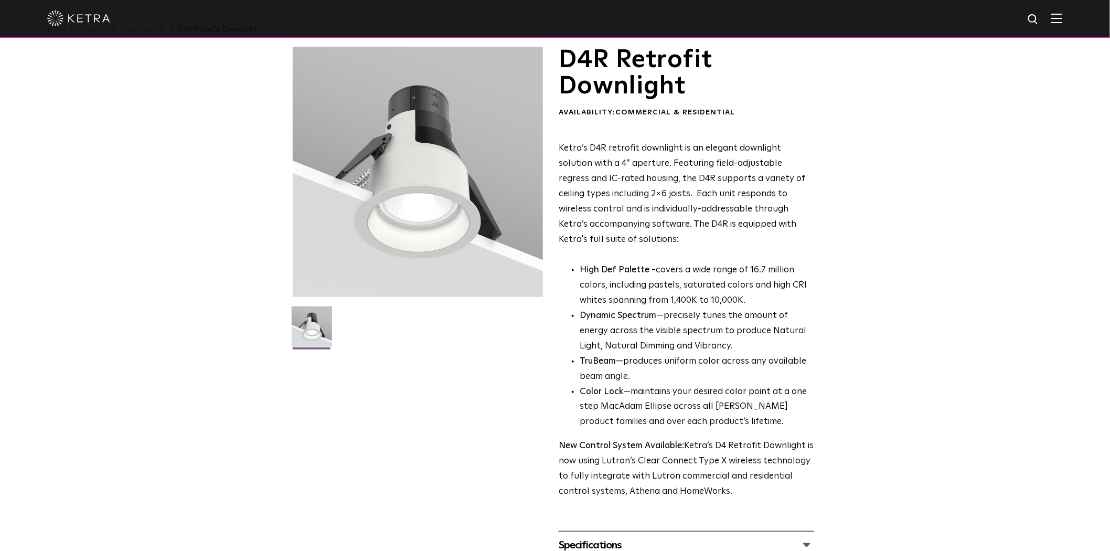
scroll to position [0, 0]
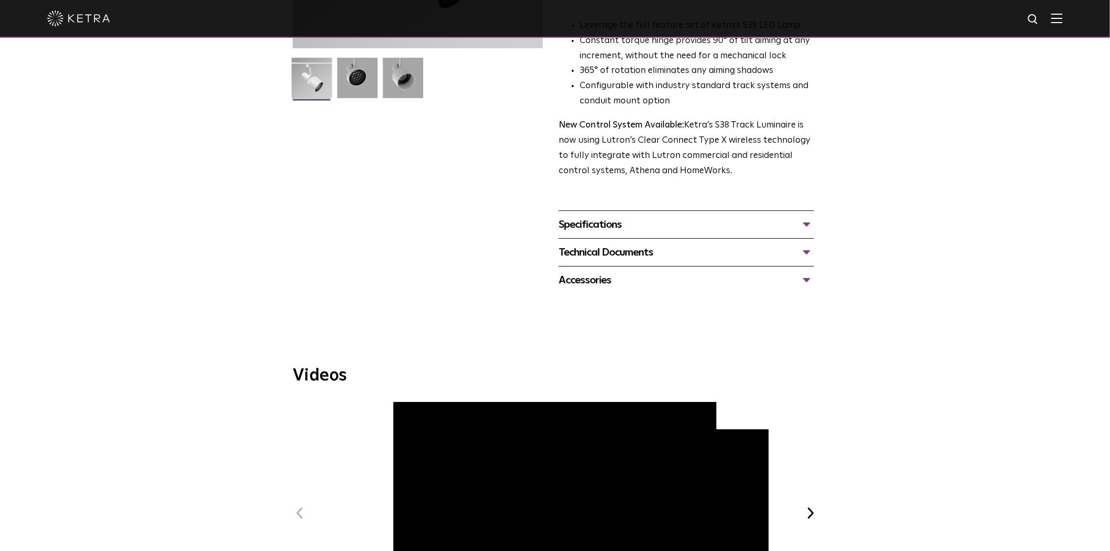
scroll to position [291, 0]
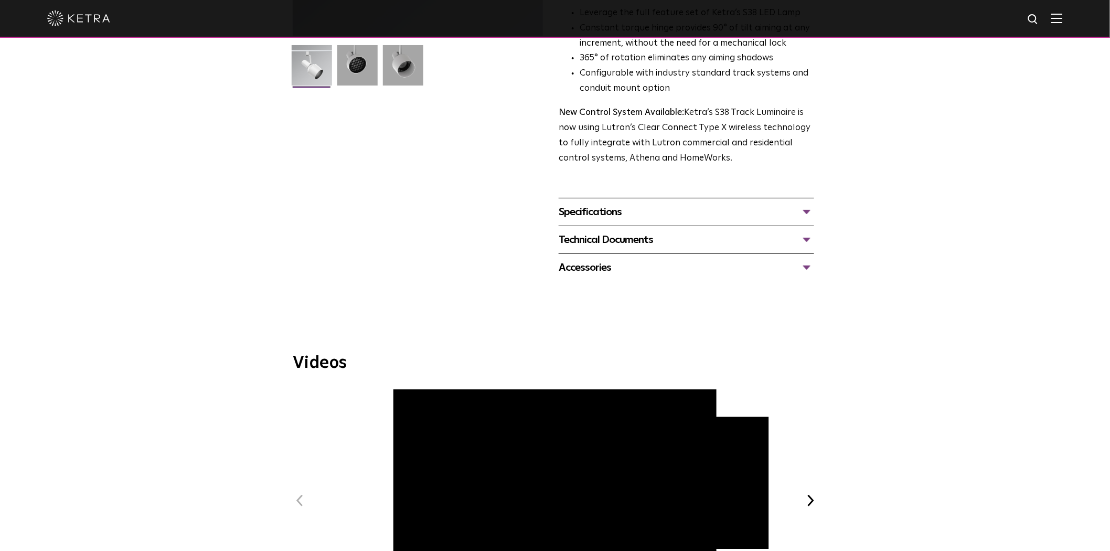
click at [606, 231] on div "Technical Documents" at bounding box center [686, 239] width 255 height 17
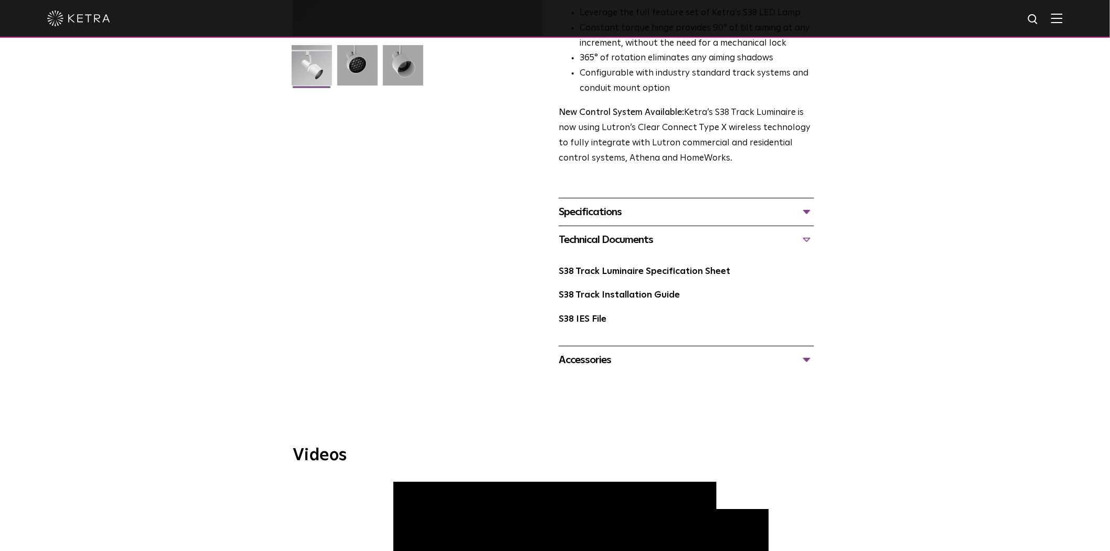
drag, startPoint x: 600, startPoint y: 272, endPoint x: 416, endPoint y: 280, distance: 183.8
click at [416, 280] on div "S38 Track Luminaire Availability: Commercial & Residential The Track Luminaire …" at bounding box center [555, 79] width 525 height 589
click at [596, 231] on div "Technical Documents" at bounding box center [686, 239] width 255 height 17
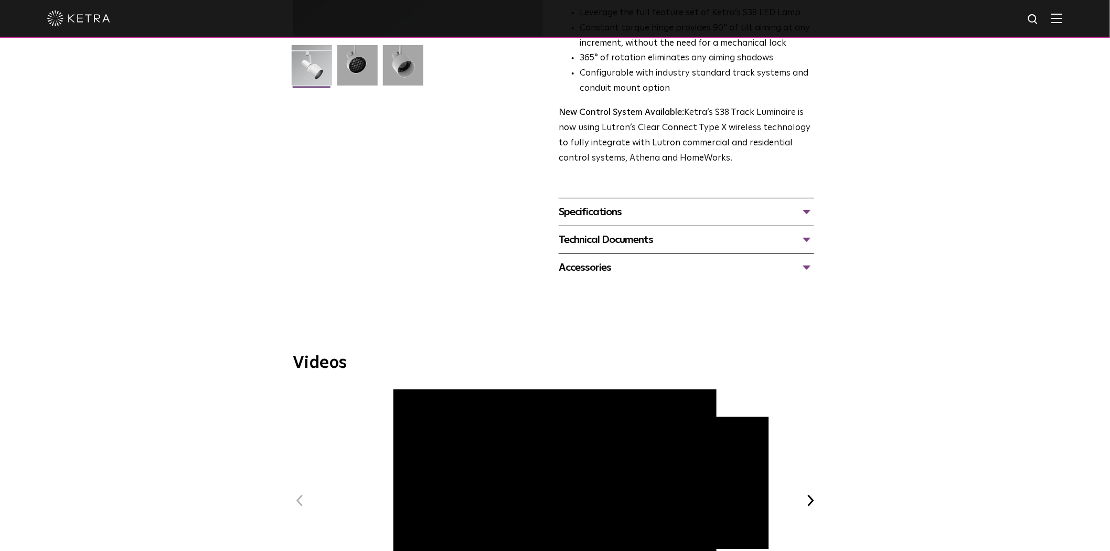
click at [605, 204] on div "Specifications" at bounding box center [686, 212] width 255 height 17
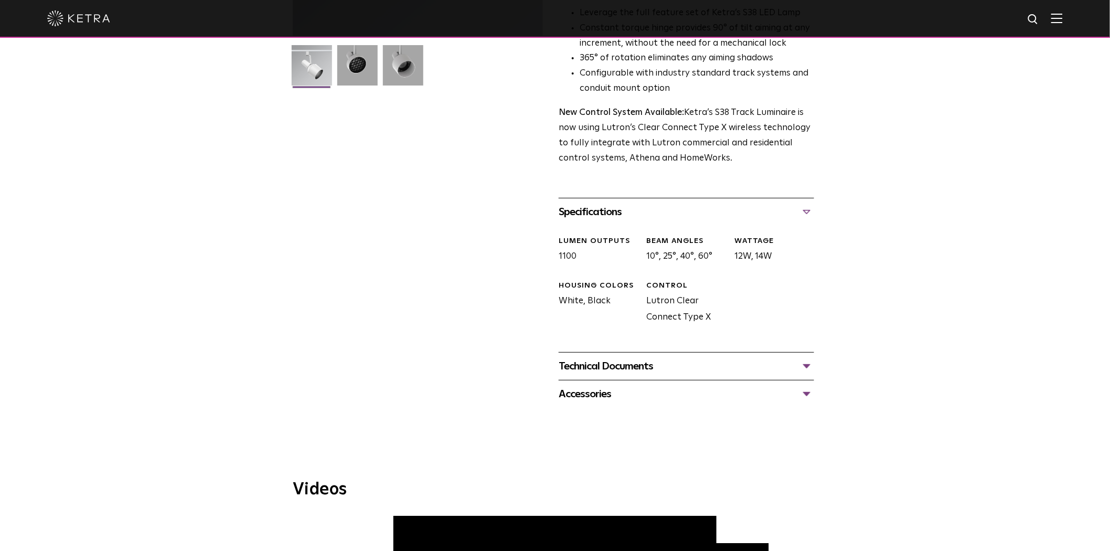
click at [568, 238] on div "LUMEN OUTPUTS 1100" at bounding box center [595, 250] width 88 height 29
copy div "1100"
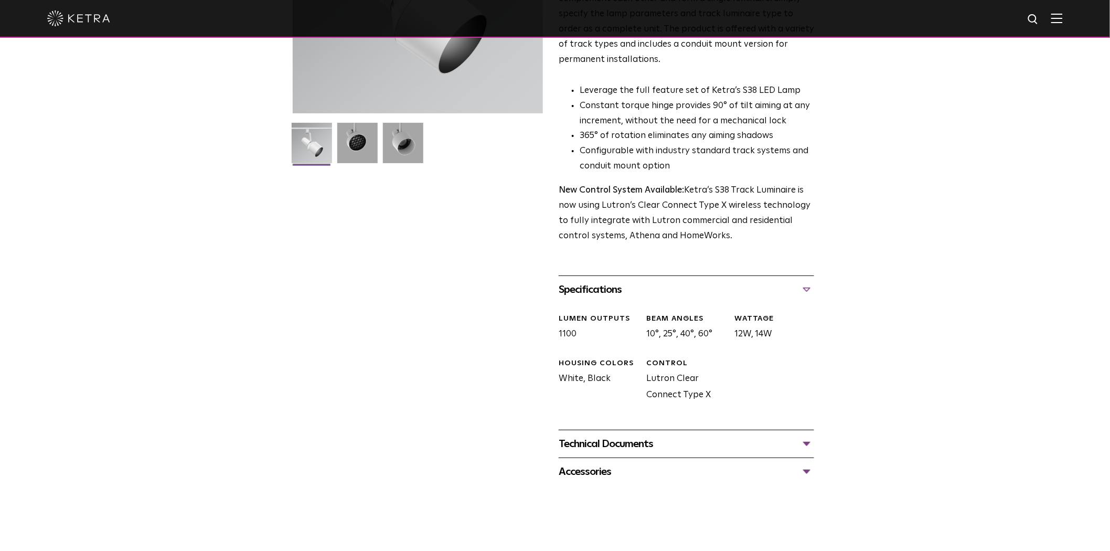
scroll to position [175, 0]
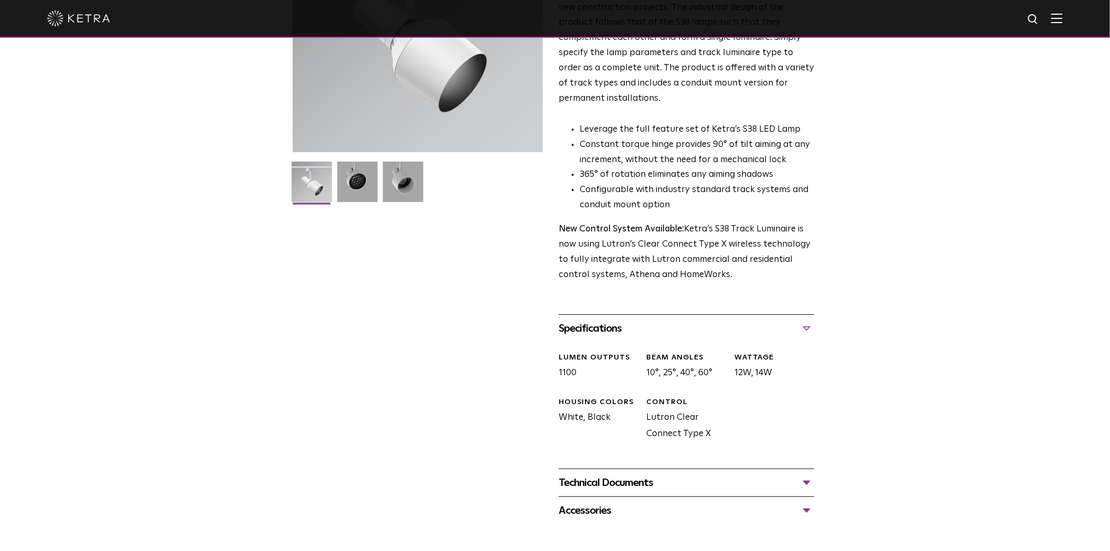
click at [666, 324] on div "Specifications LUMEN OUTPUTS 1100 BEAM ANGLES 10°, 25°, 40°, 60° WATTAGE 12W, 1…" at bounding box center [686, 391] width 255 height 154
click at [617, 320] on div "Specifications" at bounding box center [686, 328] width 255 height 17
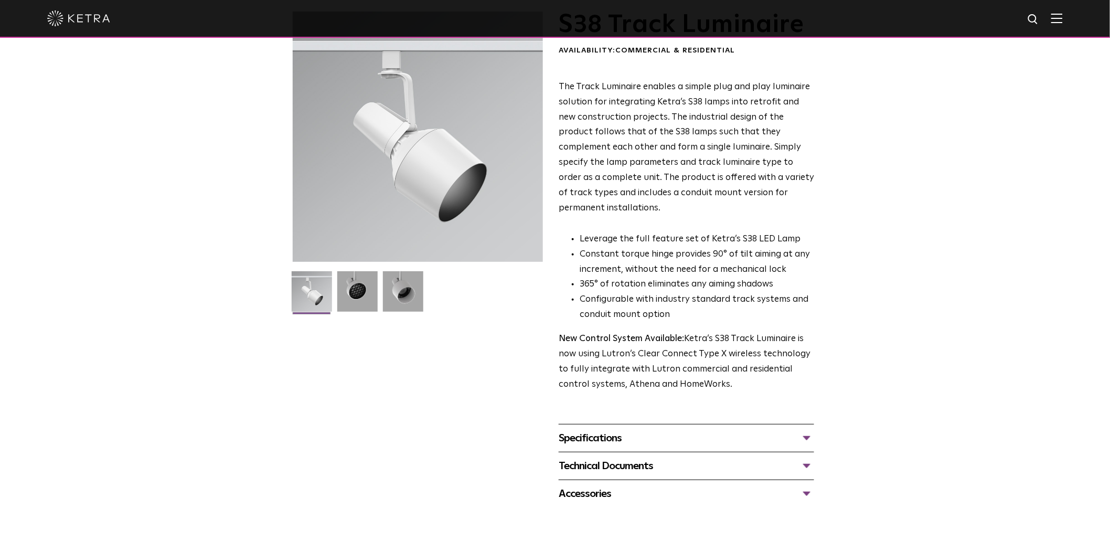
scroll to position [0, 0]
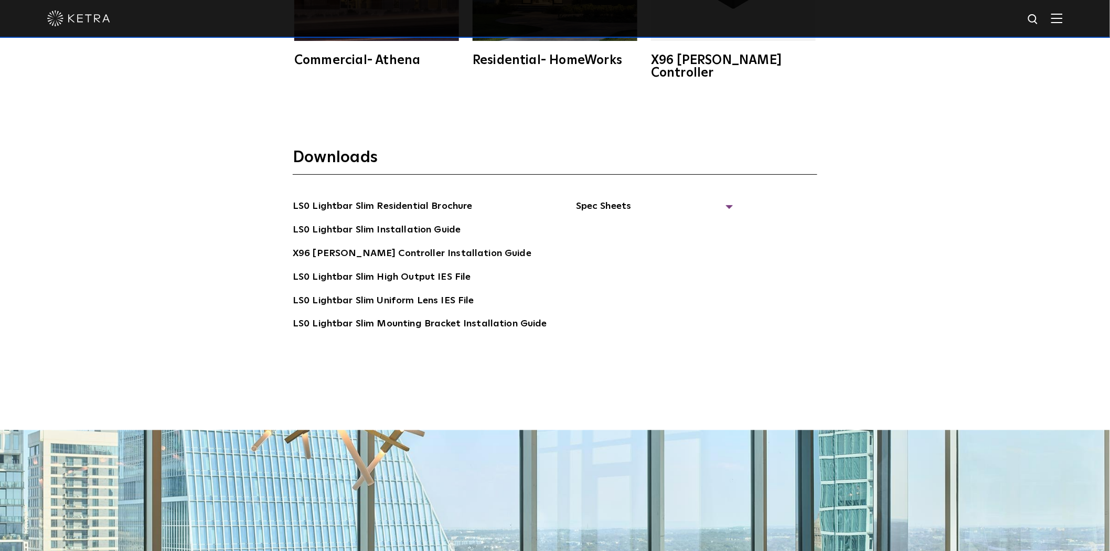
scroll to position [2273, 0]
click at [625, 200] on span "Spec Sheets" at bounding box center [654, 211] width 157 height 23
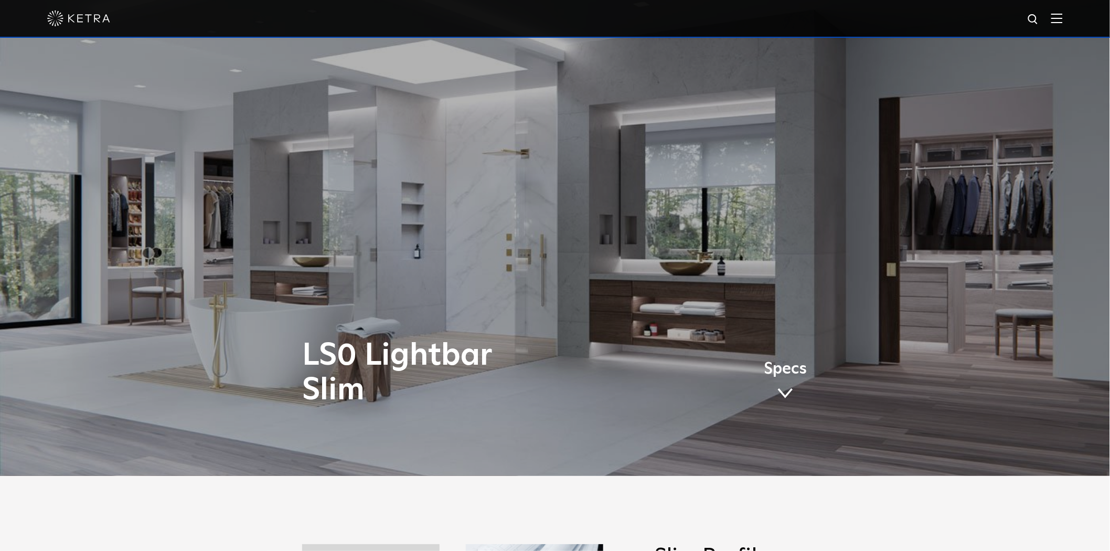
scroll to position [175, 0]
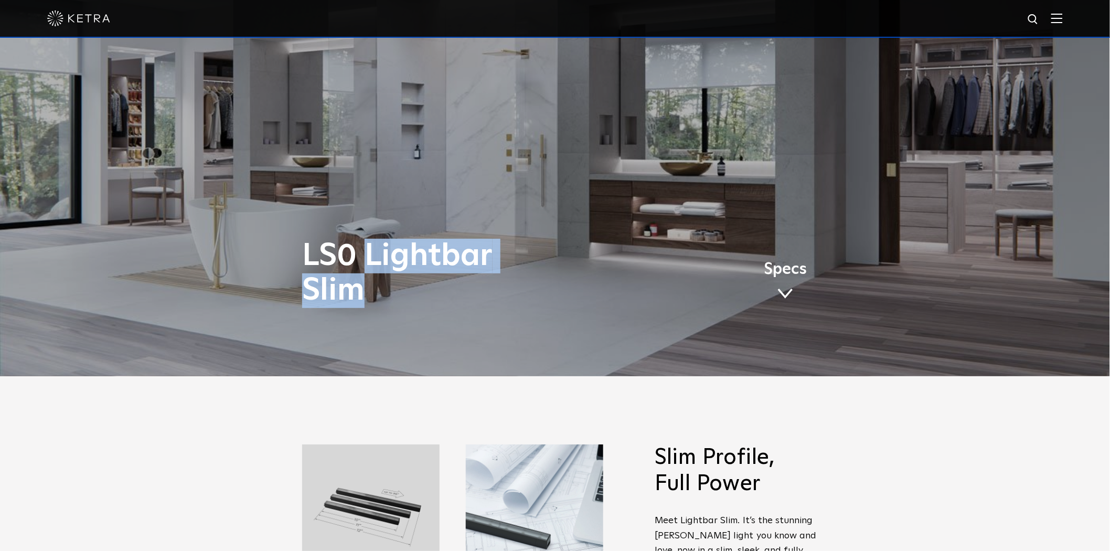
copy h1 "Lightbar Slim"
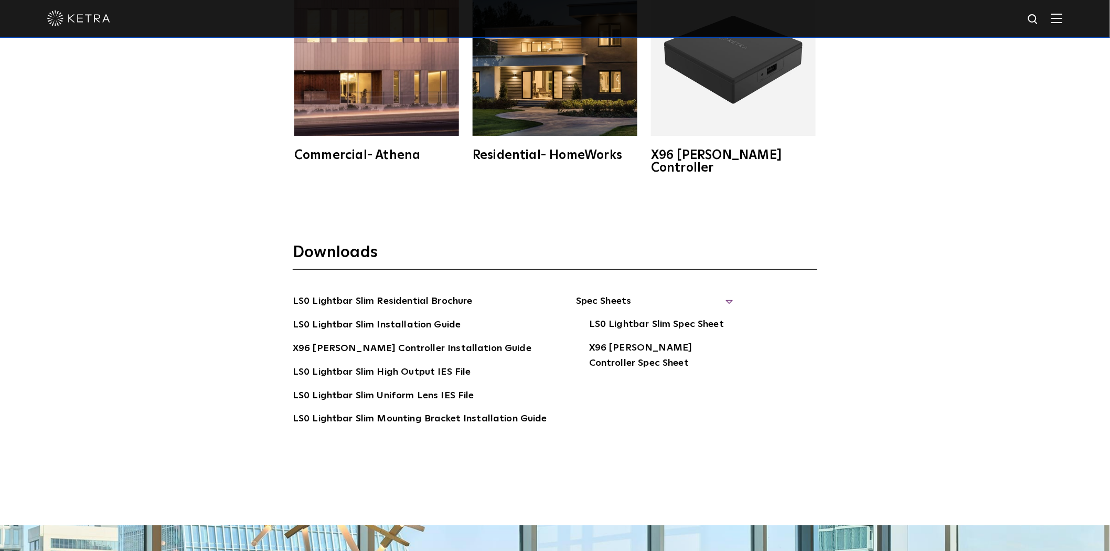
scroll to position [2331, 0]
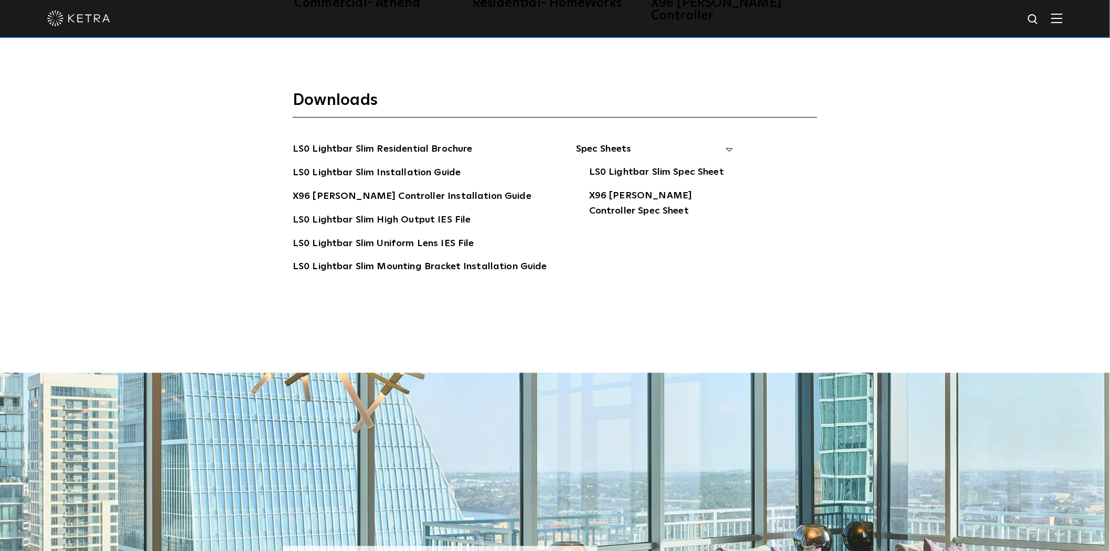
click at [693, 142] on span "Spec Sheets" at bounding box center [654, 153] width 157 height 23
click at [709, 142] on span "Spec Sheets" at bounding box center [654, 153] width 157 height 23
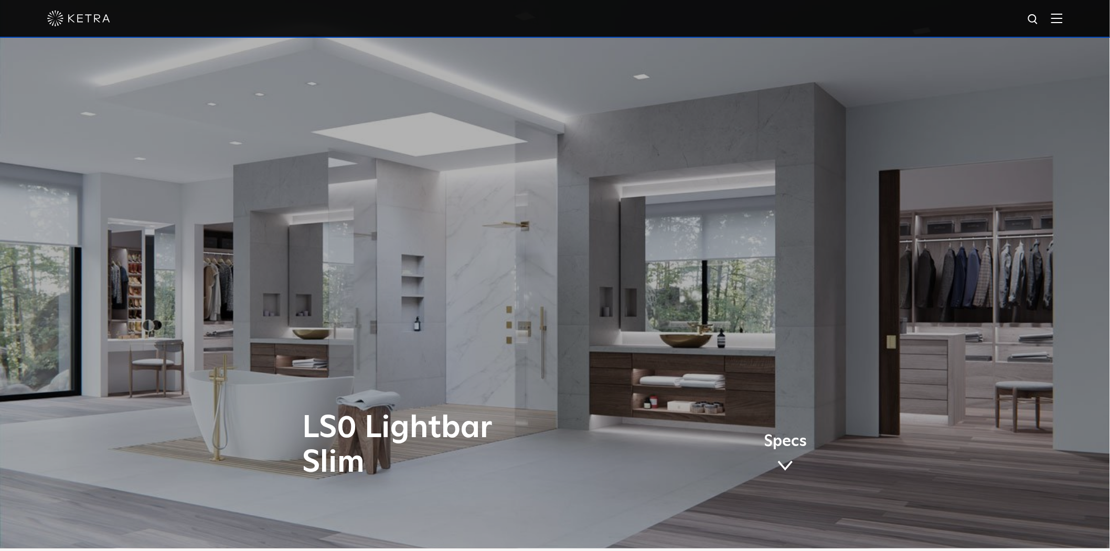
scroll to position [0, 0]
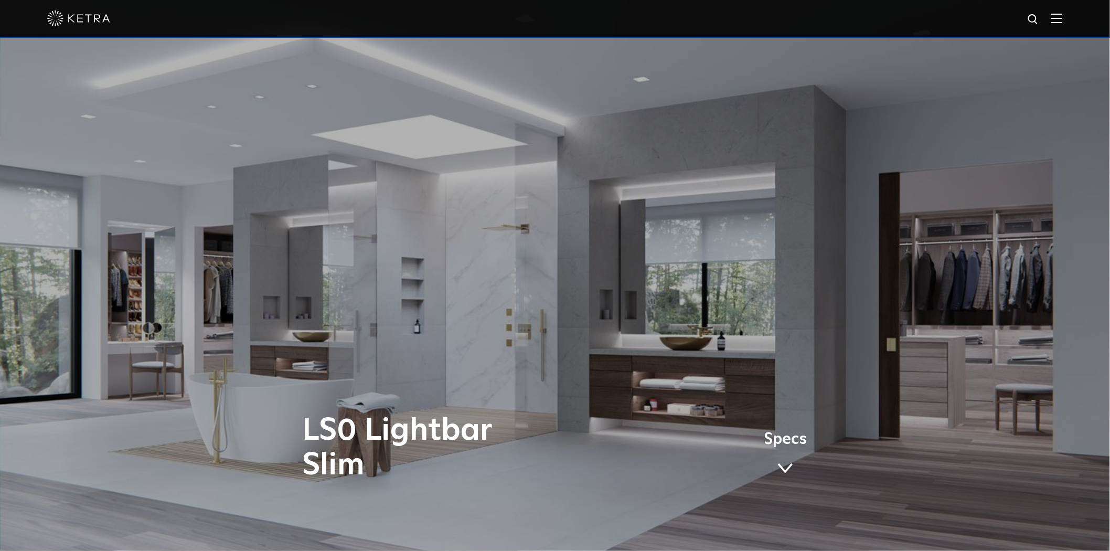
click at [788, 464] on span at bounding box center [785, 469] width 16 height 12
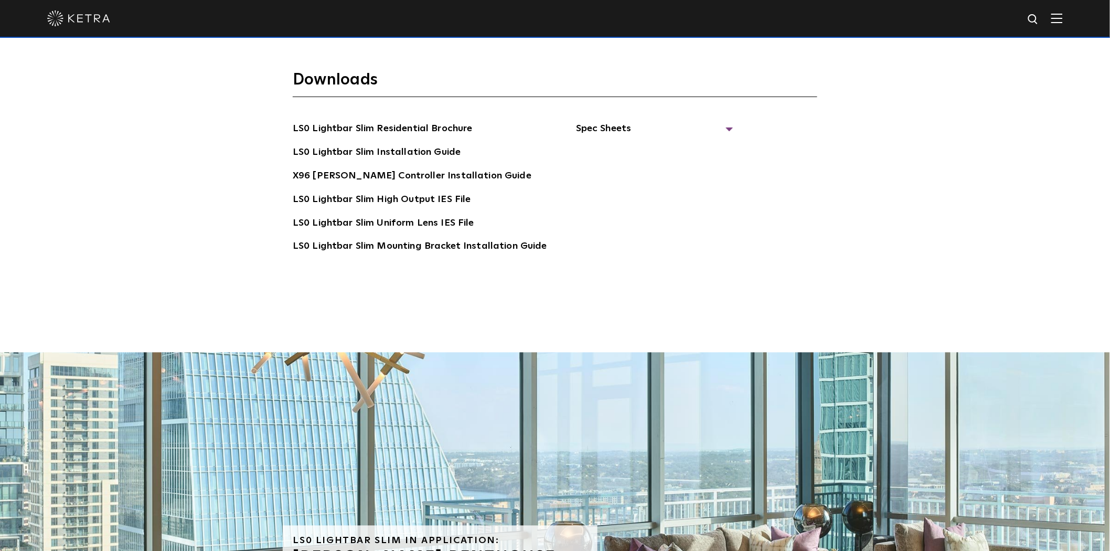
scroll to position [2374, 0]
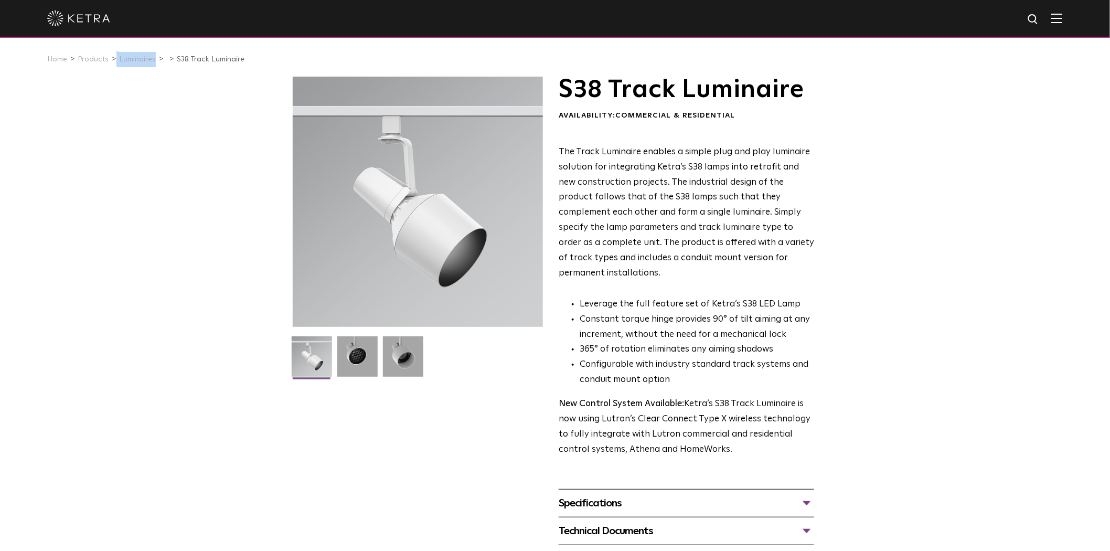
copy ul "Luminaires"
click at [82, 18] on img at bounding box center [78, 18] width 63 height 16
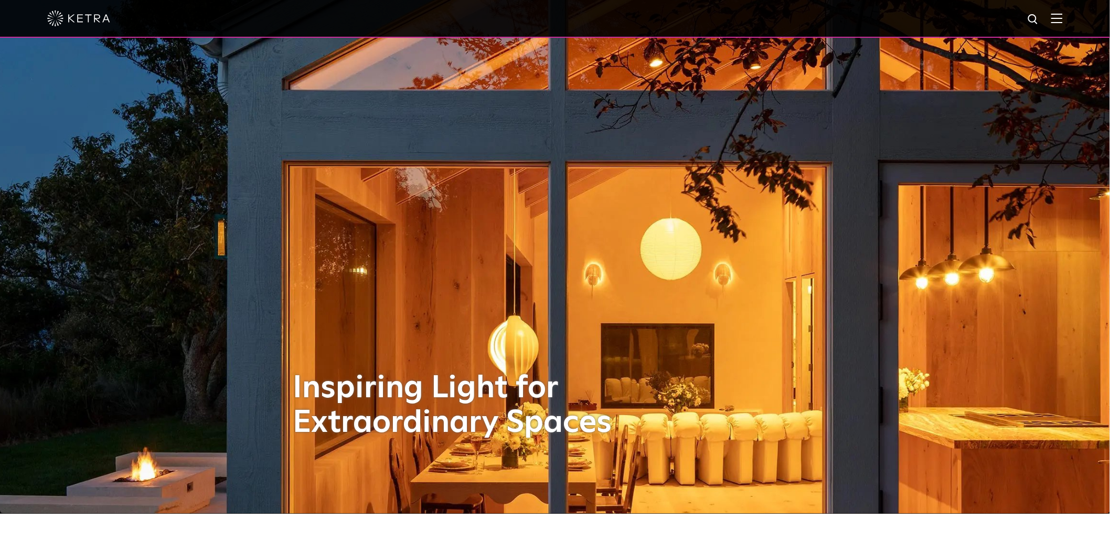
scroll to position [58, 0]
